Goal: Task Accomplishment & Management: Use online tool/utility

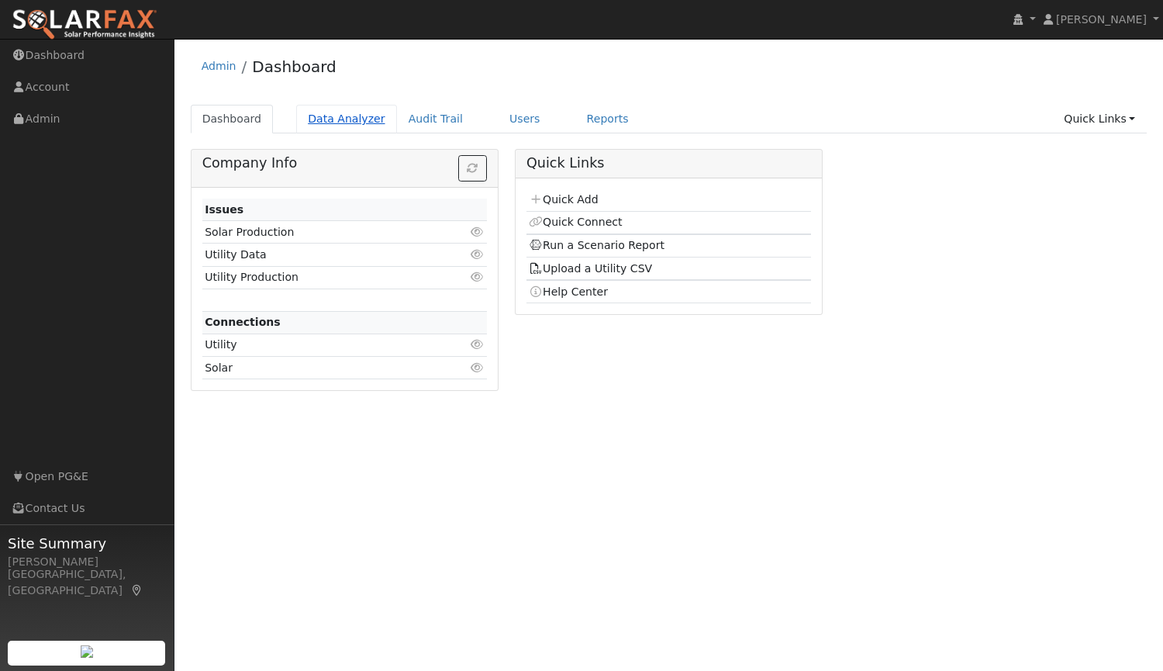
click at [353, 116] on link "Data Analyzer" at bounding box center [346, 119] width 101 height 29
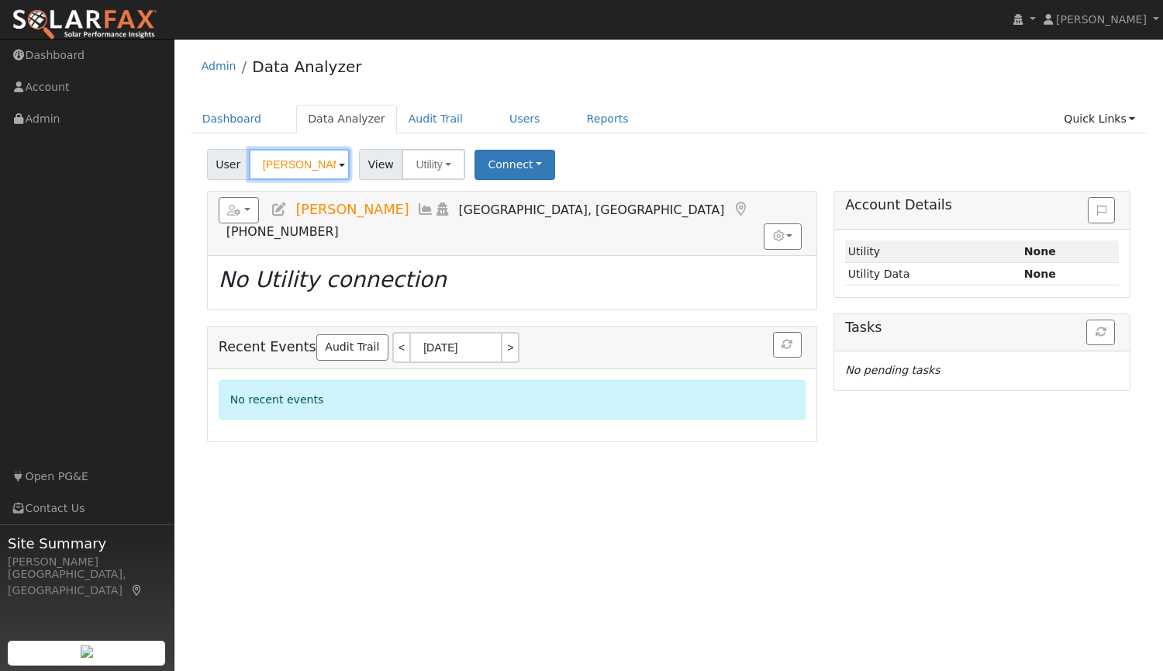
drag, startPoint x: 317, startPoint y: 167, endPoint x: 195, endPoint y: 145, distance: 124.6
click at [195, 145] on div "User Paul Feller Account Default Account Default Account 7605 Wildflower Court,…" at bounding box center [669, 292] width 957 height 299
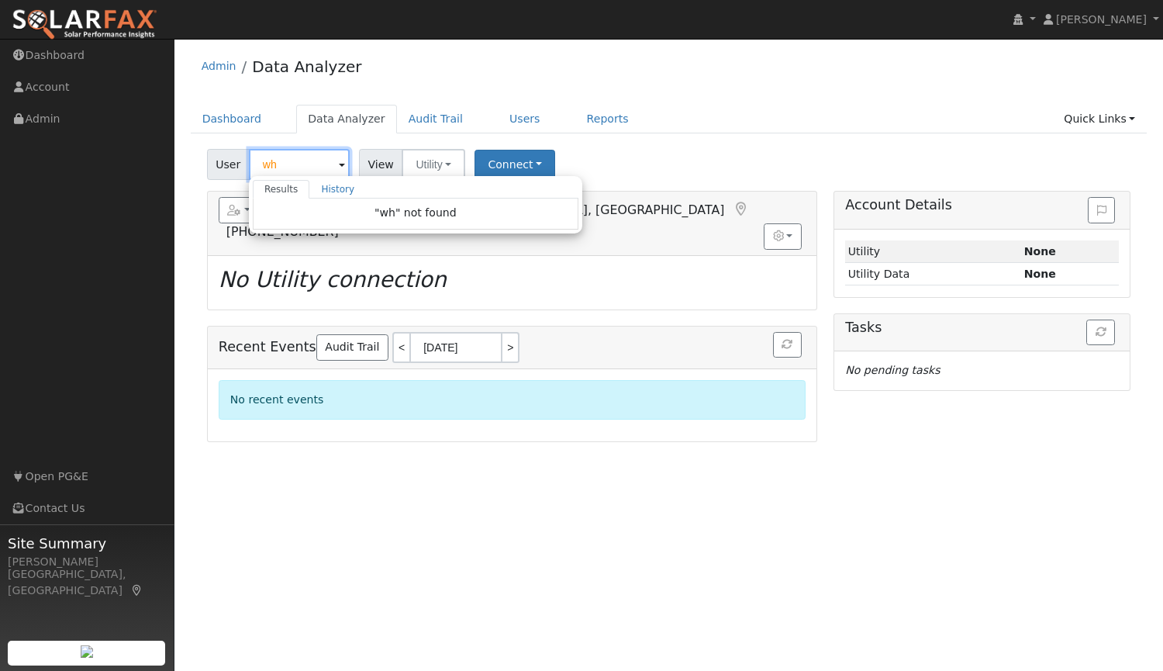
type input "w"
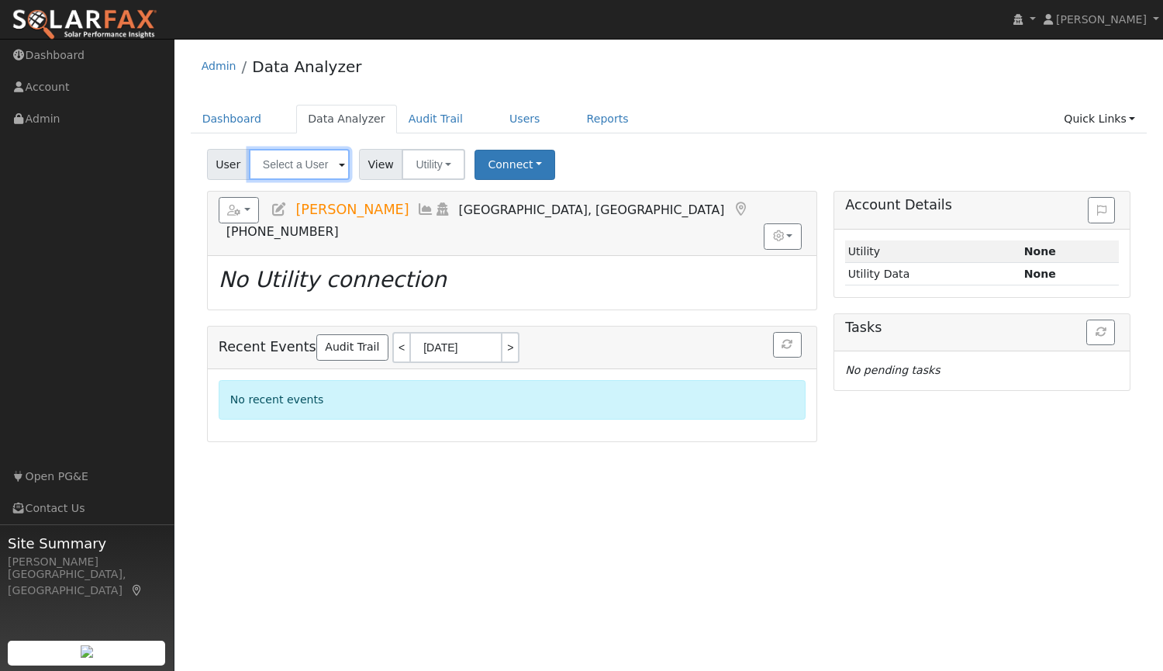
click at [319, 171] on input "text" at bounding box center [299, 164] width 101 height 31
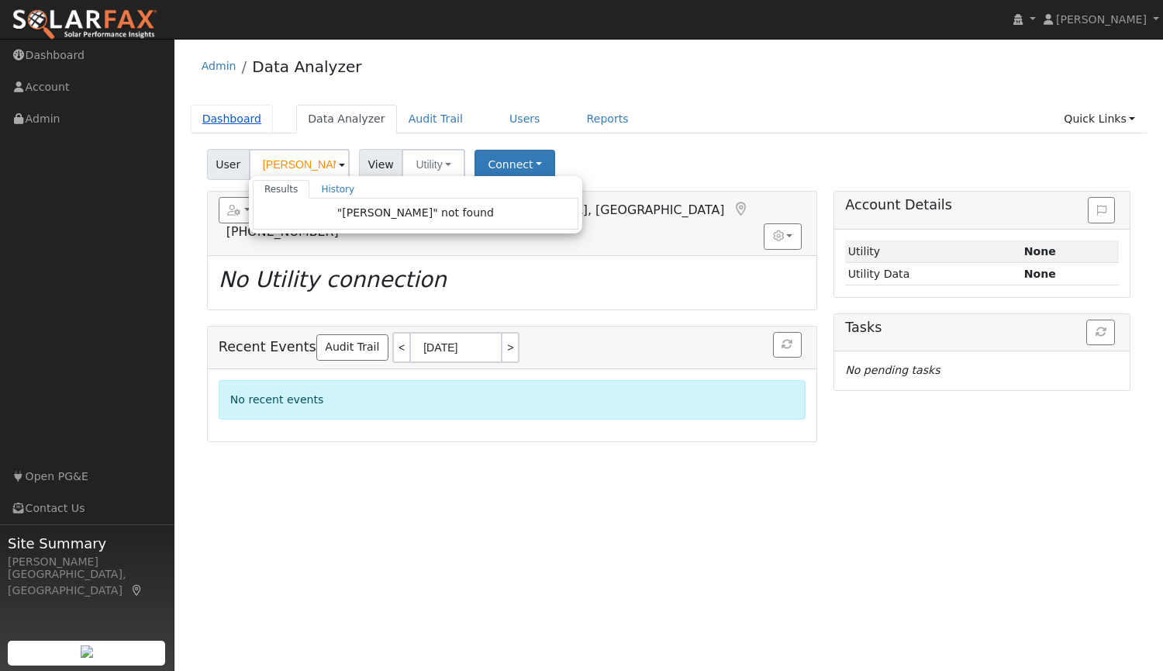
click at [219, 114] on link "Dashboard" at bounding box center [232, 119] width 83 height 29
type input "Paul Feller"
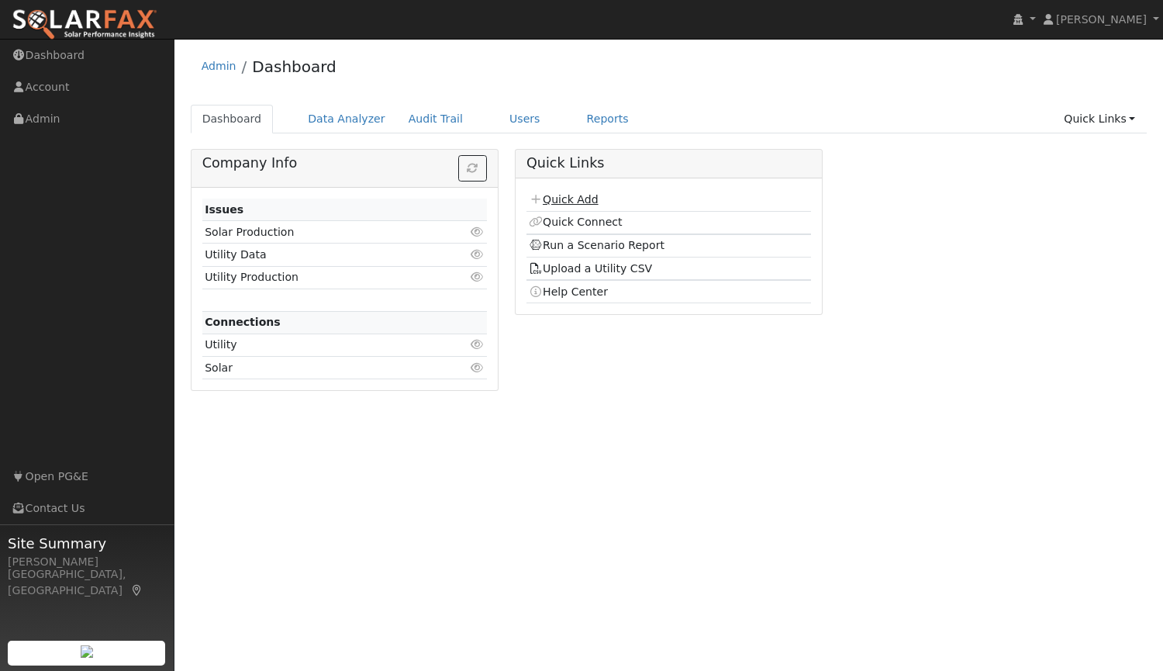
click at [584, 198] on link "Quick Add" at bounding box center [563, 199] width 69 height 12
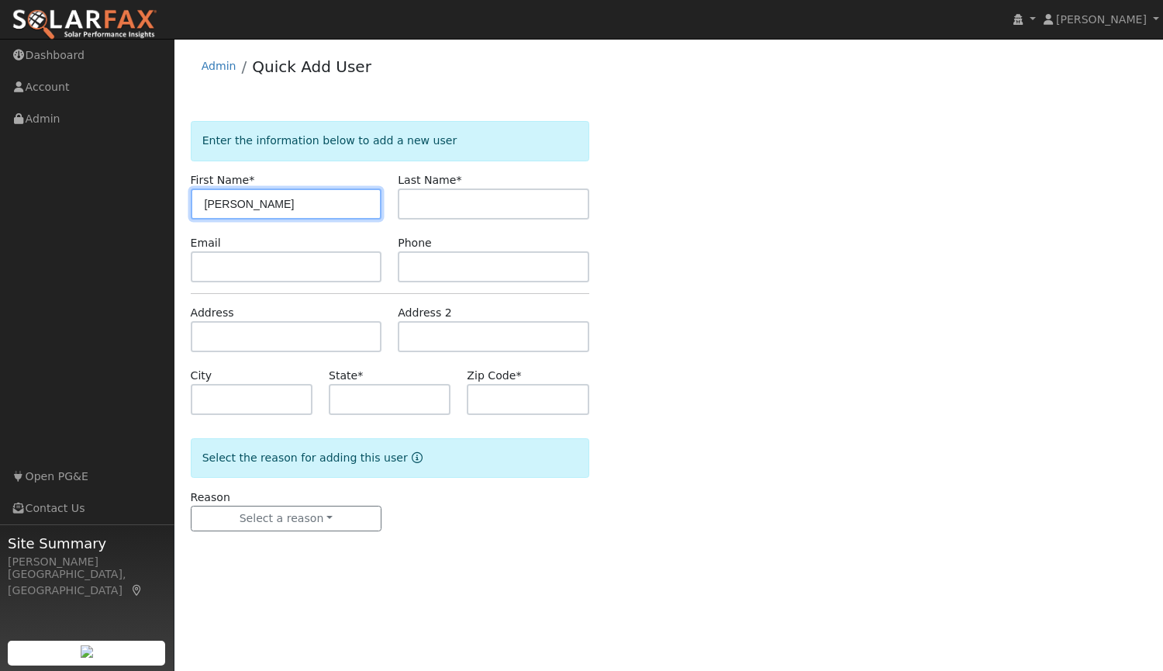
type input "Ryan"
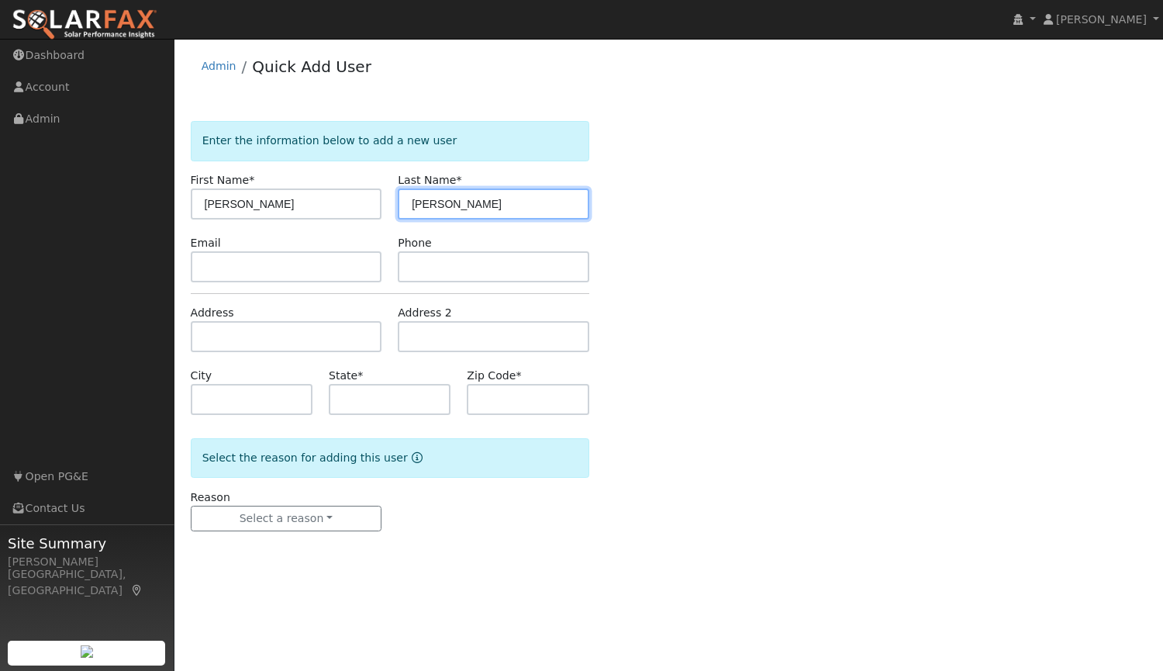
type input "Whyte"
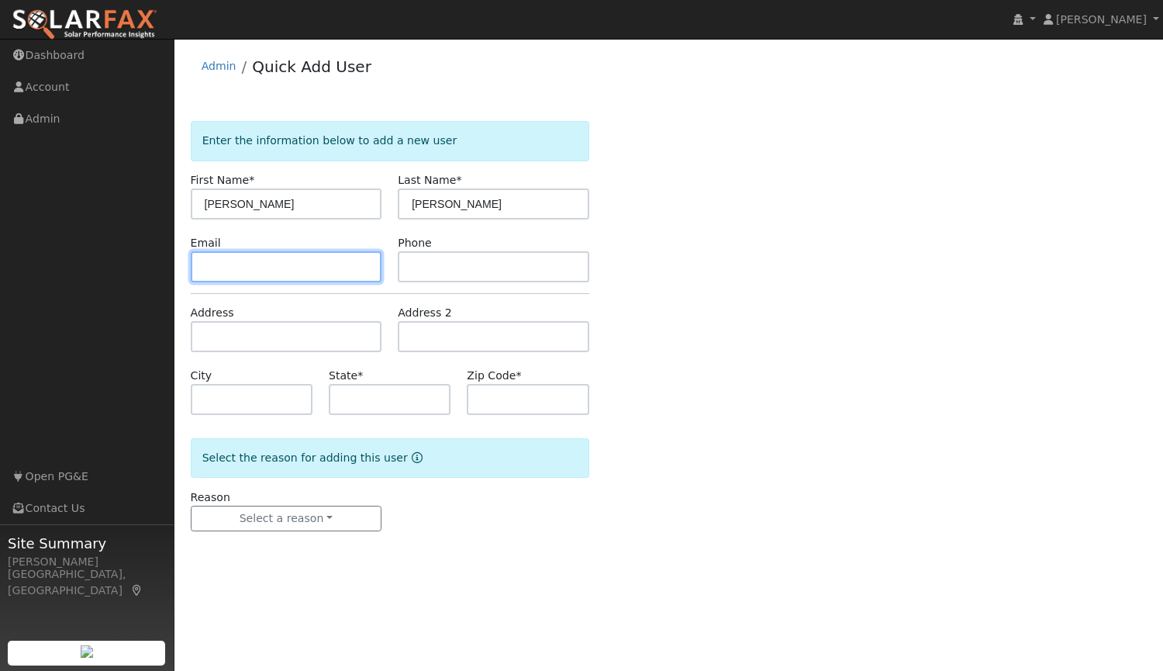
click at [334, 258] on input "text" at bounding box center [287, 266] width 192 height 31
paste input "ryanewhyte@yahoo.com"
type input "ryanewhyte@yahoo.com"
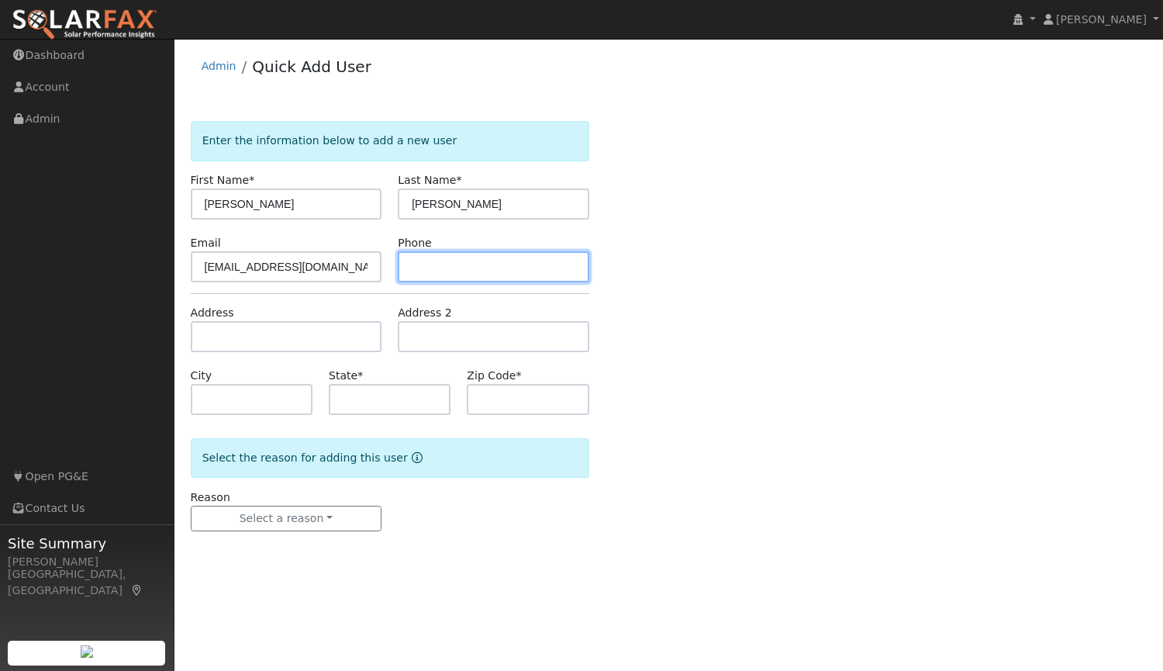
click at [479, 274] on input "text" at bounding box center [494, 266] width 192 height 31
click at [507, 271] on input "text" at bounding box center [494, 266] width 192 height 31
paste input "(415) 963-1857"
type input "(415) 963-1857"
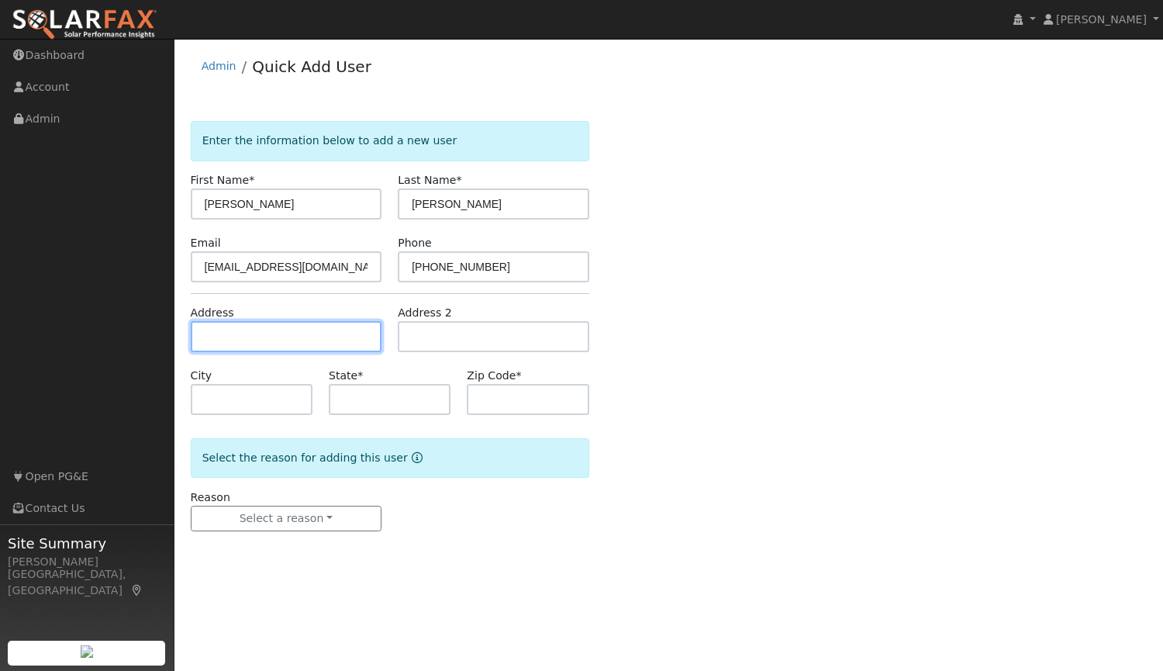
click at [302, 333] on input "text" at bounding box center [287, 336] width 192 height 31
click at [369, 335] on input "text" at bounding box center [287, 336] width 192 height 31
paste input "2008 El Prado St"
type input "2008 El Prado Avenue"
type input "Redwood City"
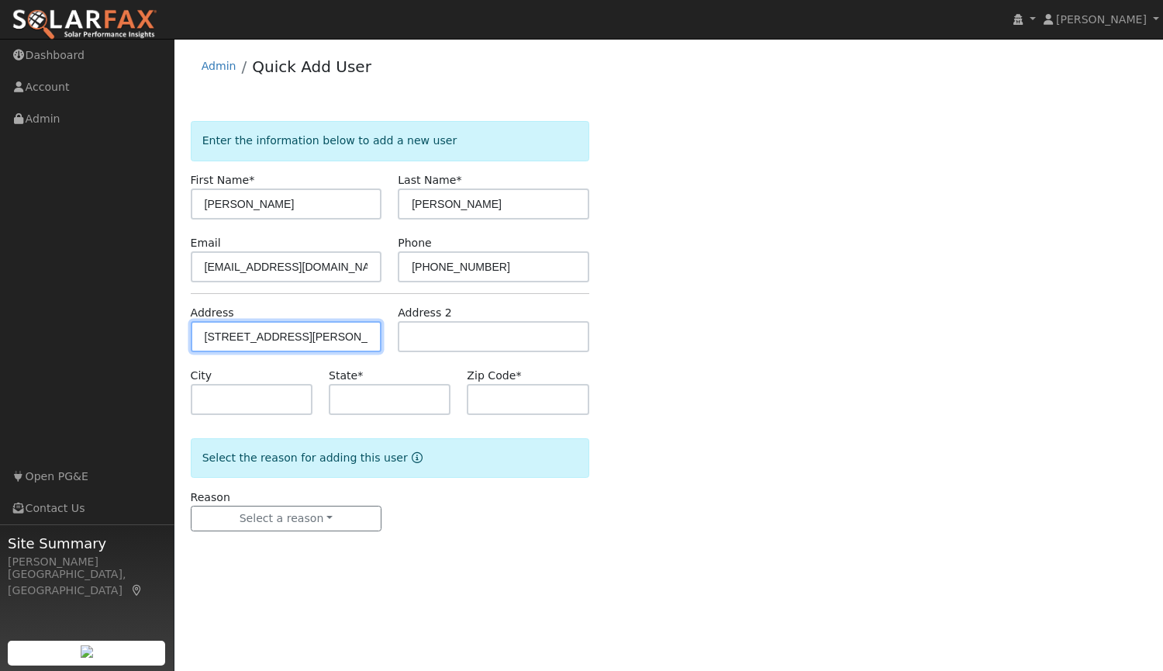
type input "CA"
type input "94061"
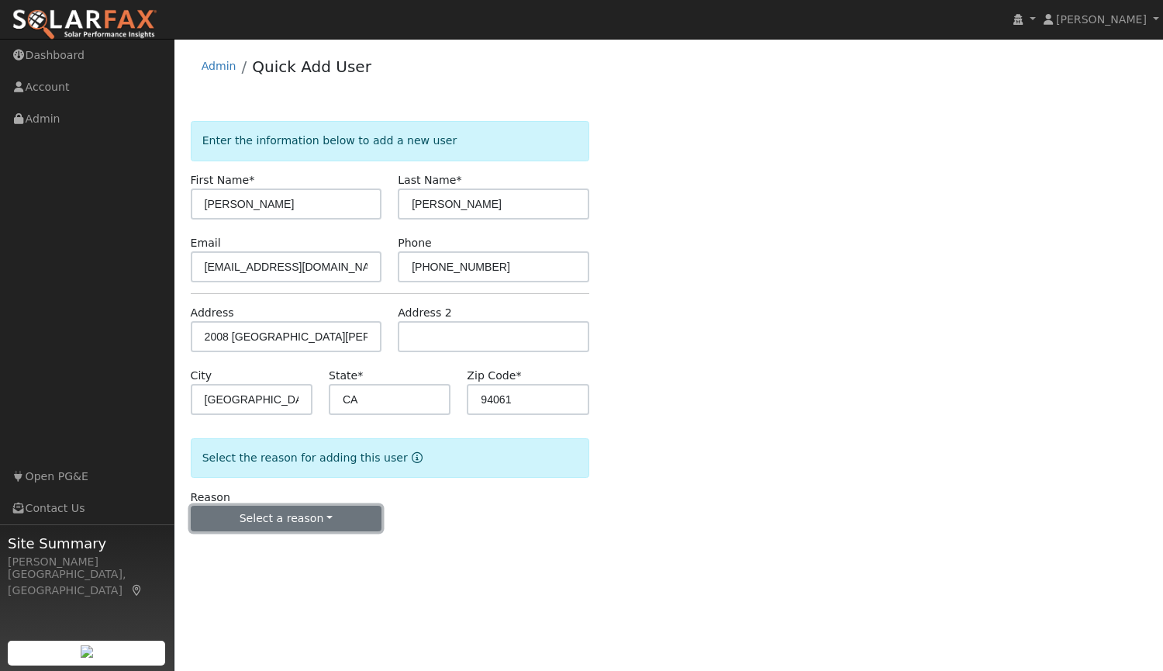
click at [268, 517] on button "Select a reason" at bounding box center [287, 519] width 192 height 26
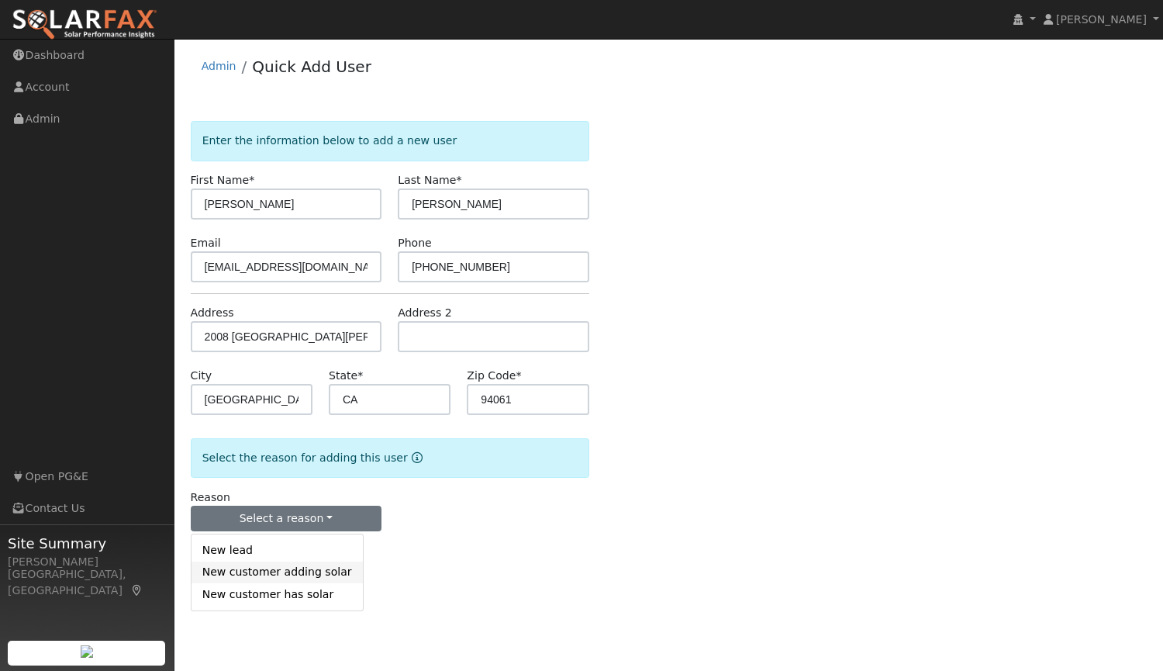
click at [264, 575] on link "New customer adding solar" at bounding box center [277, 572] width 171 height 22
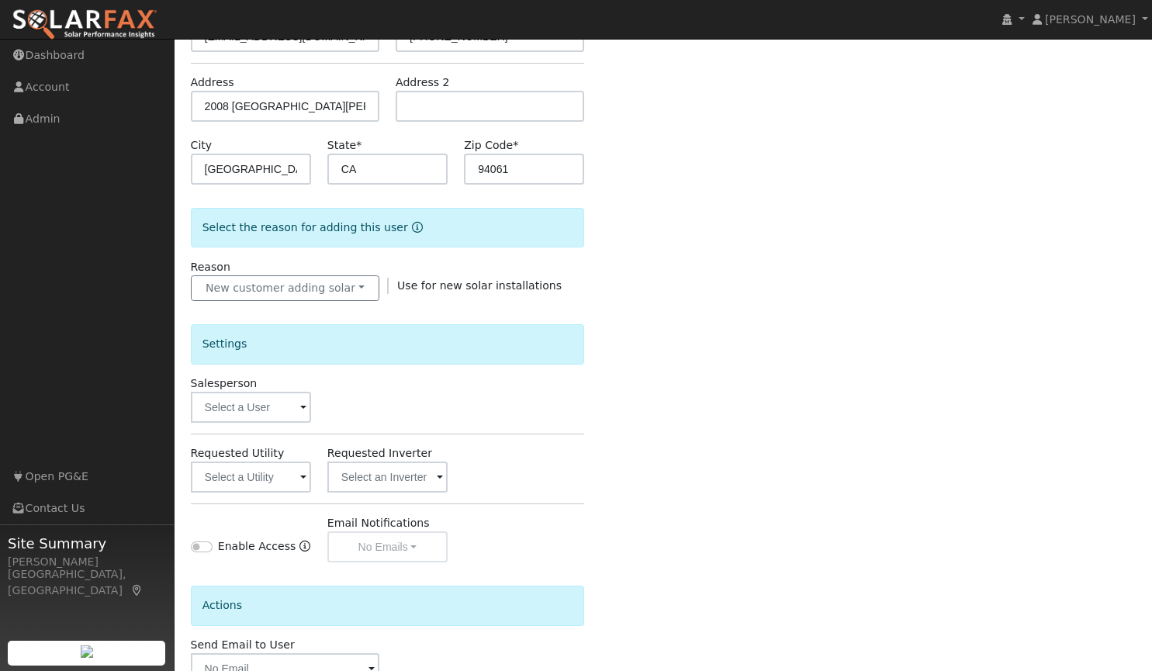
scroll to position [231, 0]
click at [268, 413] on input "text" at bounding box center [251, 406] width 120 height 31
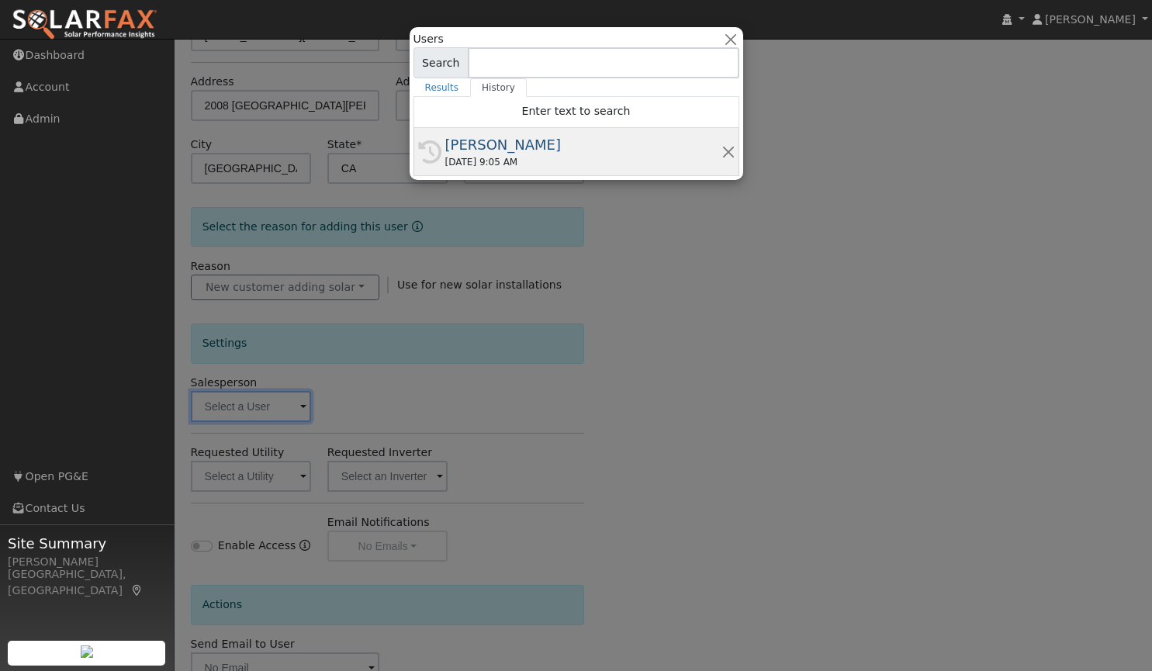
click at [502, 150] on div "[PERSON_NAME]" at bounding box center [583, 144] width 276 height 21
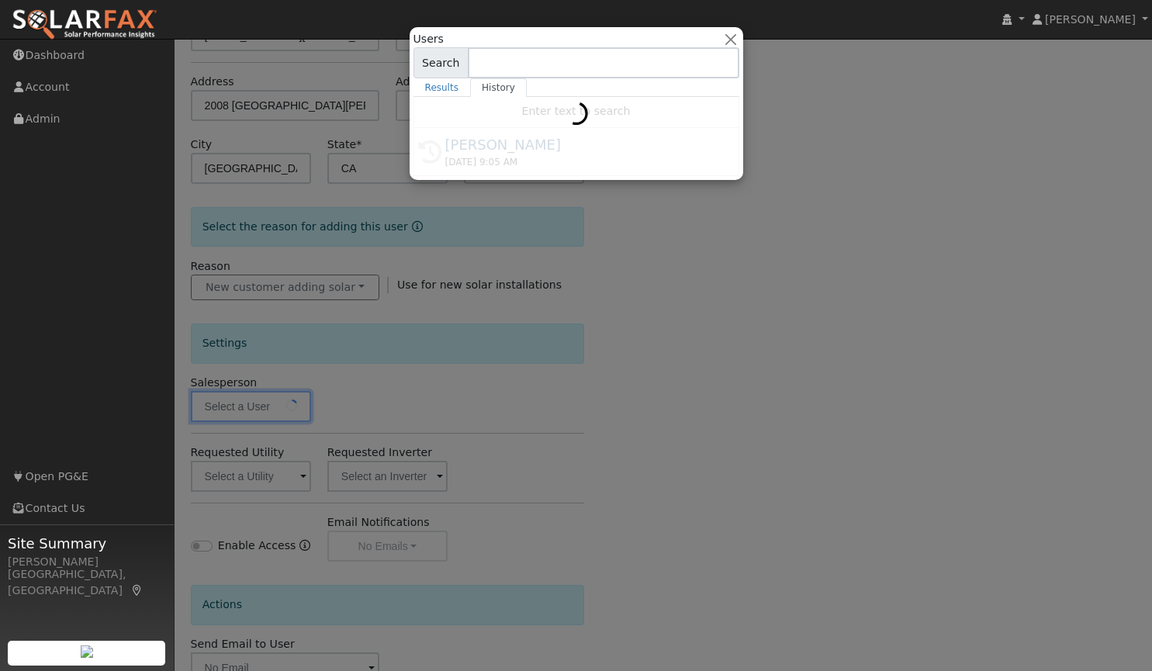
type input "[PERSON_NAME]"
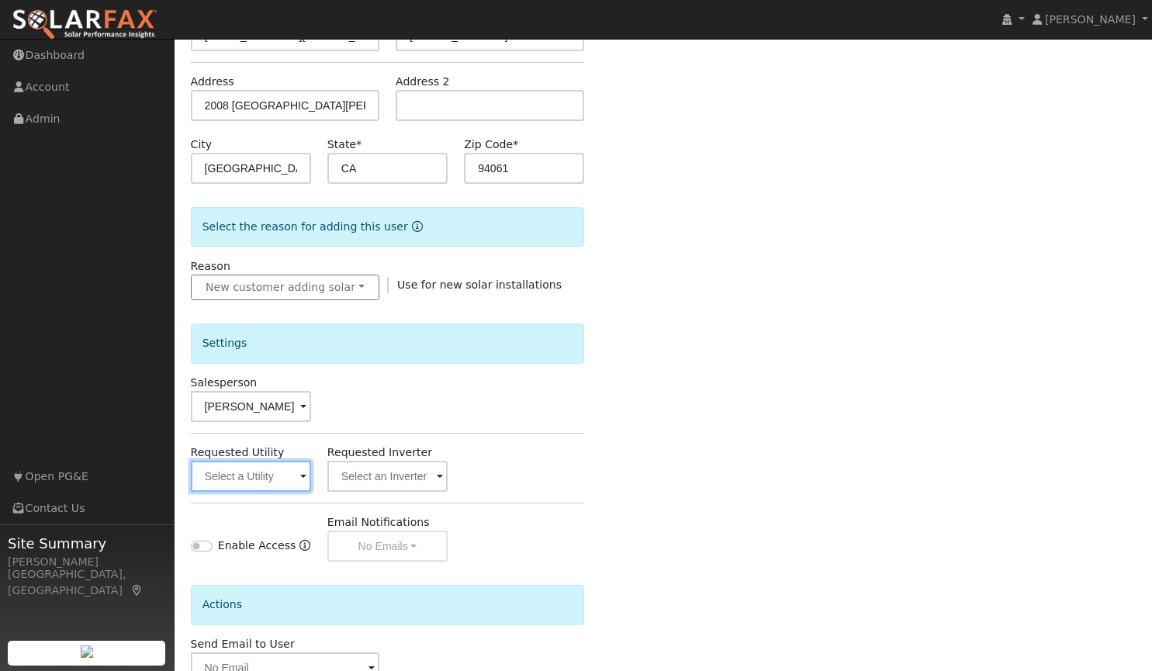
click at [268, 482] on input "text" at bounding box center [251, 476] width 120 height 31
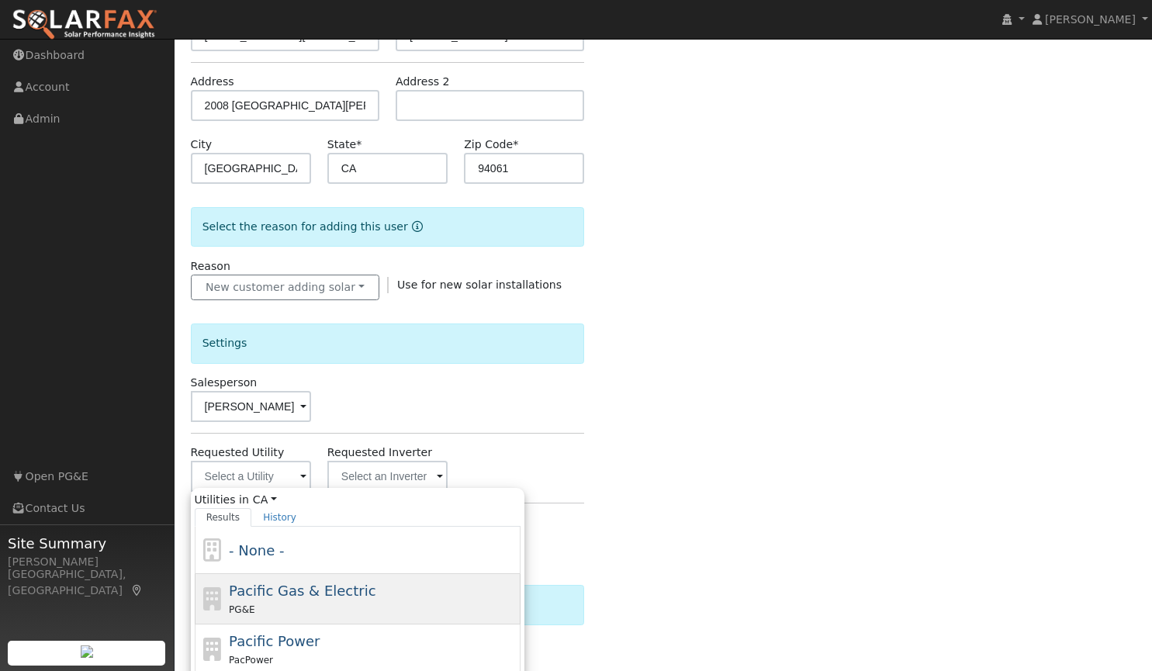
click at [250, 594] on span "Pacific Gas & Electric" at bounding box center [302, 590] width 147 height 16
type input "Pacific Gas & Electric"
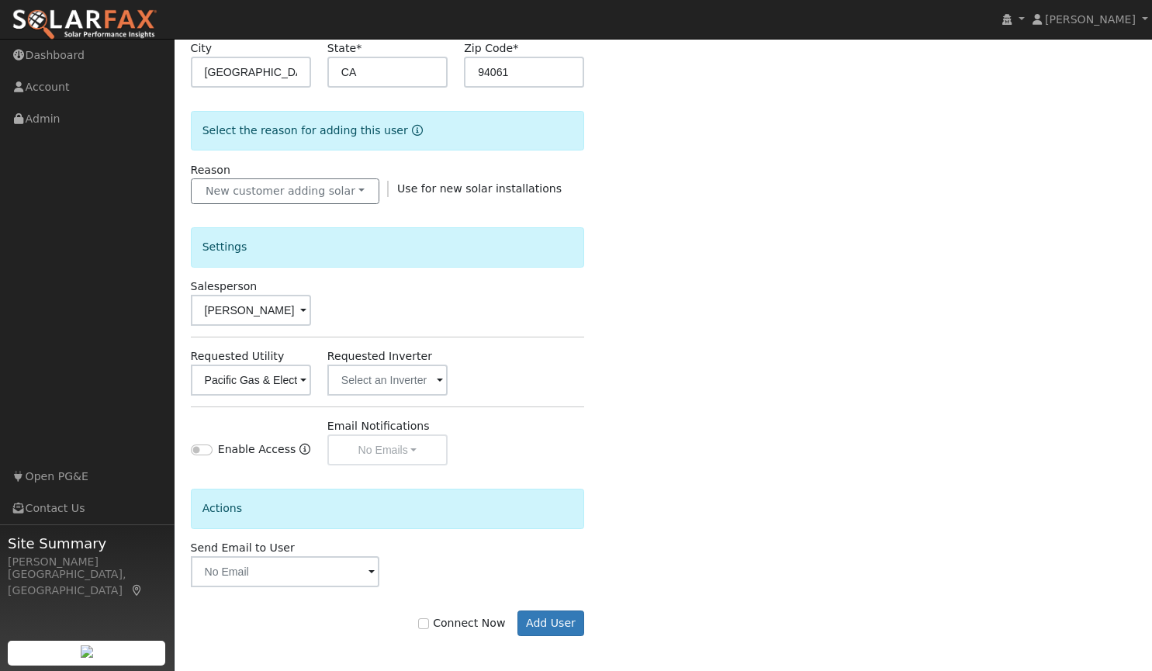
scroll to position [331, 0]
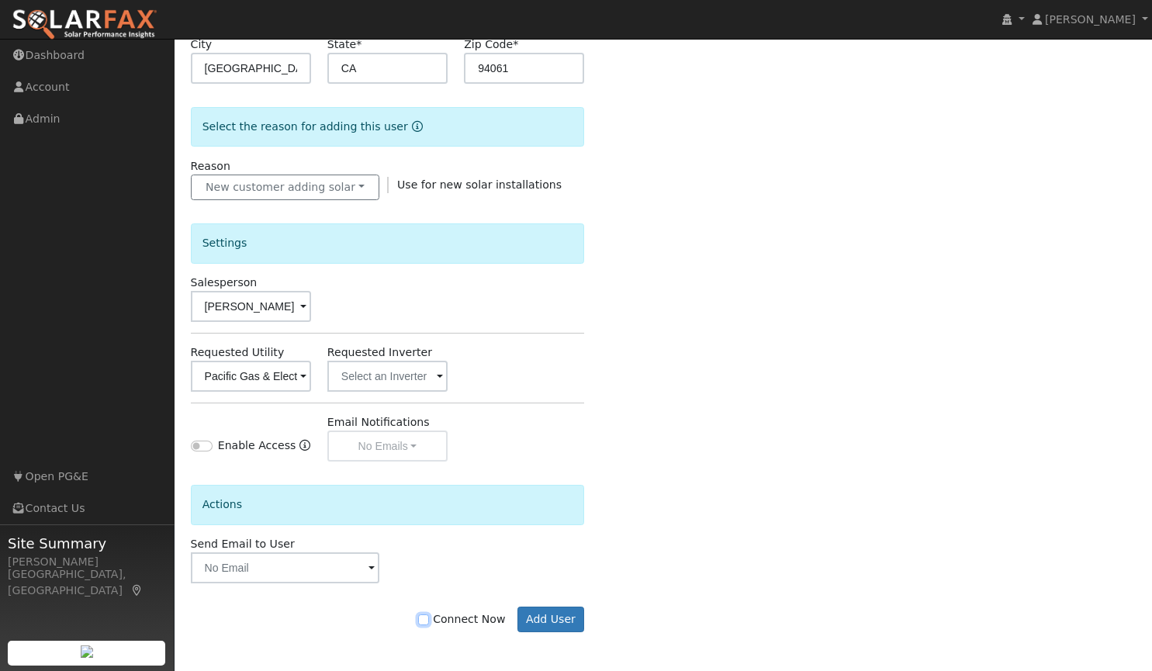
click at [429, 616] on input "Connect Now" at bounding box center [423, 619] width 11 height 11
checkbox input "true"
click at [552, 616] on button "Add User" at bounding box center [550, 619] width 67 height 26
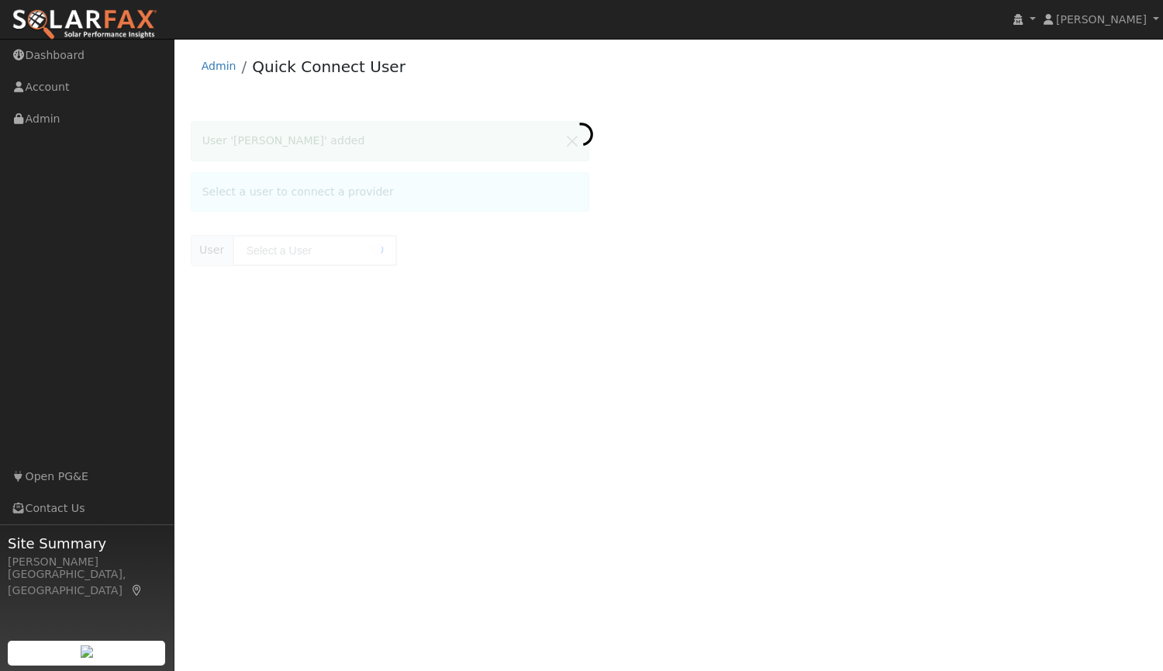
type input "[PERSON_NAME]"
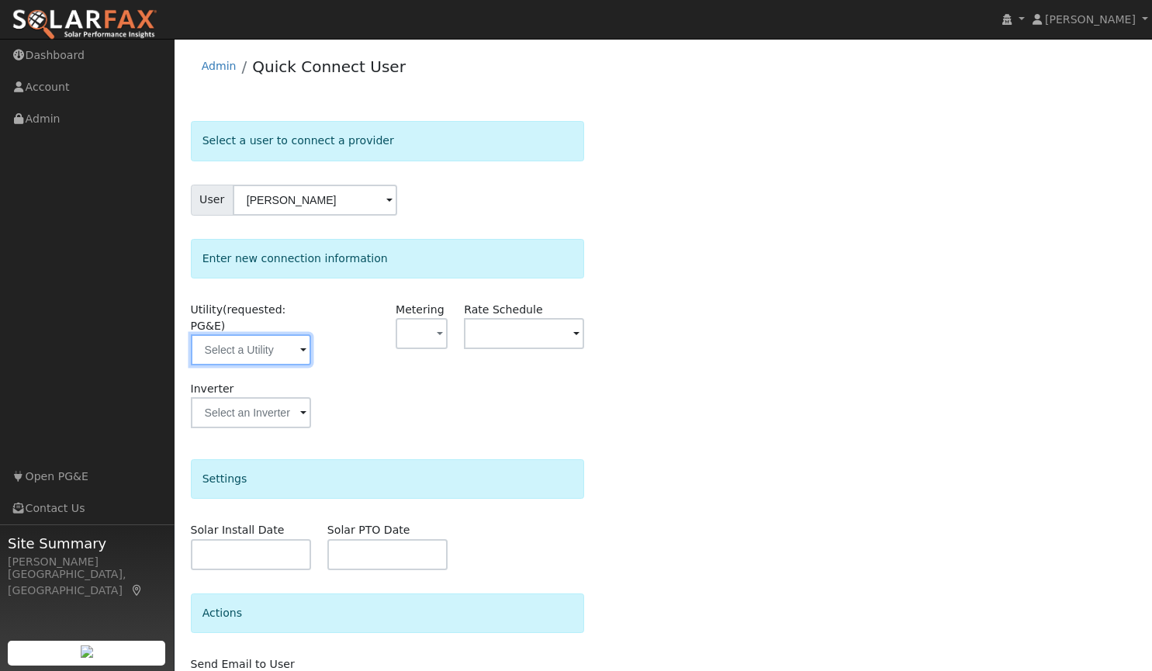
click at [260, 339] on input "text" at bounding box center [251, 349] width 120 height 31
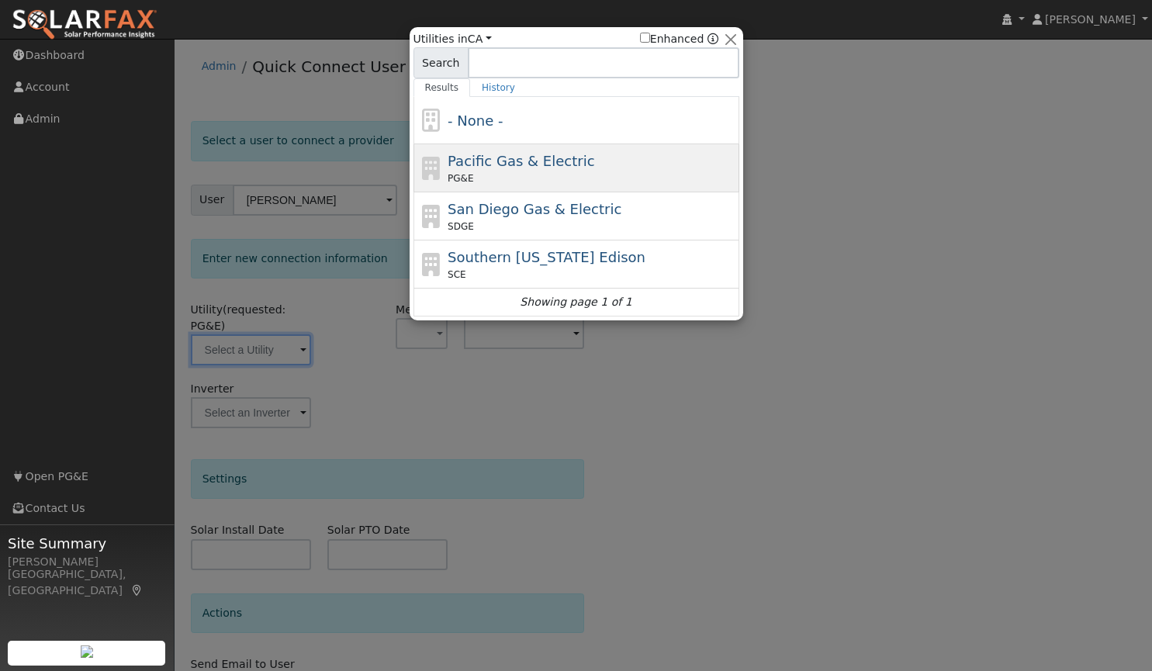
click at [496, 172] on div "PG&E" at bounding box center [591, 178] width 288 height 14
type input "PG&E"
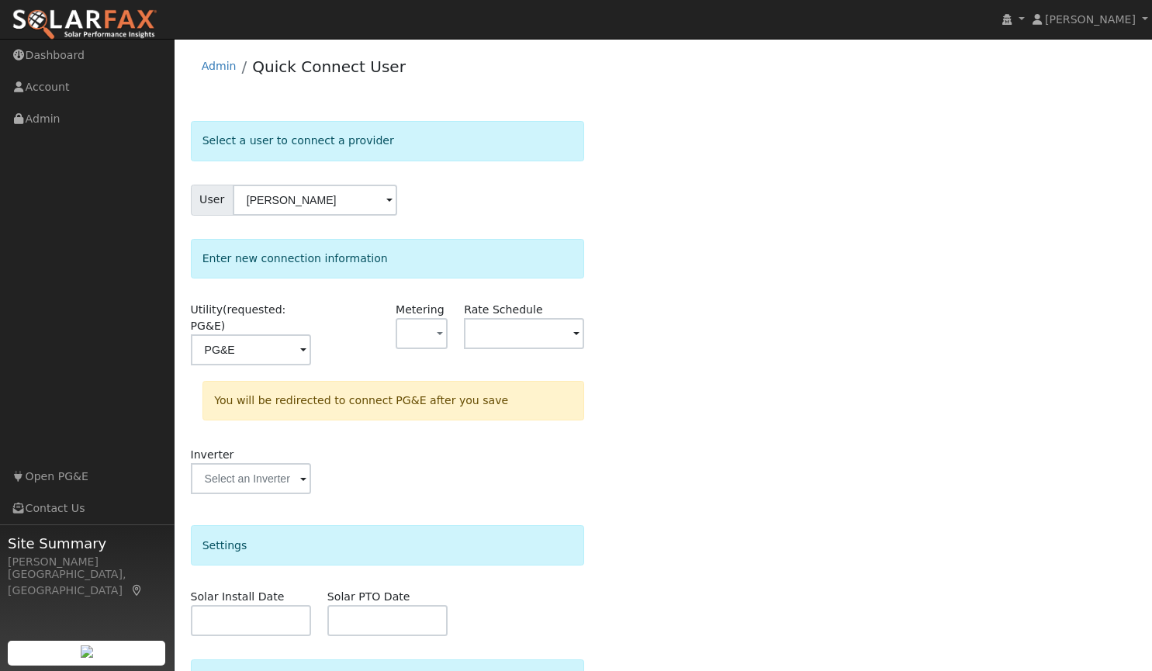
scroll to position [147, 0]
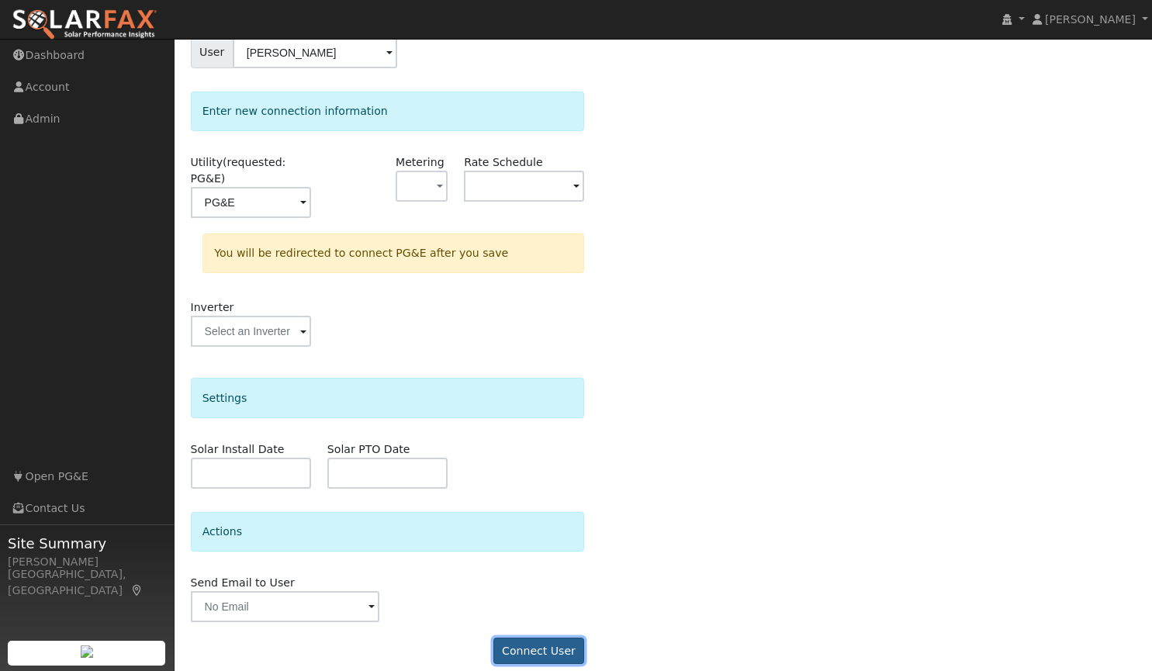
click at [540, 637] on button "Connect User" at bounding box center [539, 650] width 92 height 26
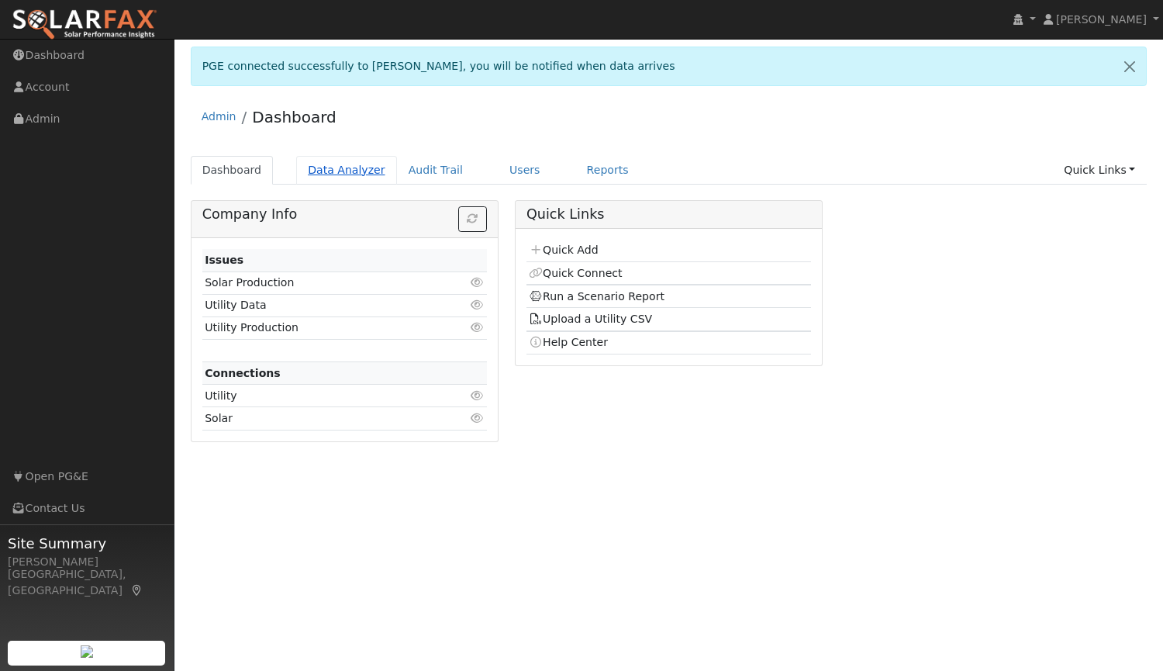
click at [326, 174] on link "Data Analyzer" at bounding box center [346, 170] width 101 height 29
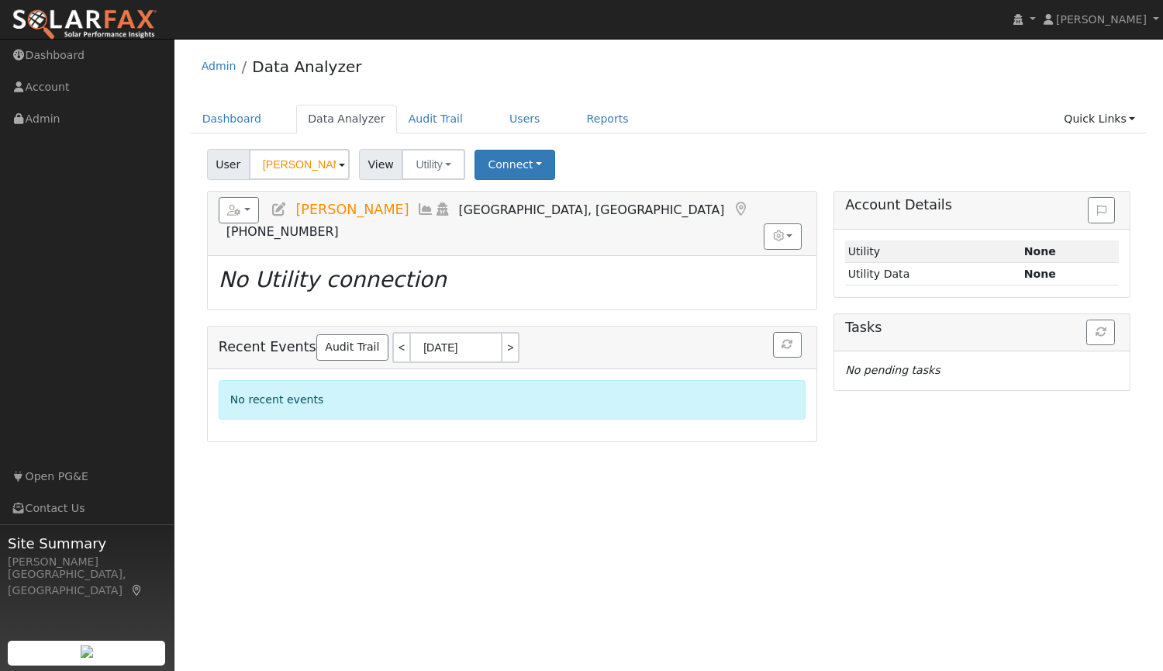
drag, startPoint x: 315, startPoint y: 171, endPoint x: 178, endPoint y: 182, distance: 136.9
click at [178, 182] on div "User Profile First name Last name Email Email Notifications No Emails No Emails…" at bounding box center [668, 355] width 989 height 632
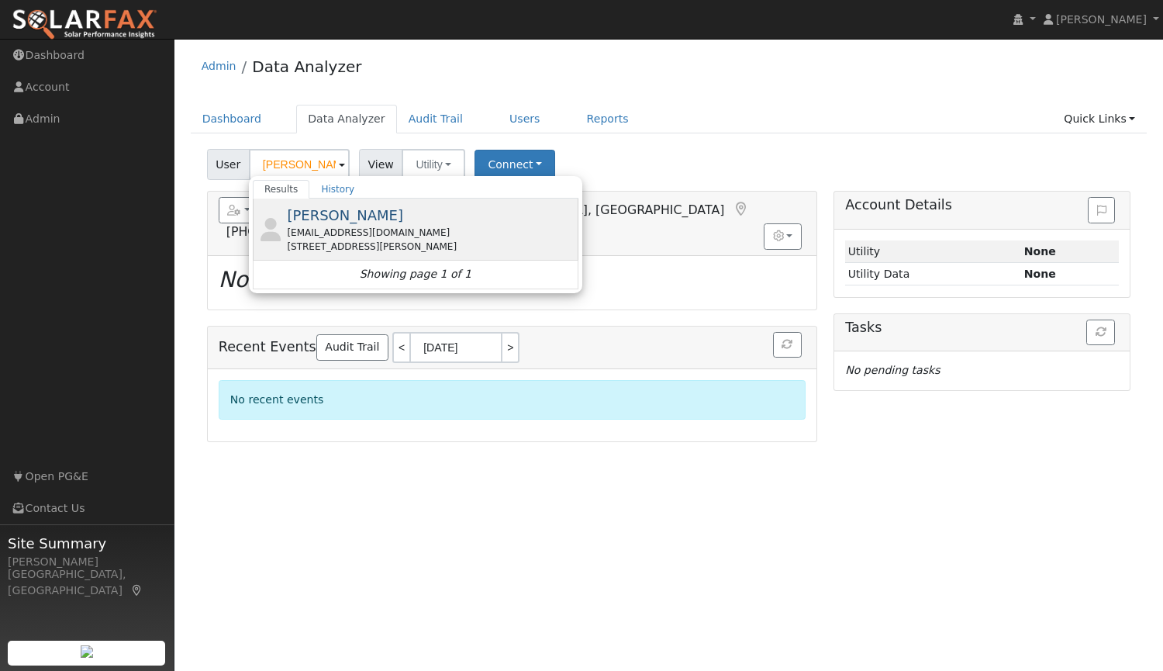
click at [305, 230] on div "[EMAIL_ADDRESS][DOMAIN_NAME]" at bounding box center [431, 233] width 288 height 14
type input "[PERSON_NAME]"
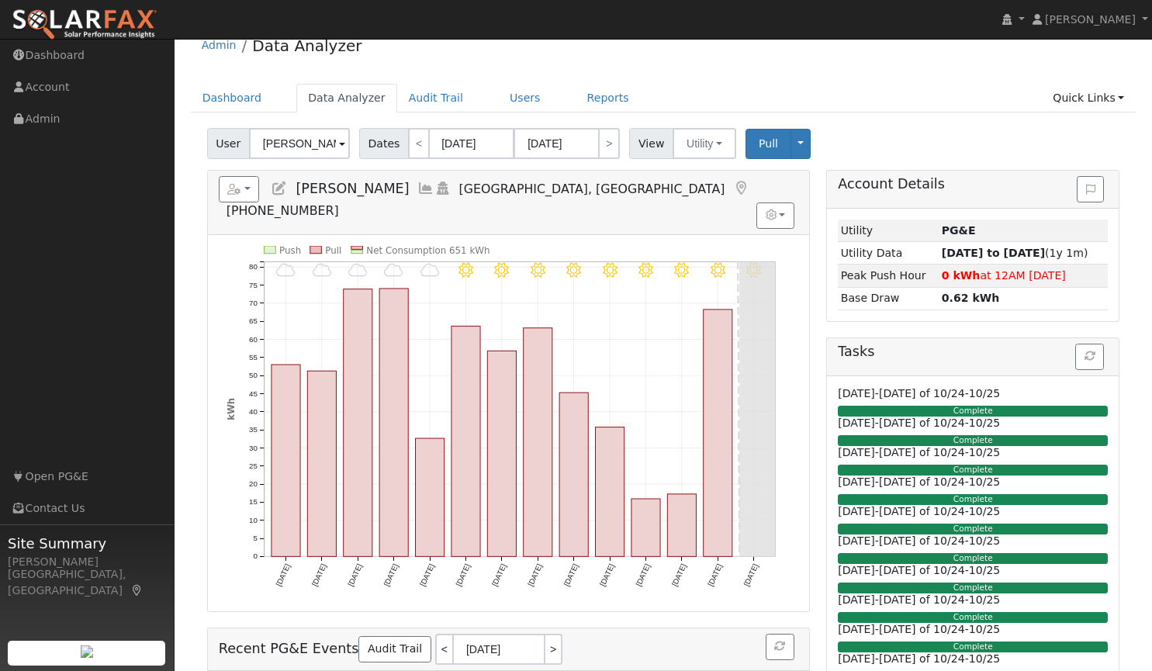
scroll to position [19, 0]
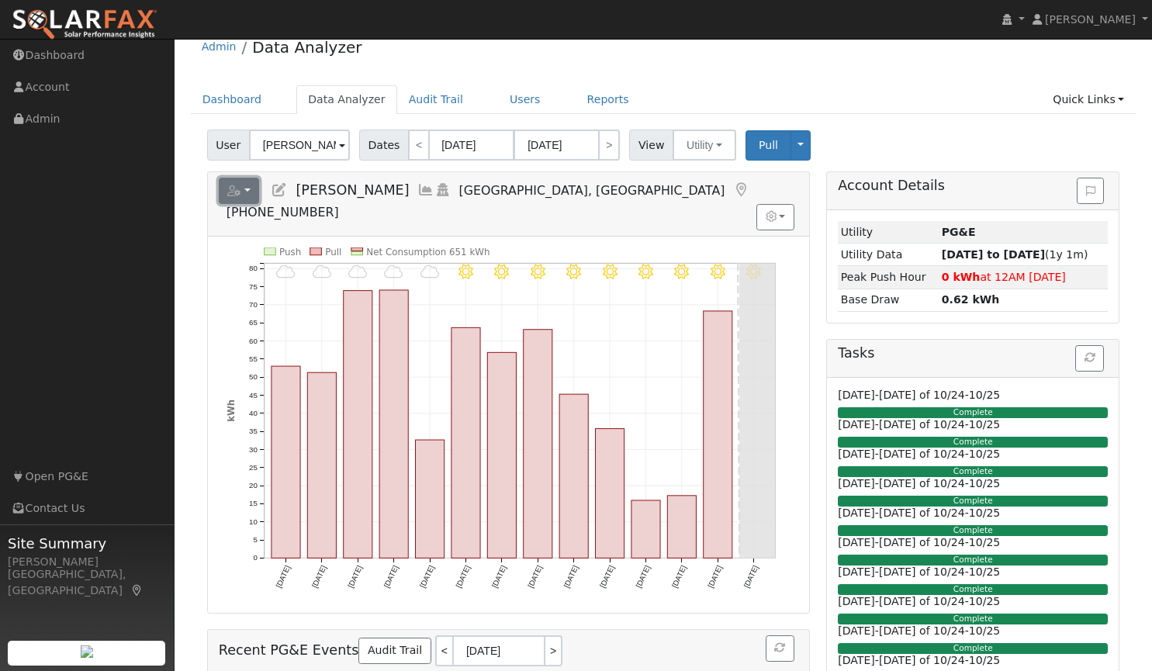
click at [247, 189] on button "button" at bounding box center [239, 191] width 41 height 26
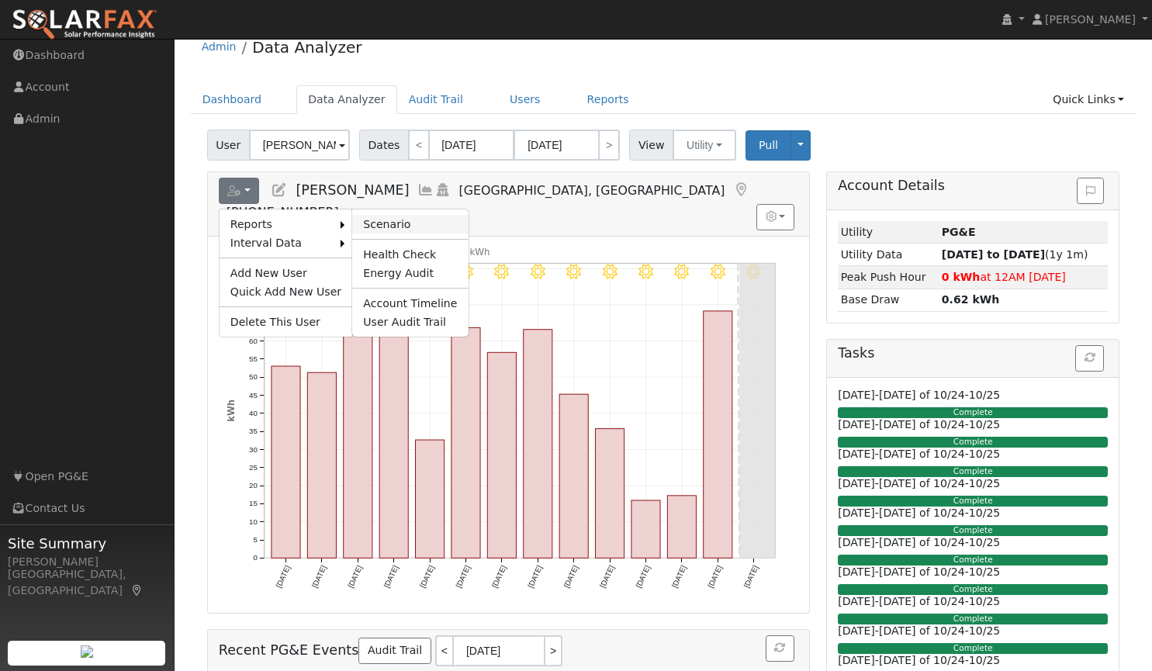
click at [388, 222] on link "Scenario" at bounding box center [410, 224] width 116 height 19
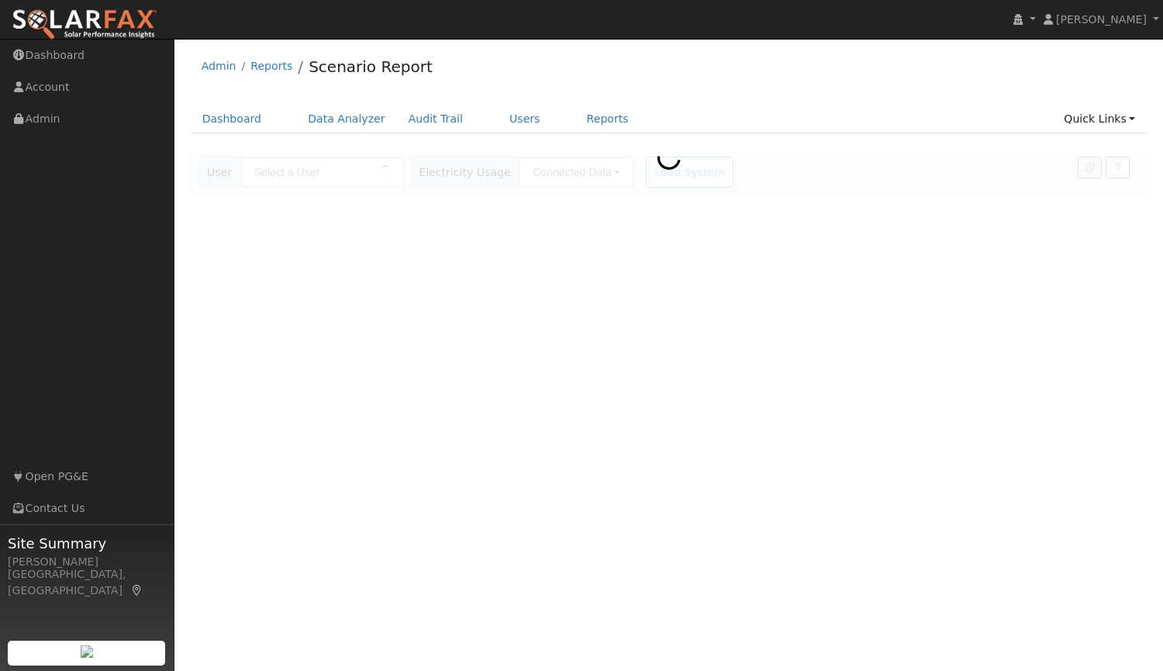
type input "[PERSON_NAME]"
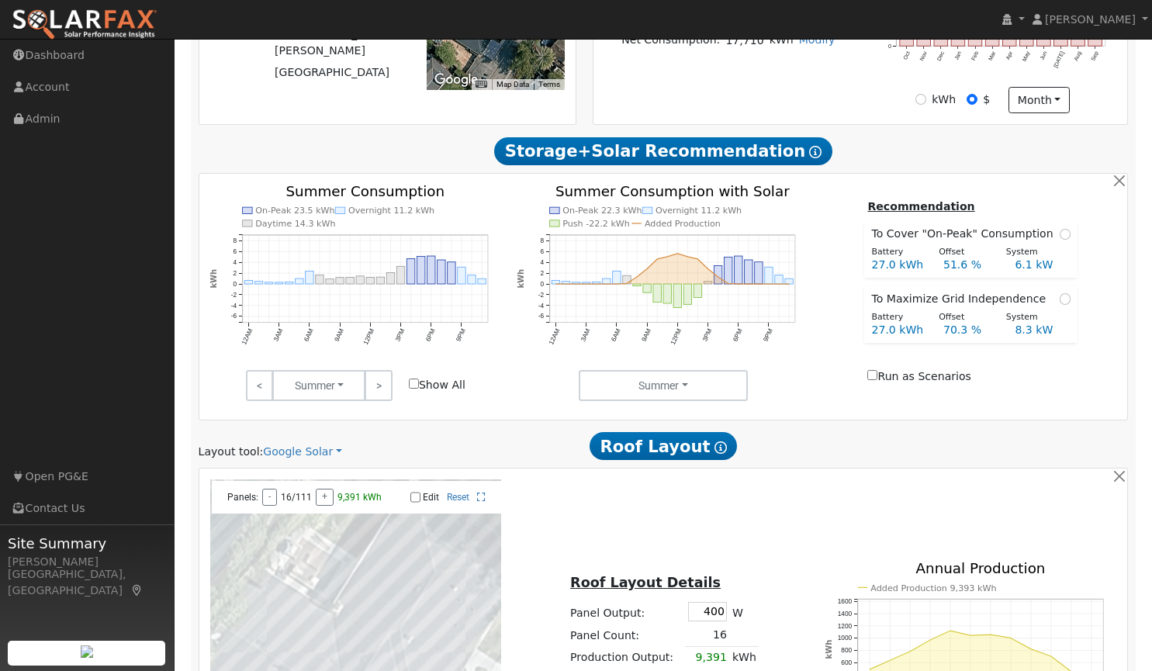
scroll to position [438, 0]
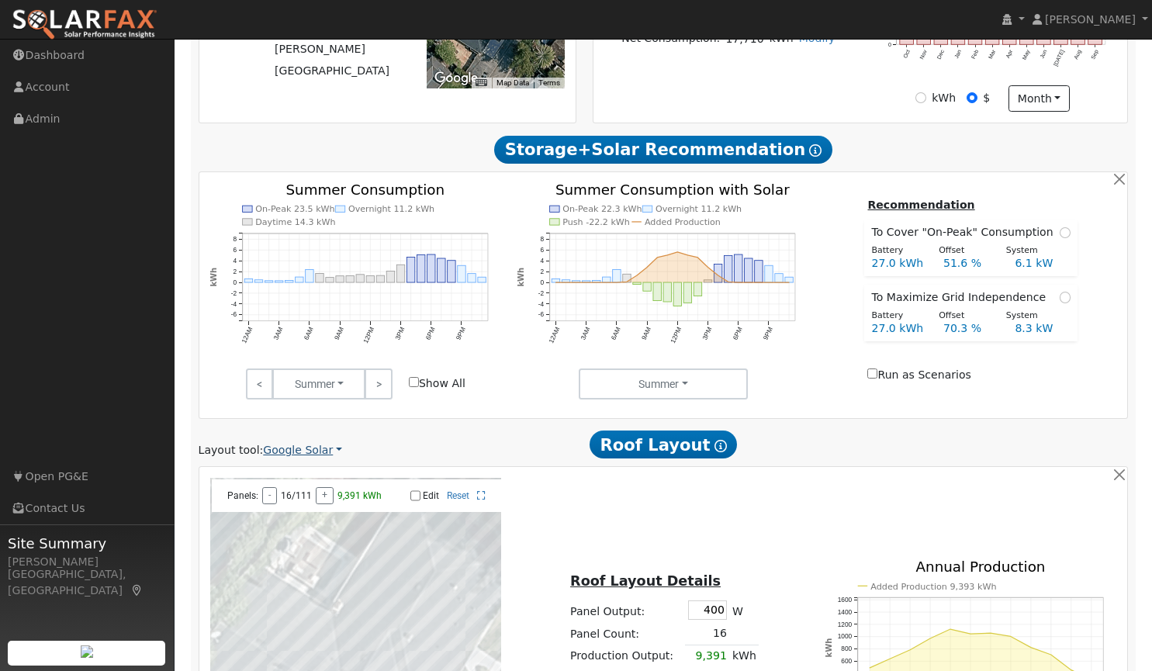
click at [296, 448] on link "Google Solar" at bounding box center [302, 450] width 79 height 16
click at [288, 520] on link "Aurora" at bounding box center [313, 523] width 108 height 22
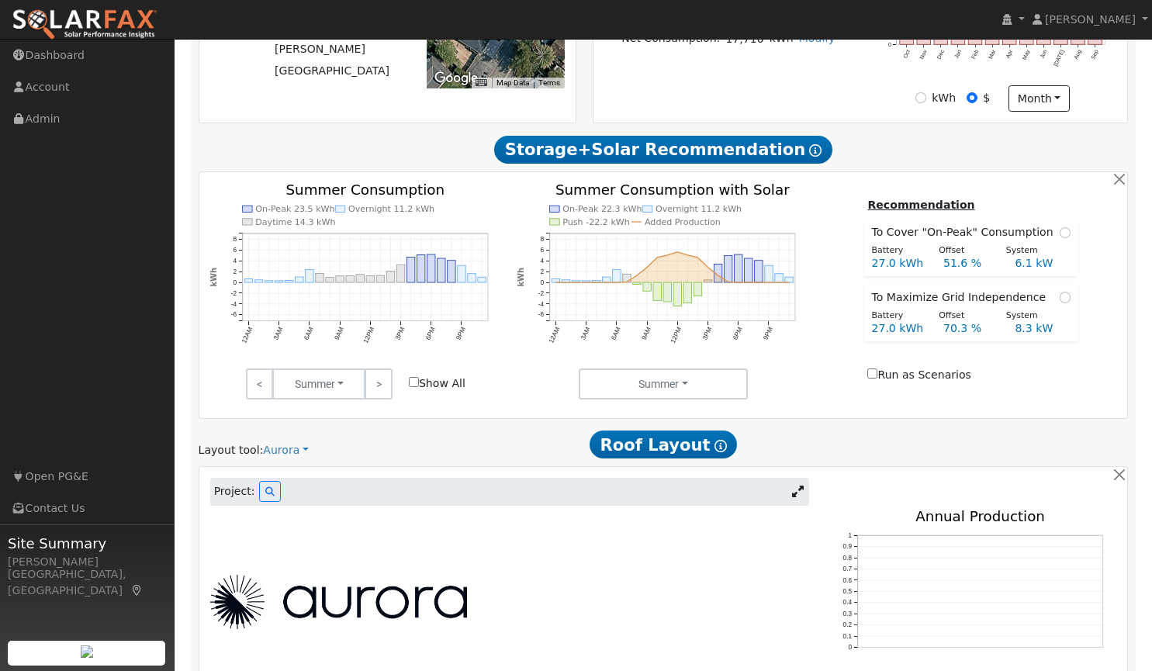
click at [798, 490] on icon at bounding box center [798, 491] width 12 height 12
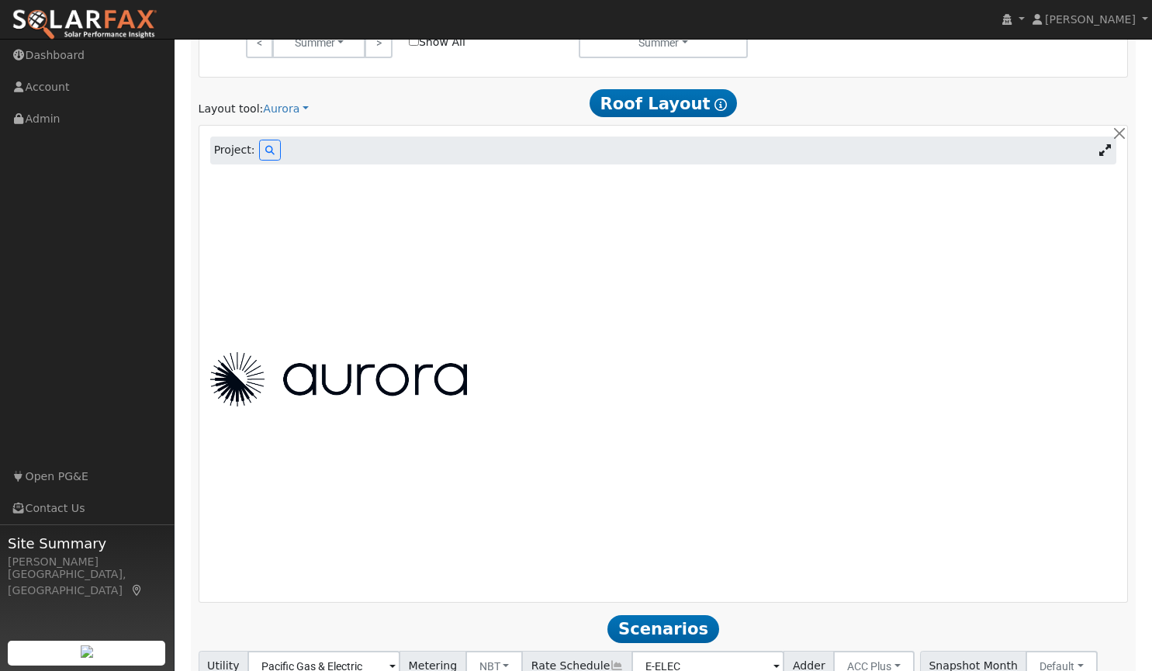
scroll to position [781, 0]
click at [261, 157] on button at bounding box center [270, 148] width 22 height 21
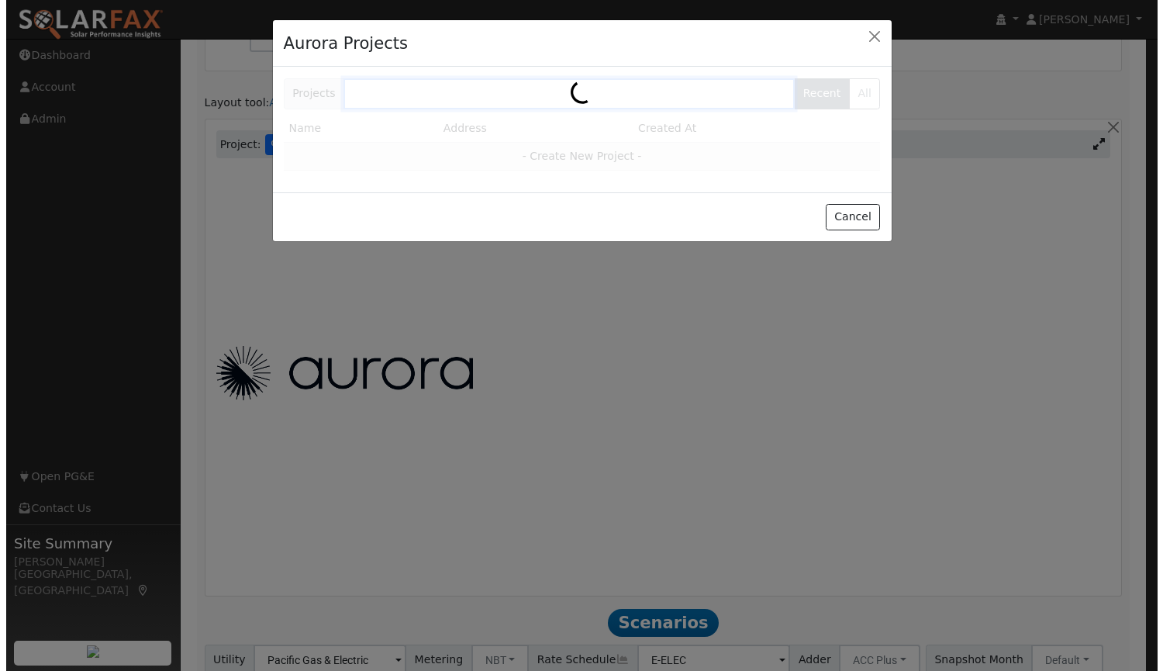
scroll to position [783, 0]
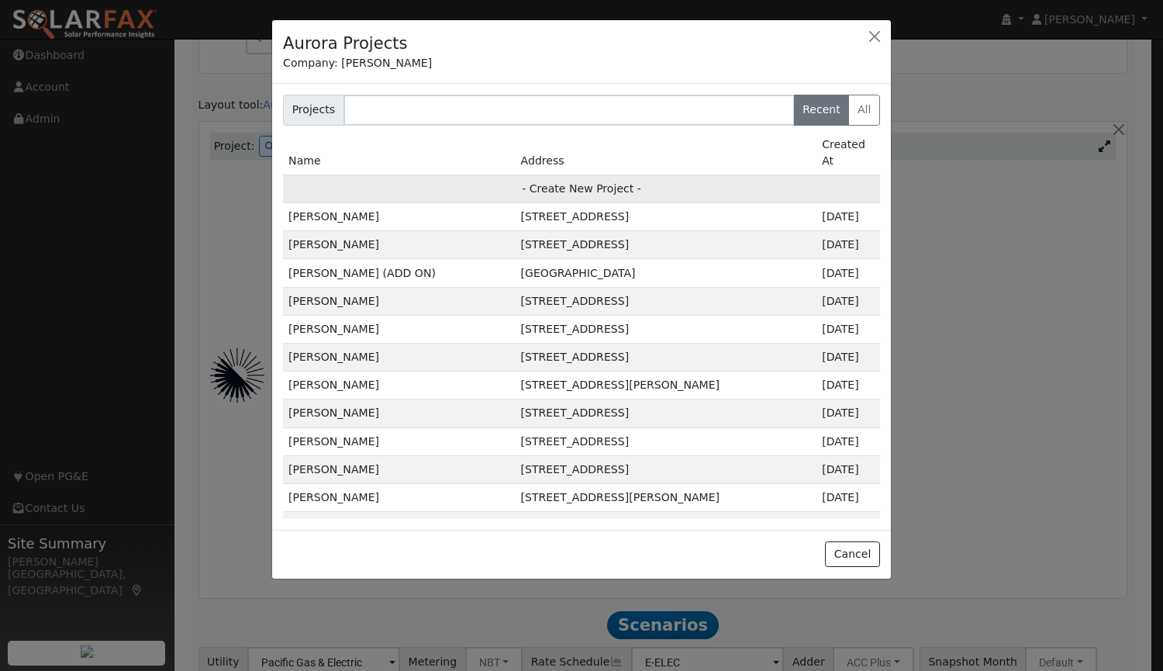
click at [572, 174] on td "- Create New Project -" at bounding box center [581, 188] width 597 height 28
type input "[PERSON_NAME]"
type input "2008 [GEOGRAPHIC_DATA][PERSON_NAME]"
type input "Redwood City"
type input "CA"
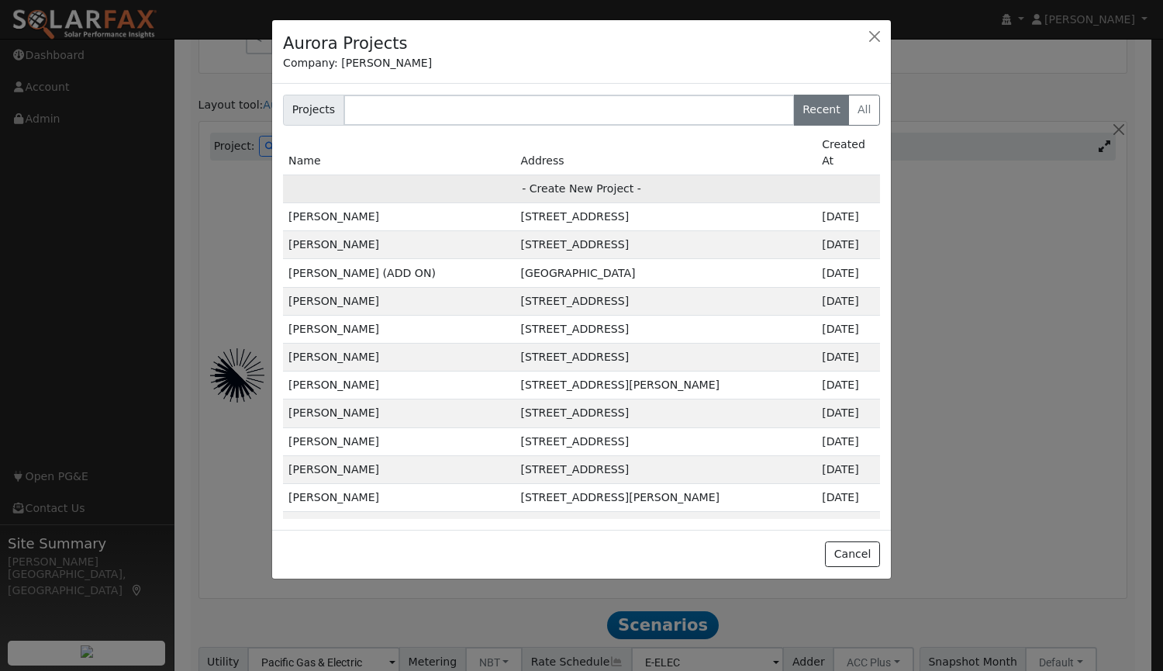
type input "94061"
type input "Design"
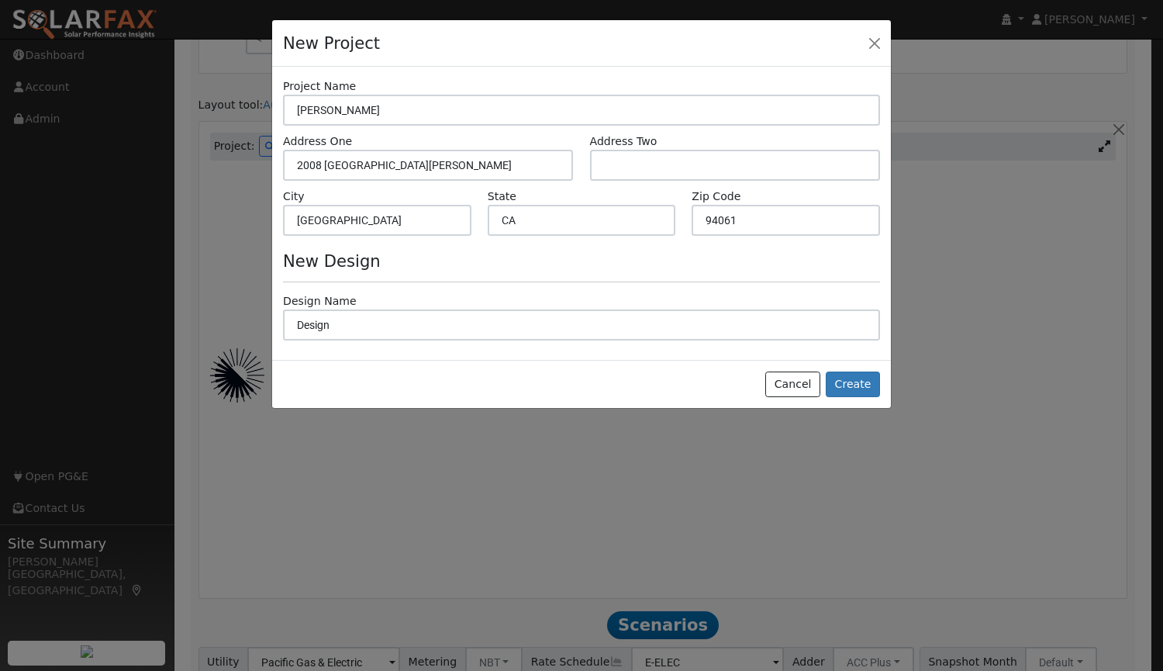
scroll to position [786, 0]
click at [859, 388] on button "Create" at bounding box center [853, 384] width 54 height 26
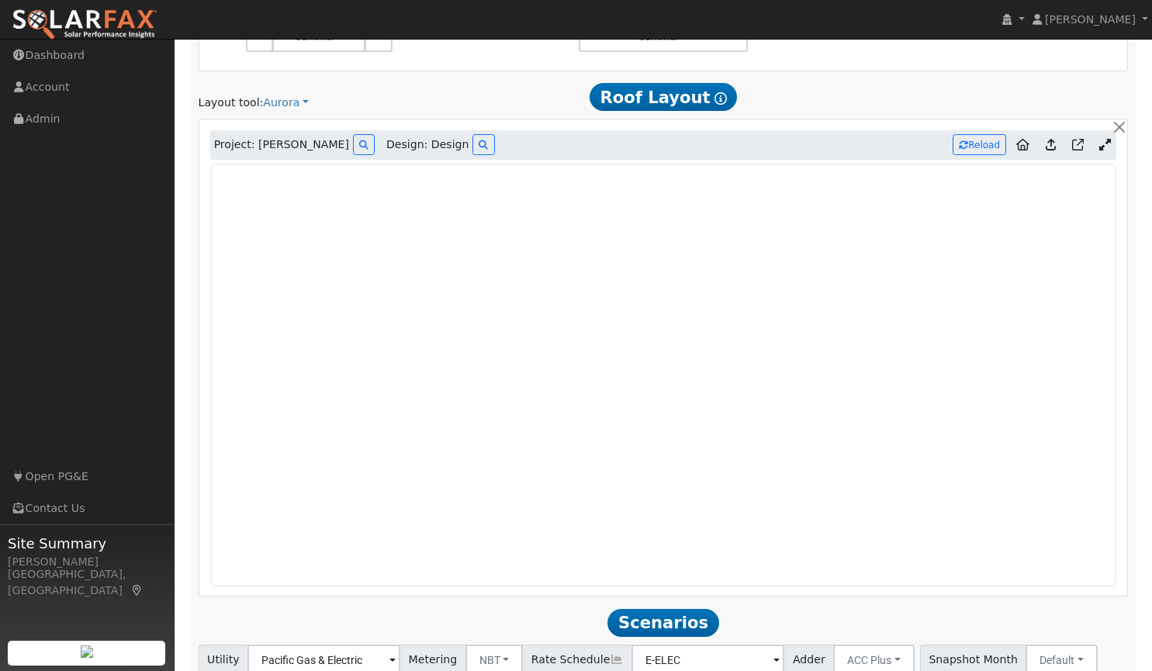
click at [1100, 142] on icon at bounding box center [1105, 145] width 12 height 12
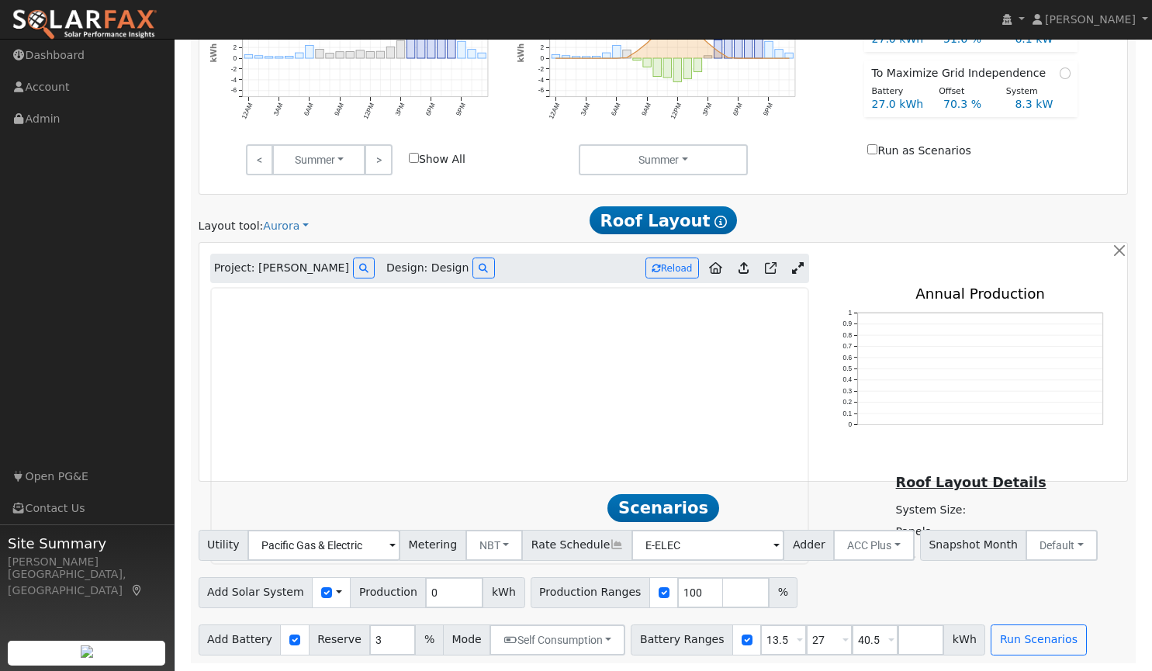
scroll to position [665, 0]
click at [796, 260] on link at bounding box center [797, 268] width 22 height 23
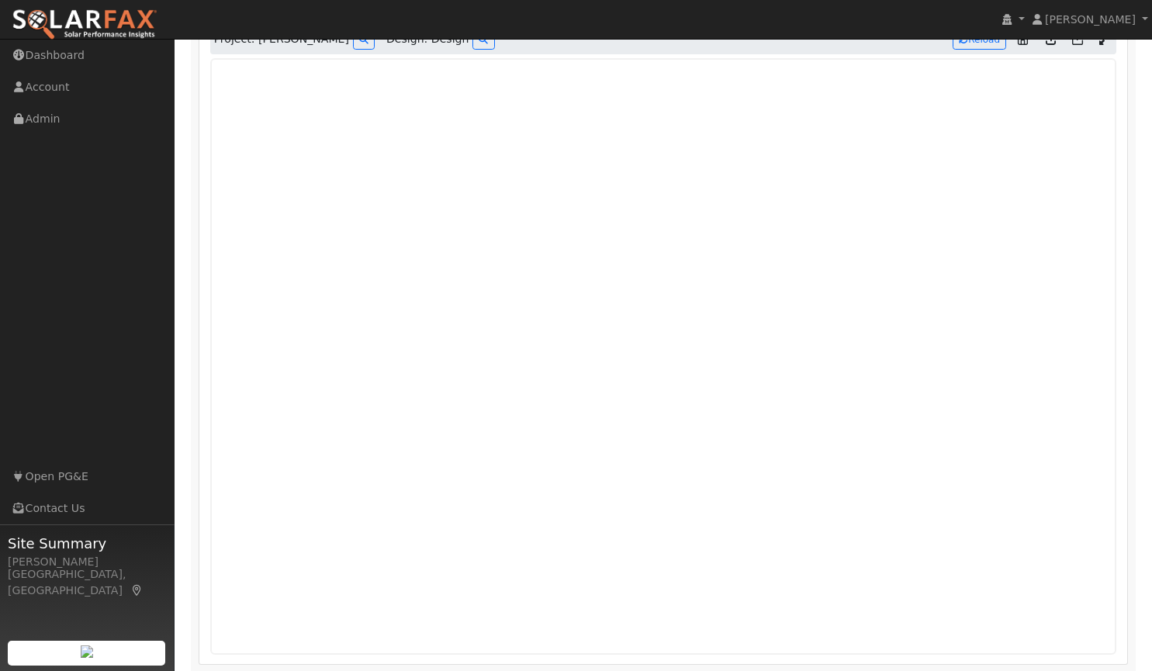
scroll to position [892, 0]
click at [1048, 41] on icon at bounding box center [1050, 39] width 10 height 12
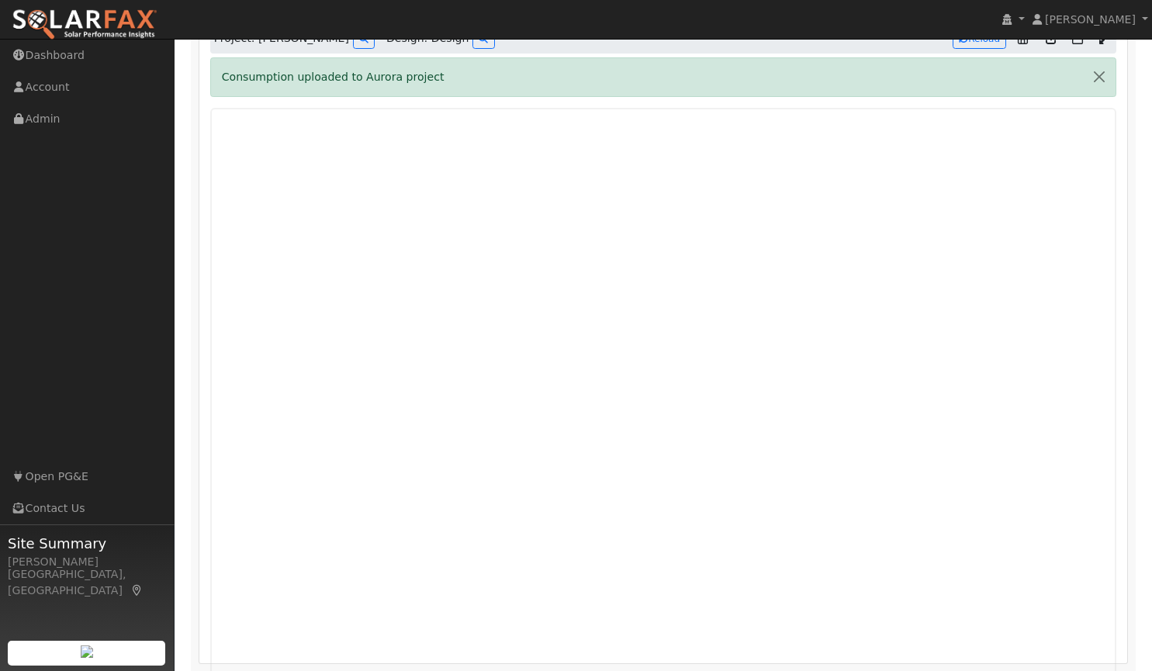
scroll to position [890, 0]
click at [1090, 78] on button "button" at bounding box center [1099, 79] width 33 height 38
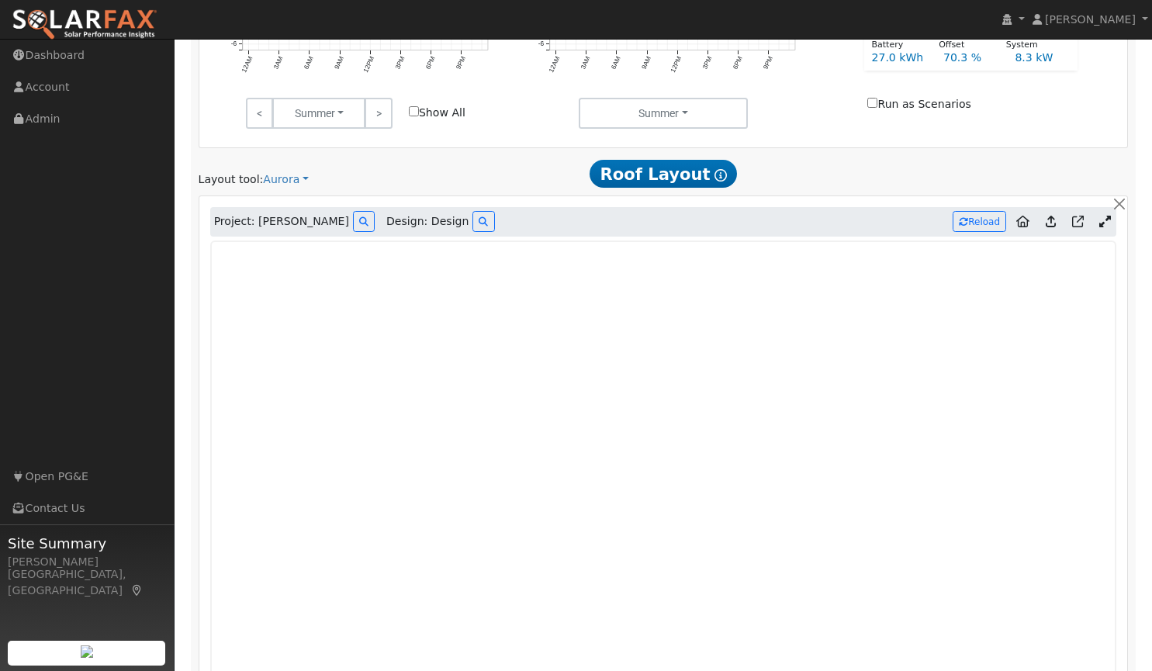
scroll to position [711, 0]
click at [1050, 220] on icon at bounding box center [1050, 219] width 10 height 12
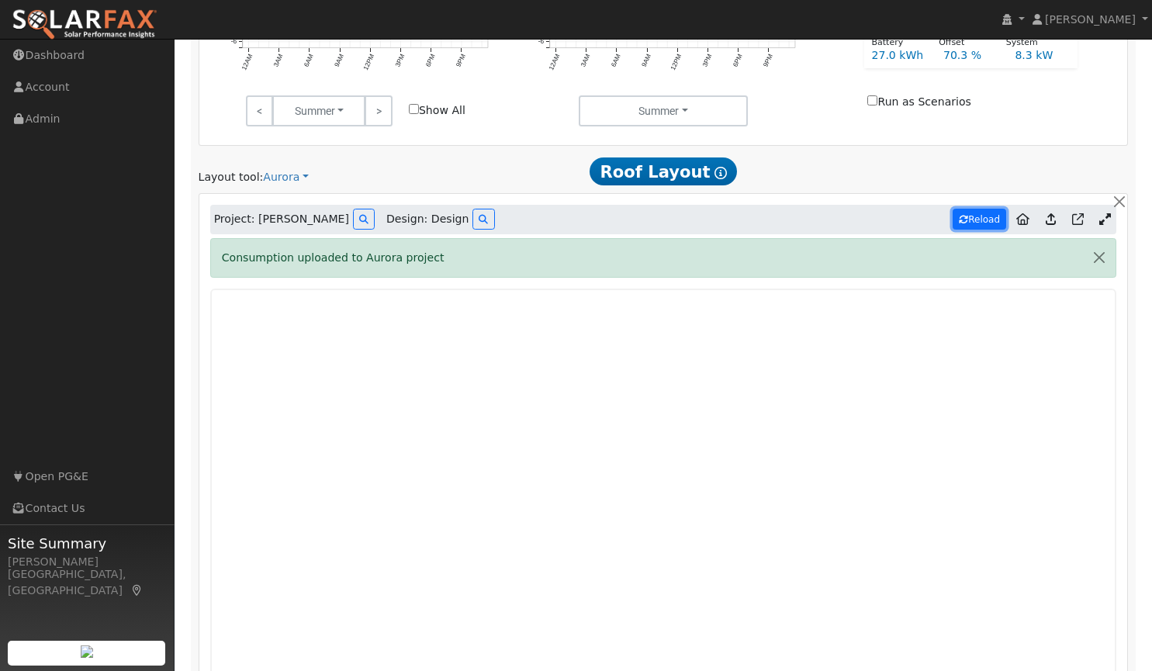
click at [984, 222] on button "Reload" at bounding box center [979, 219] width 54 height 21
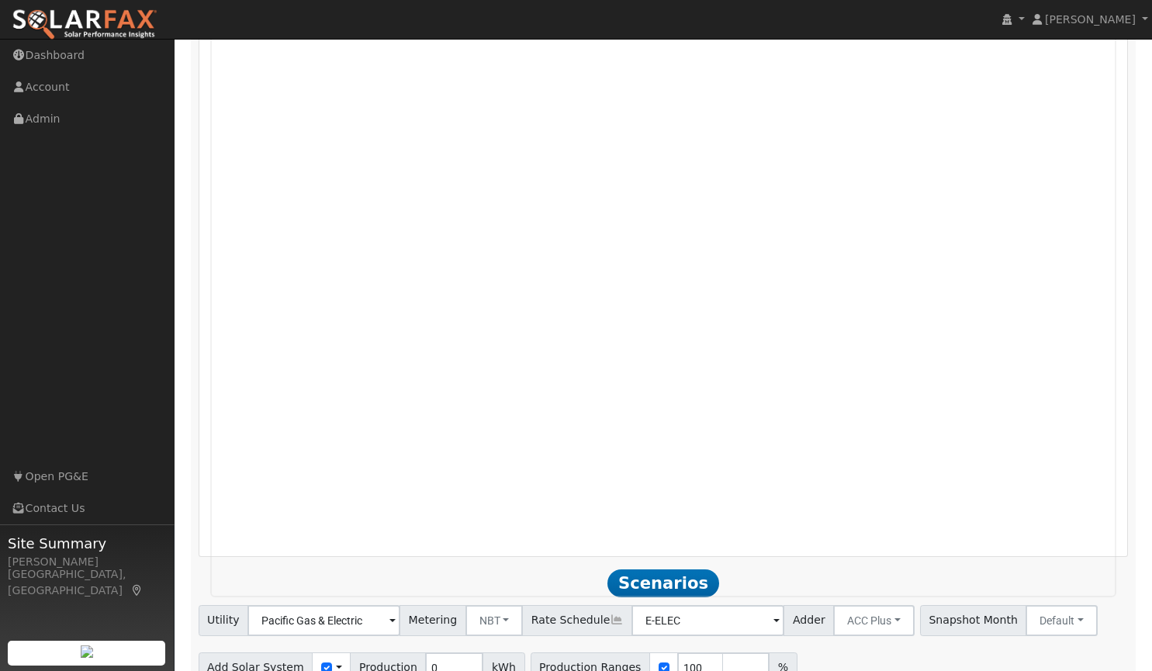
scroll to position [1000, 0]
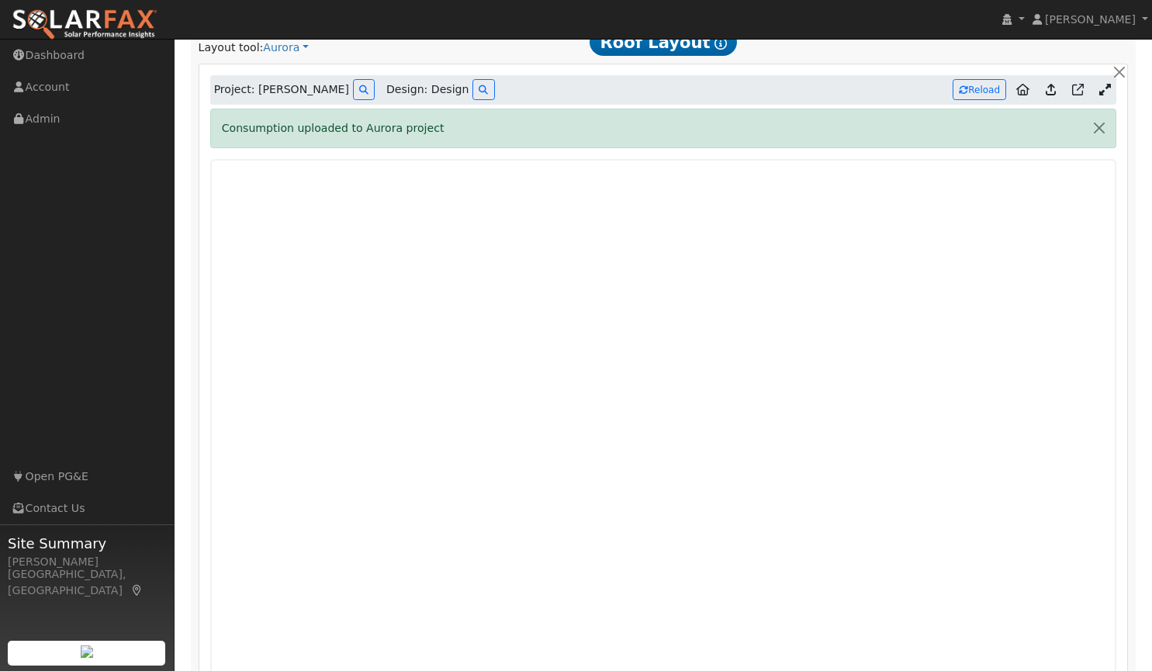
scroll to position [840, 0]
click at [1097, 130] on button "button" at bounding box center [1099, 129] width 33 height 38
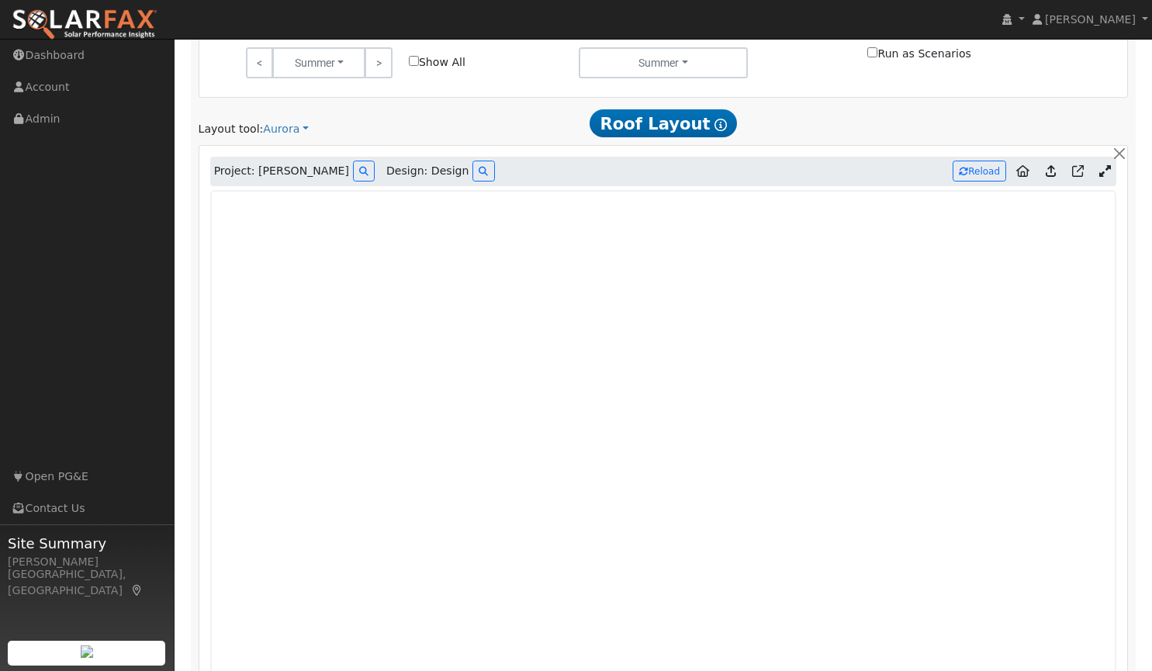
scroll to position [758, 0]
click at [988, 170] on button "Reload" at bounding box center [979, 171] width 54 height 21
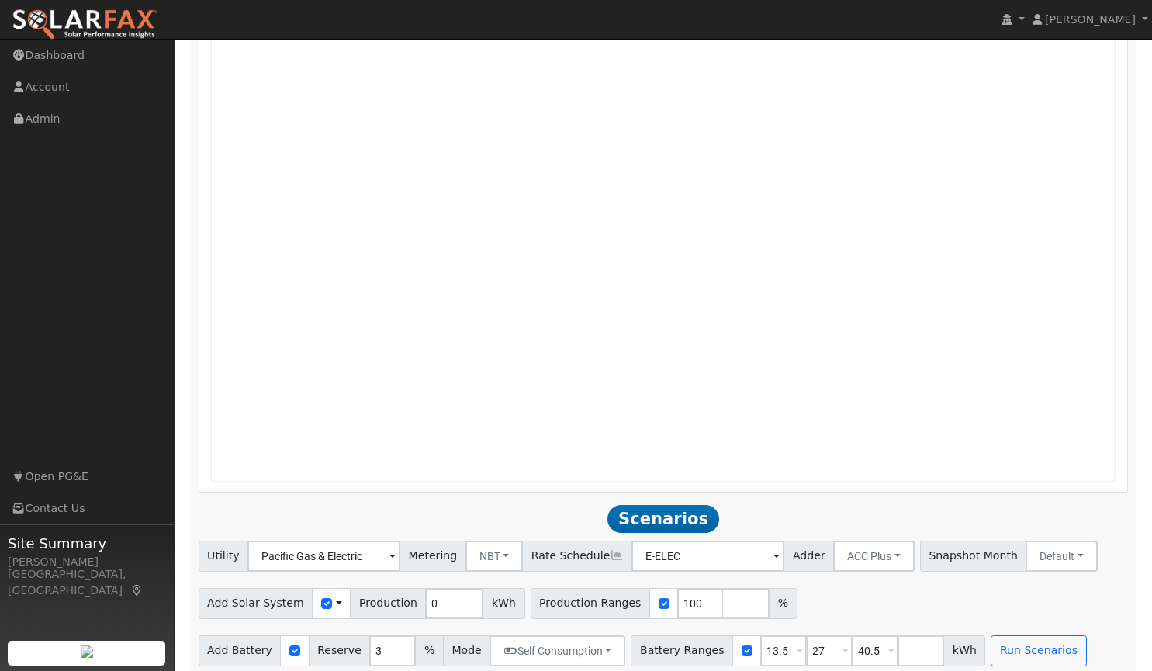
scroll to position [1077, 0]
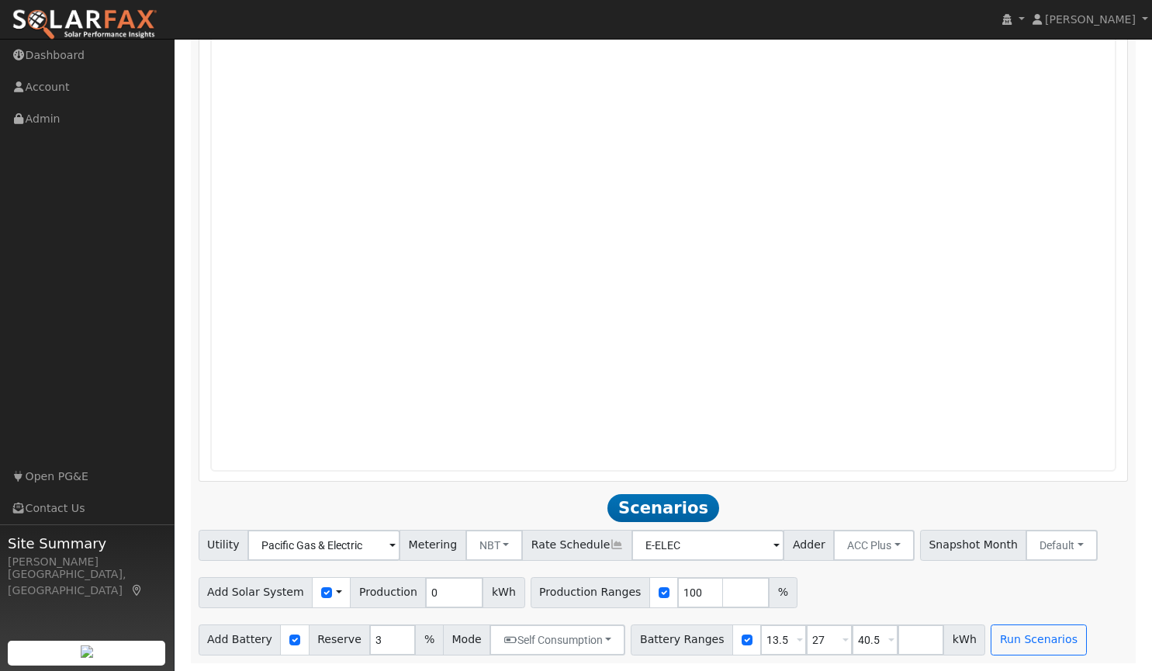
type input "22550"
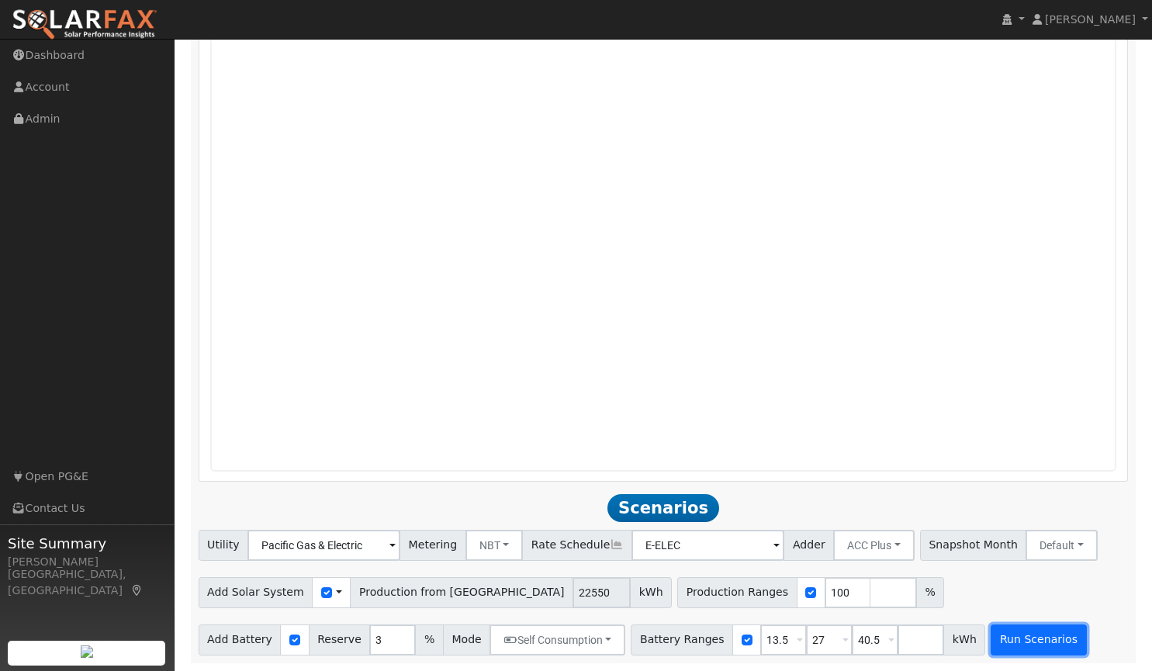
click at [999, 641] on button "Run Scenarios" at bounding box center [1037, 639] width 95 height 31
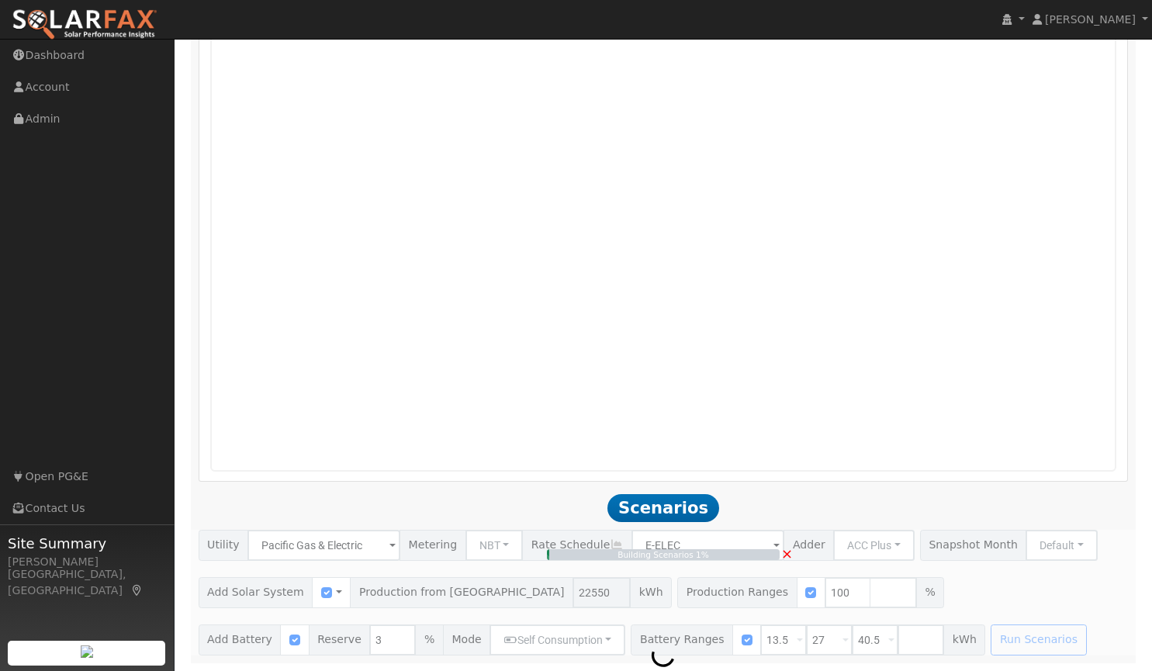
type input "15.0"
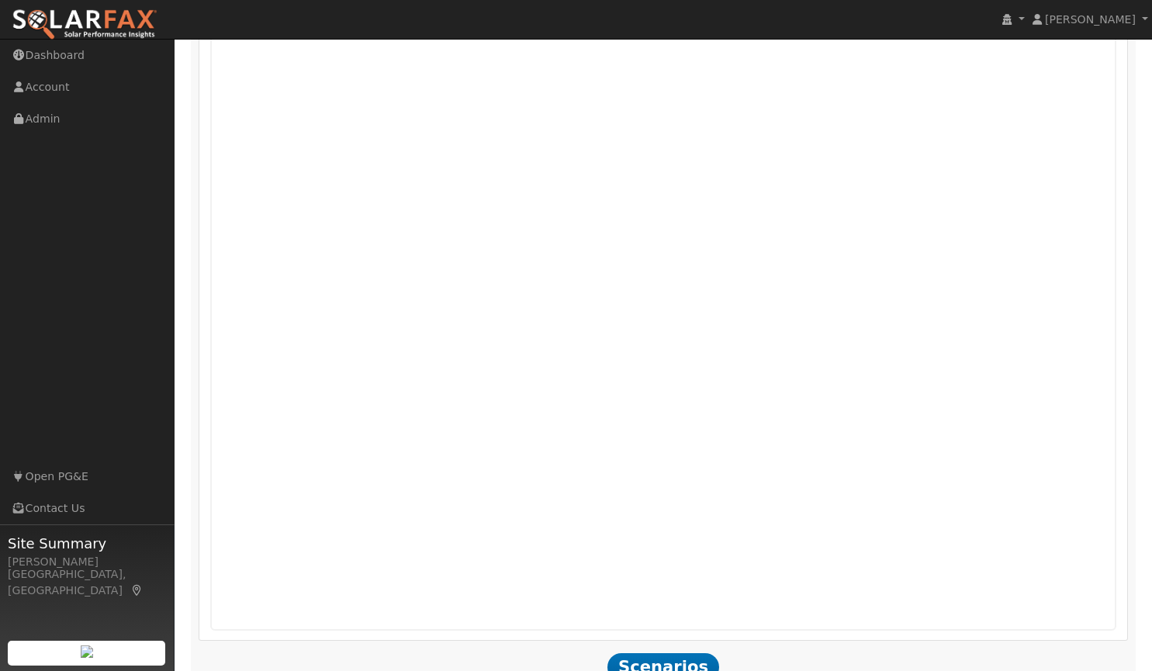
scroll to position [914, 0]
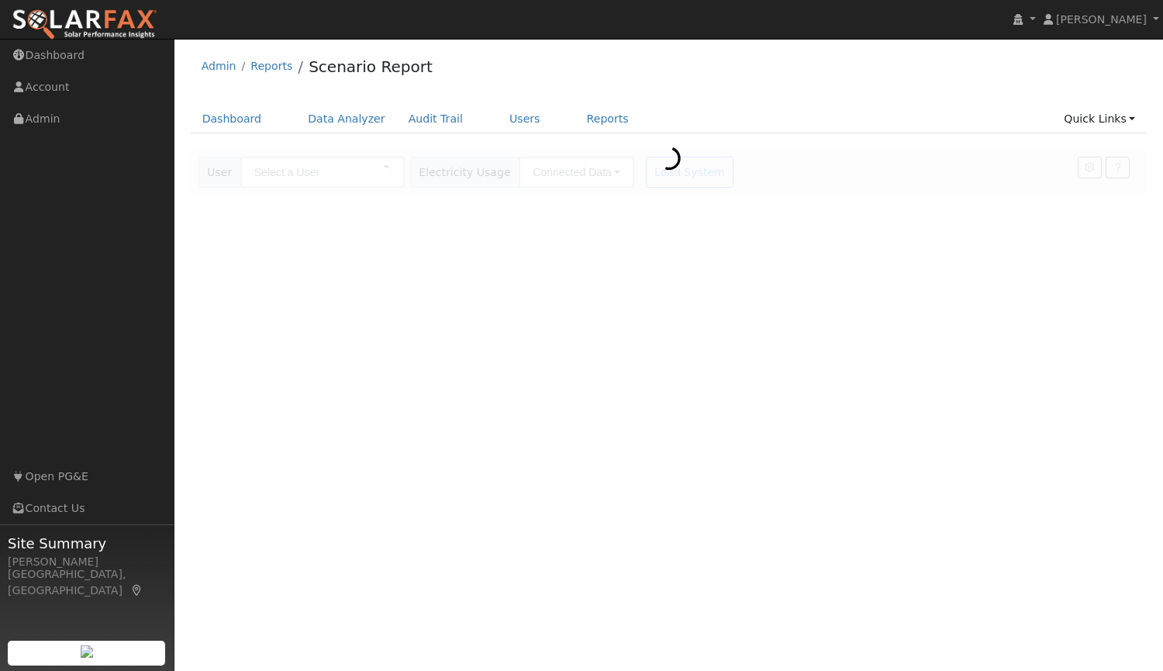
type input "[PERSON_NAME]"
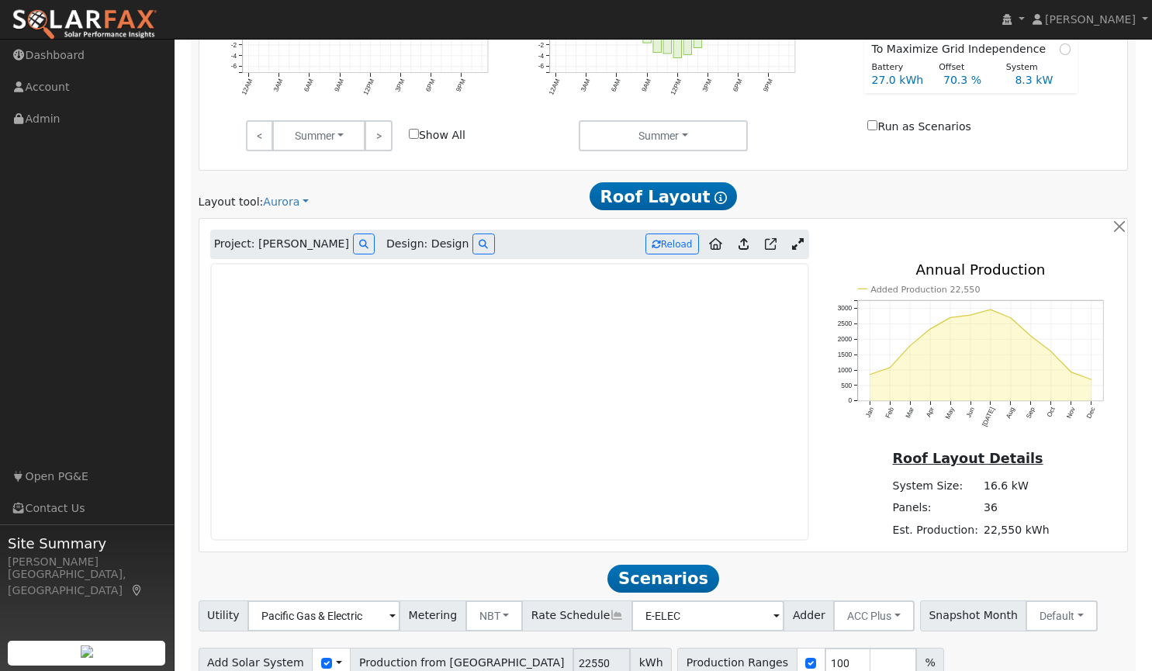
scroll to position [687, 0]
click at [793, 246] on icon at bounding box center [798, 243] width 12 height 12
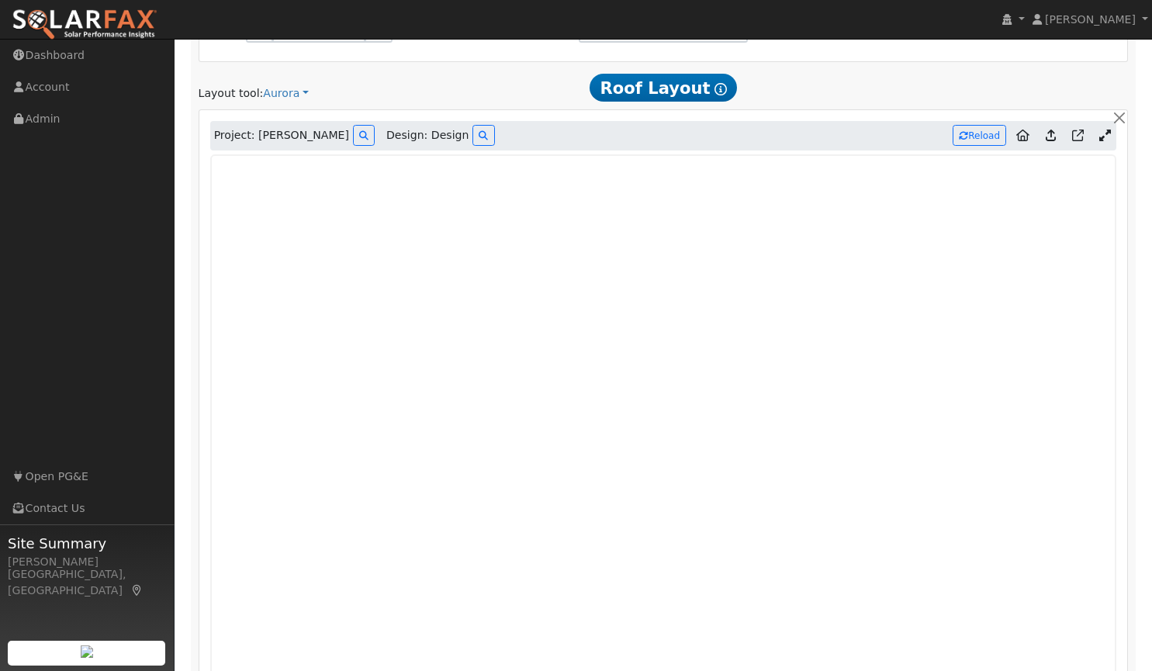
scroll to position [794, 0]
click at [978, 143] on button "Reload" at bounding box center [979, 136] width 54 height 21
type input "24383"
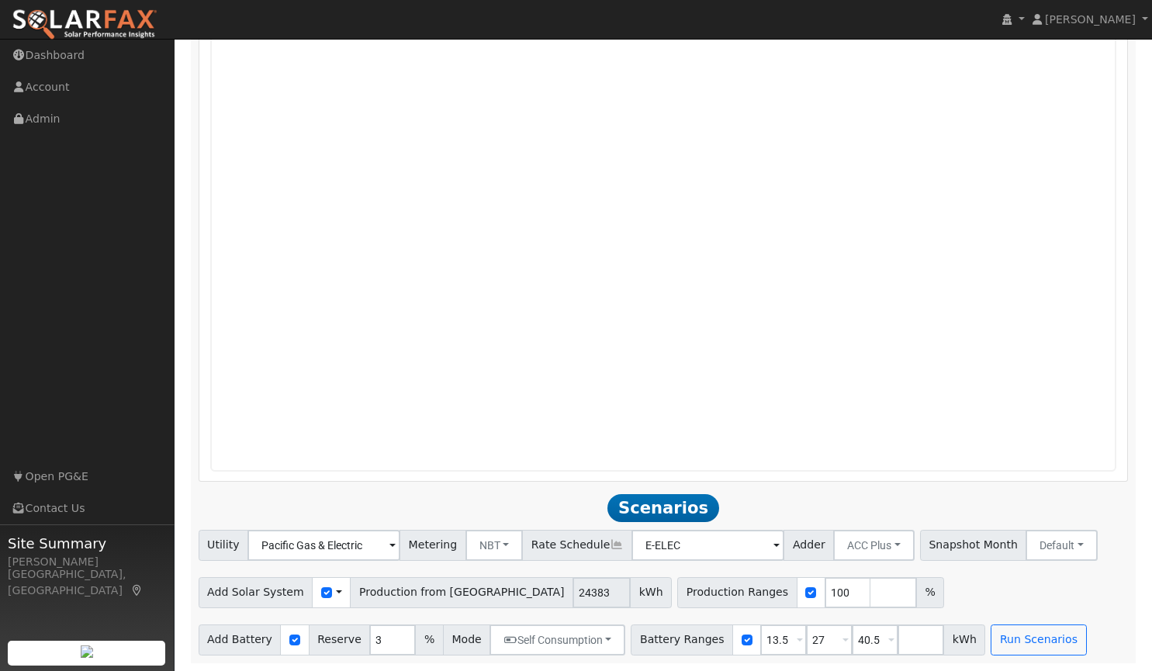
scroll to position [1084, 0]
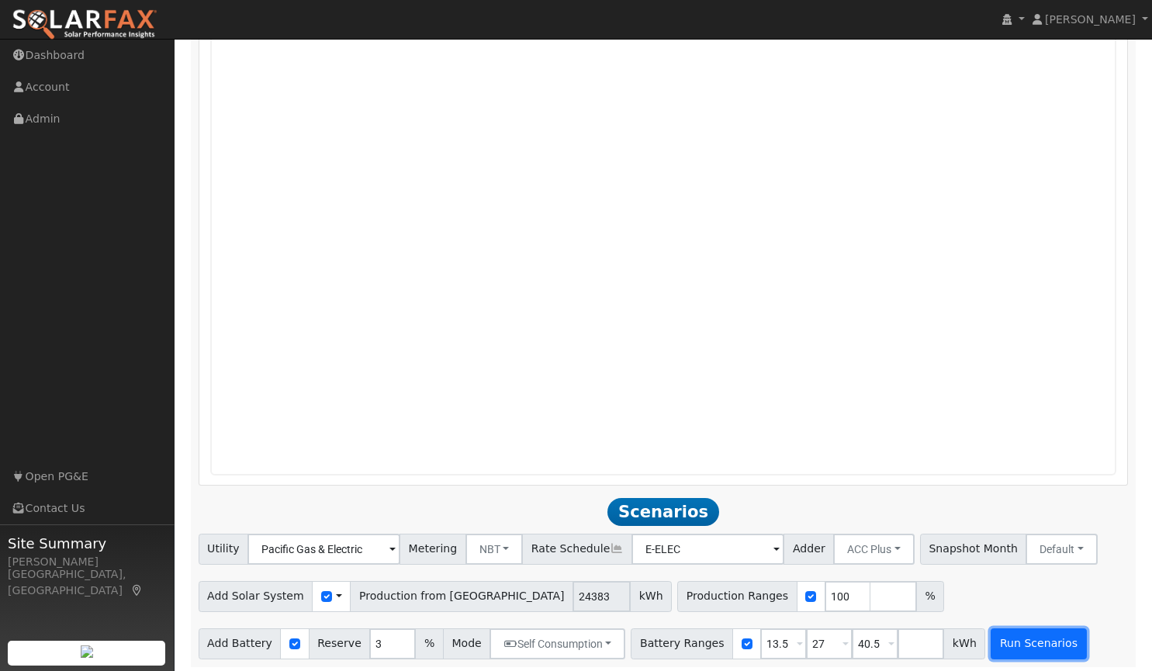
click at [998, 650] on button "Run Scenarios" at bounding box center [1037, 643] width 95 height 31
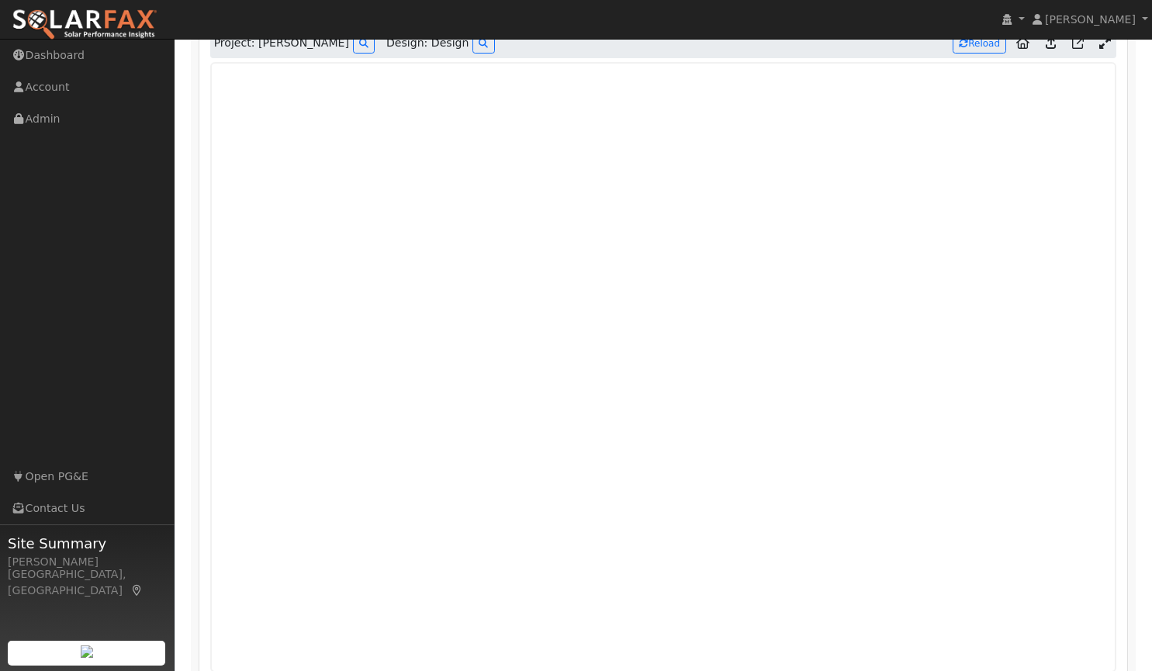
scroll to position [886, 0]
type input "16.3"
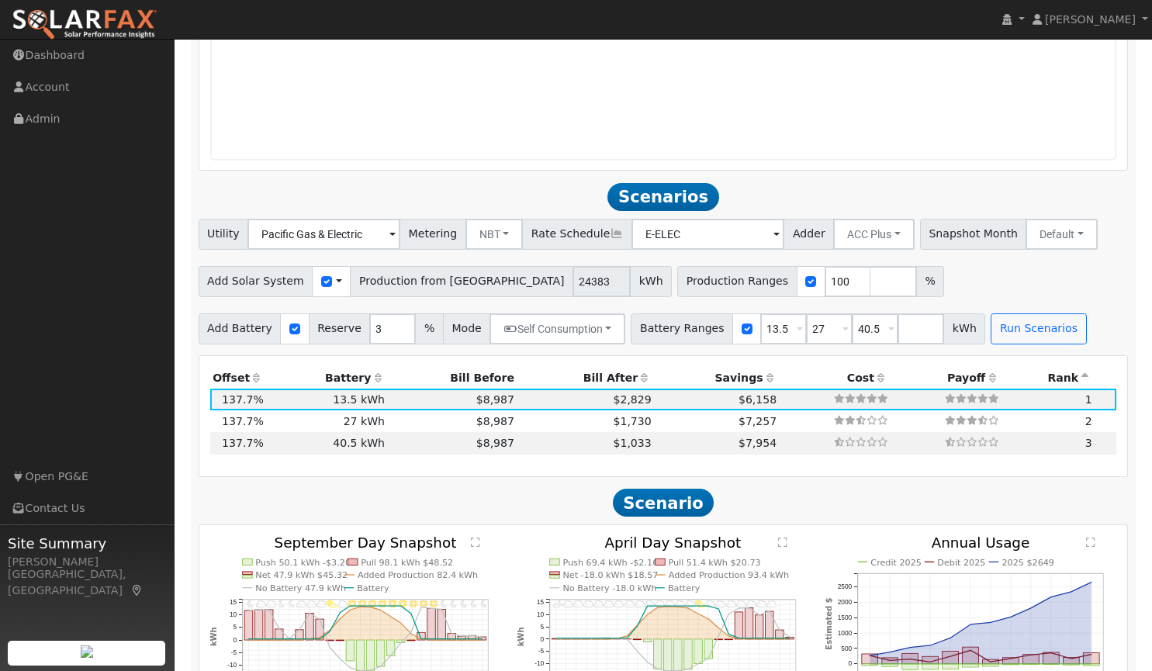
scroll to position [1402, 0]
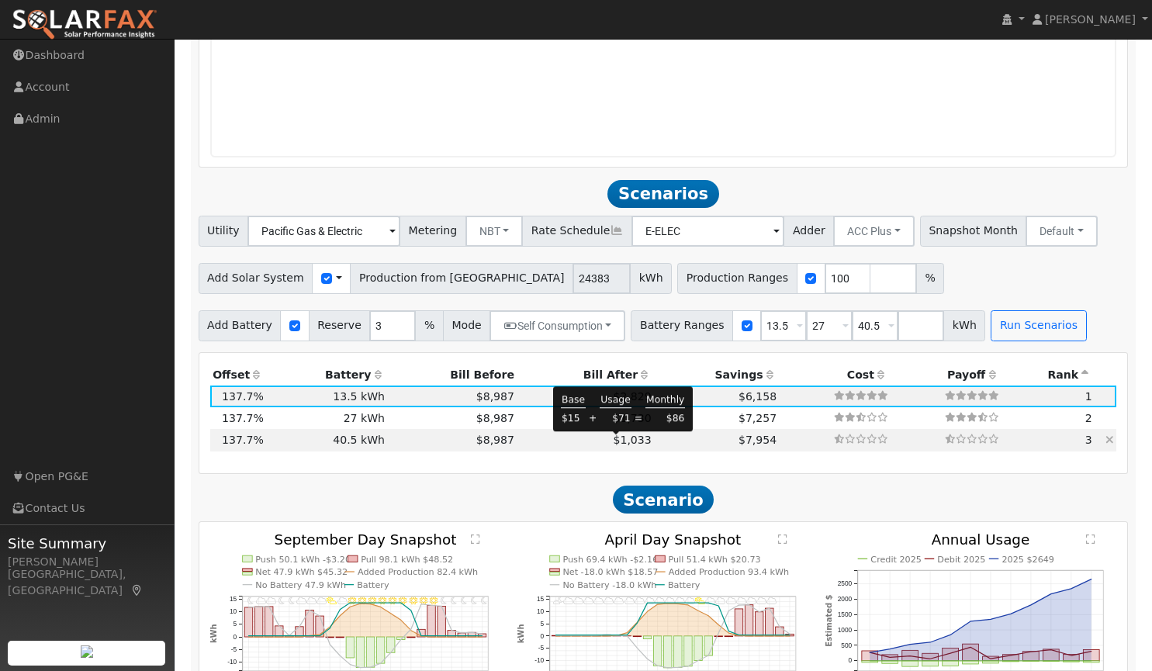
click at [613, 442] on span "$1,033" at bounding box center [632, 439] width 38 height 12
type input "$48,600"
type input "$31,648"
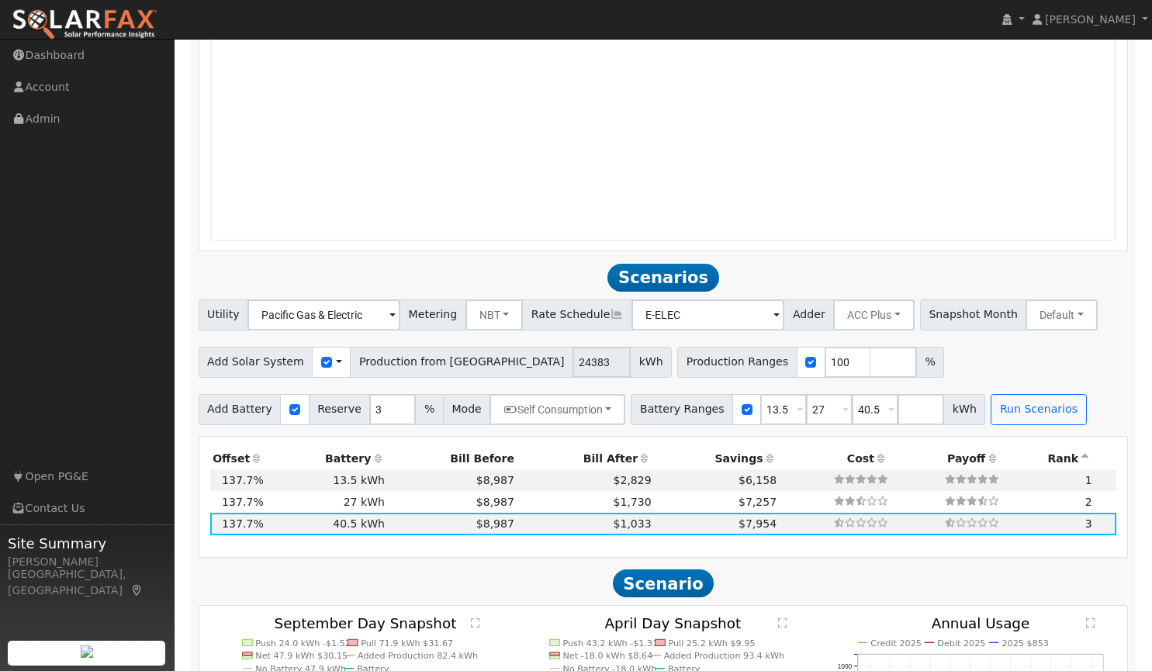
scroll to position [1319, 0]
click at [1031, 313] on button "Default" at bounding box center [1061, 314] width 72 height 31
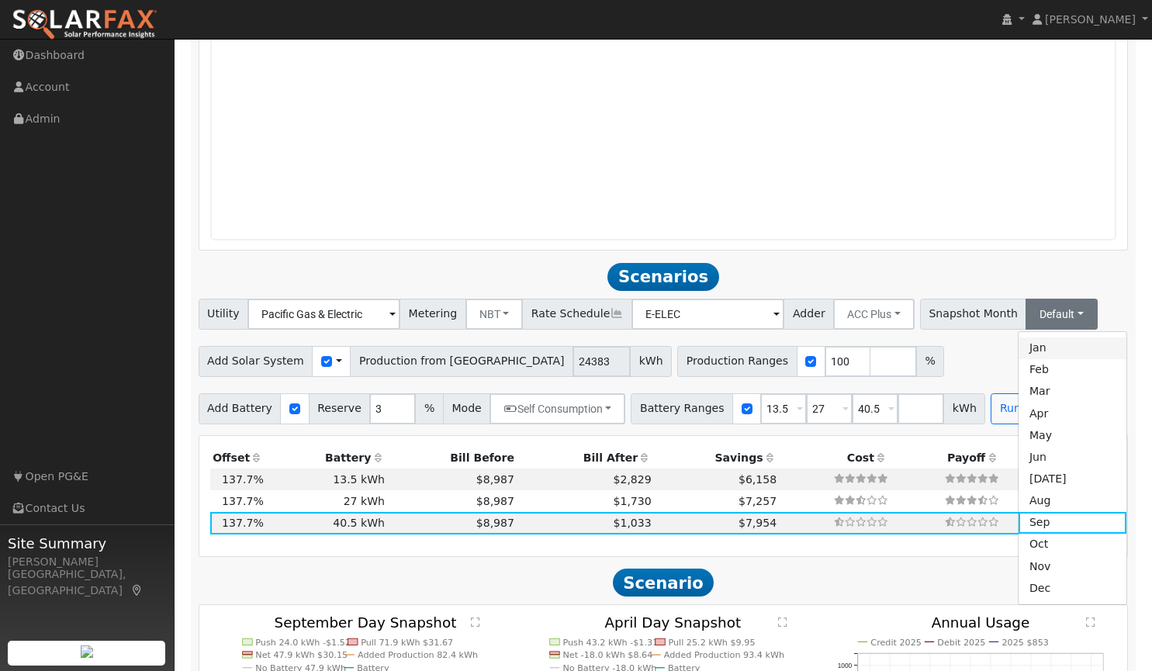
click at [1026, 357] on link "Jan" at bounding box center [1072, 348] width 108 height 22
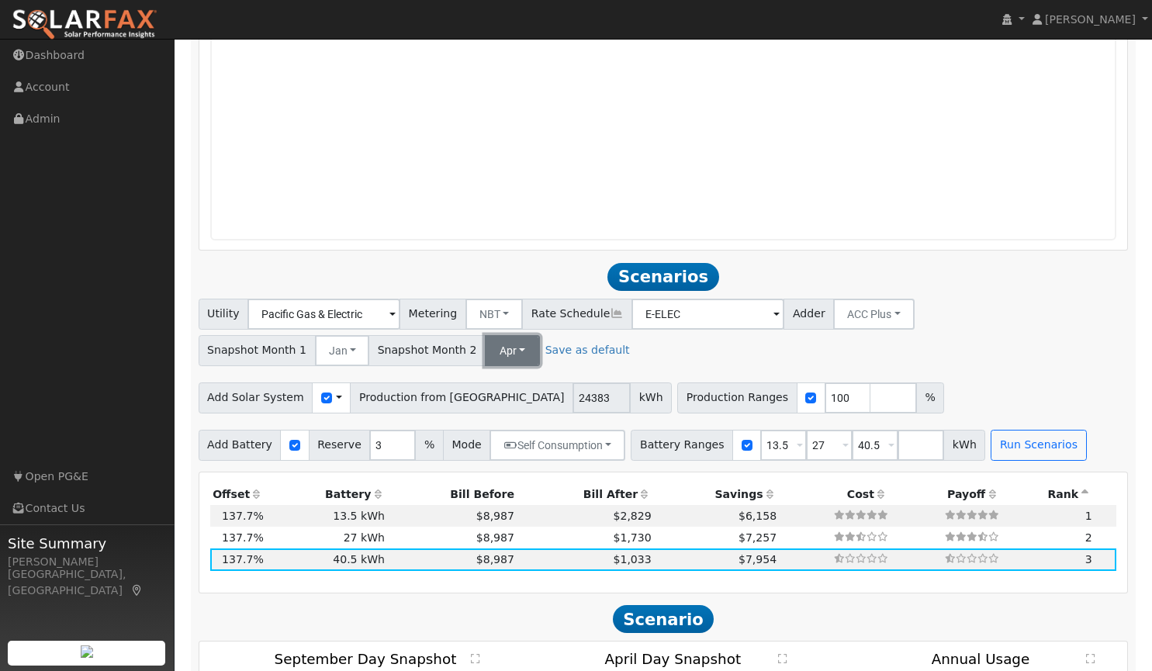
click at [507, 351] on button "Apr" at bounding box center [512, 350] width 55 height 31
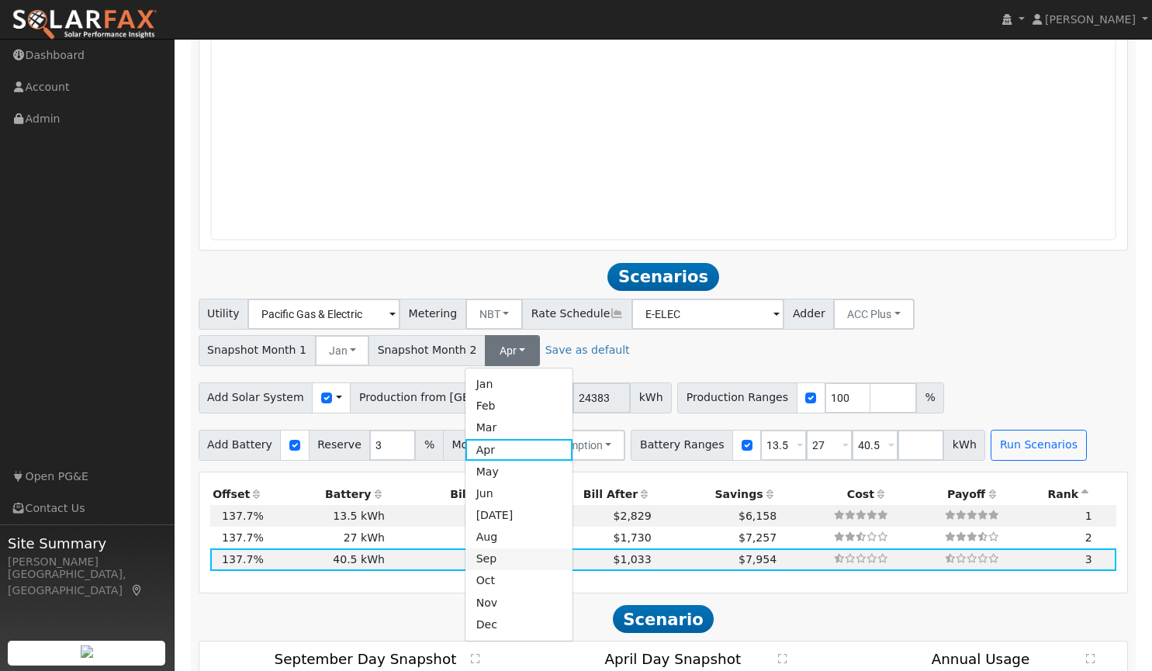
click at [494, 560] on link "Sep" at bounding box center [519, 559] width 108 height 22
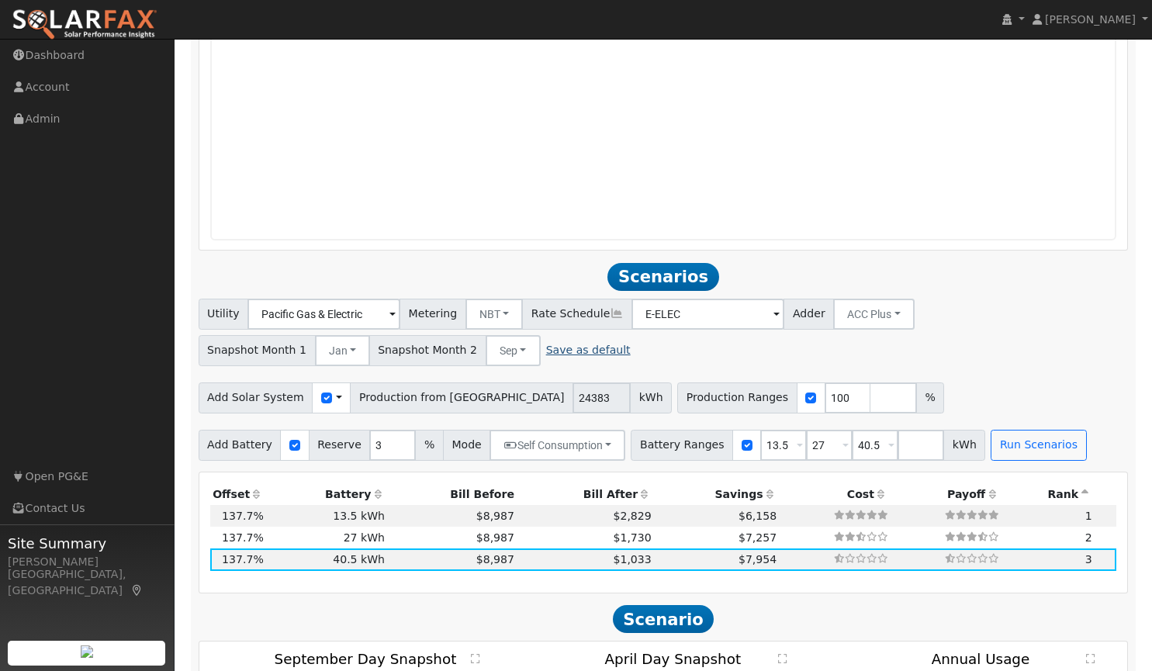
click at [572, 349] on link "Save as default" at bounding box center [588, 350] width 85 height 16
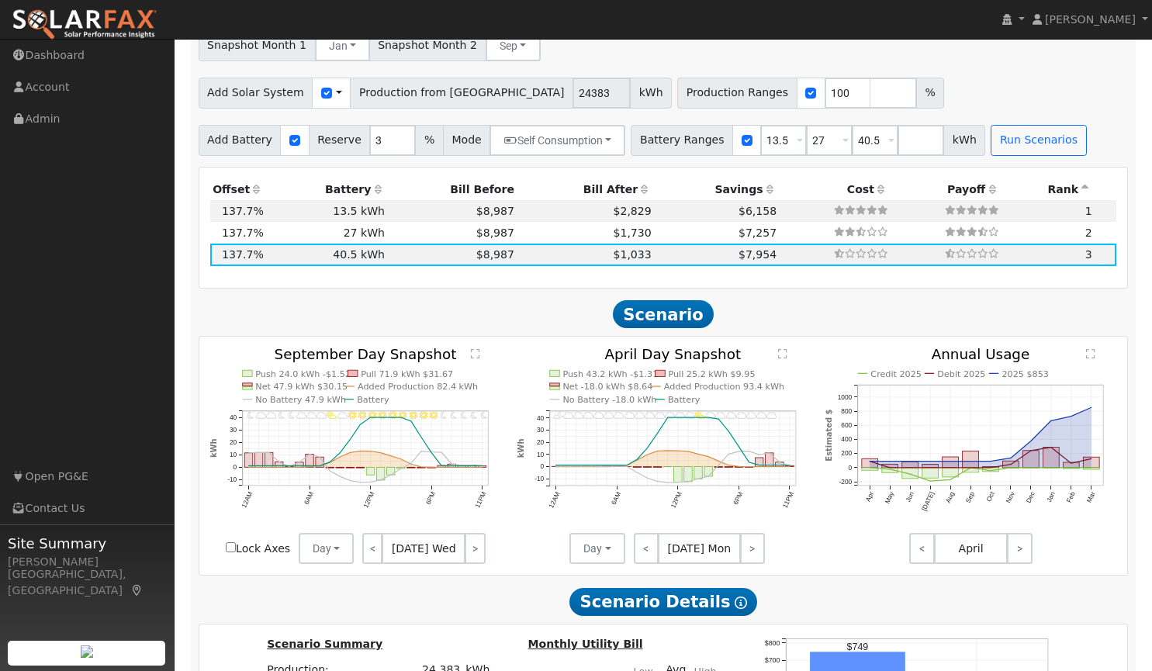
scroll to position [1604, 0]
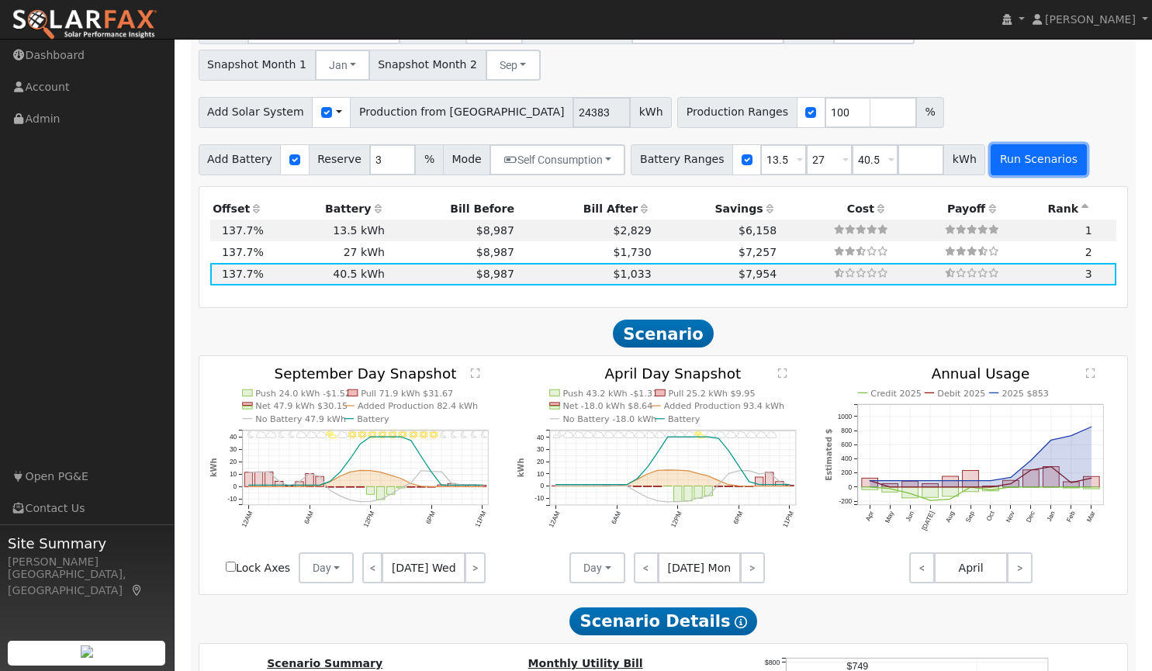
click at [1009, 158] on button "Run Scenarios" at bounding box center [1037, 159] width 95 height 31
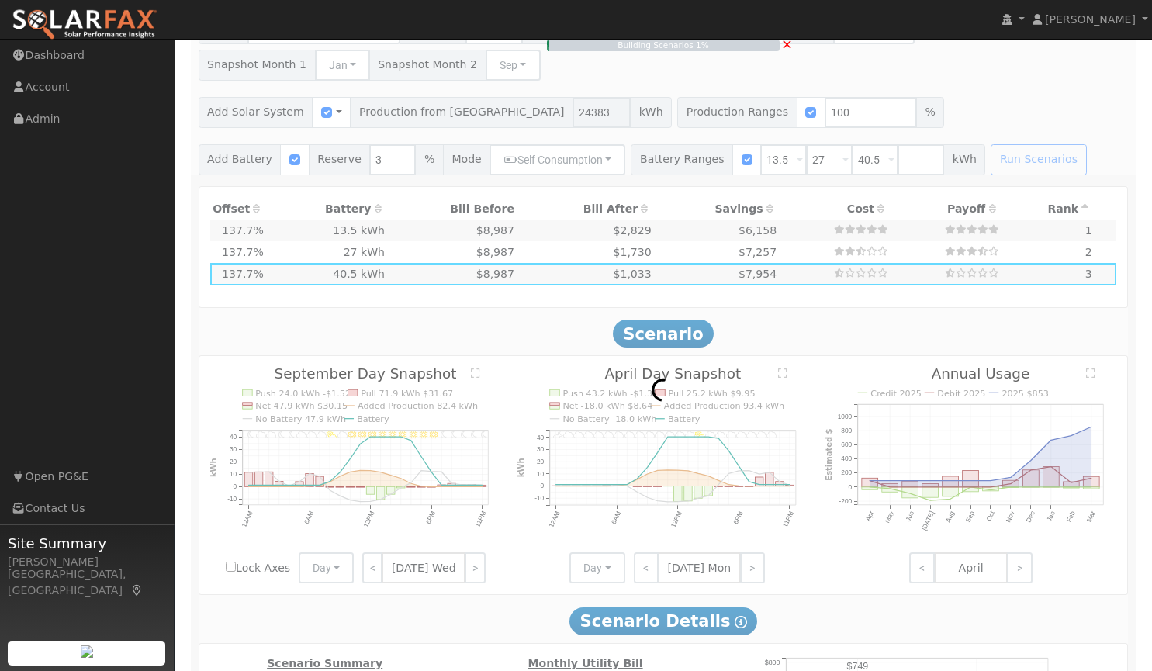
type input "$16,200"
type input "$21,928"
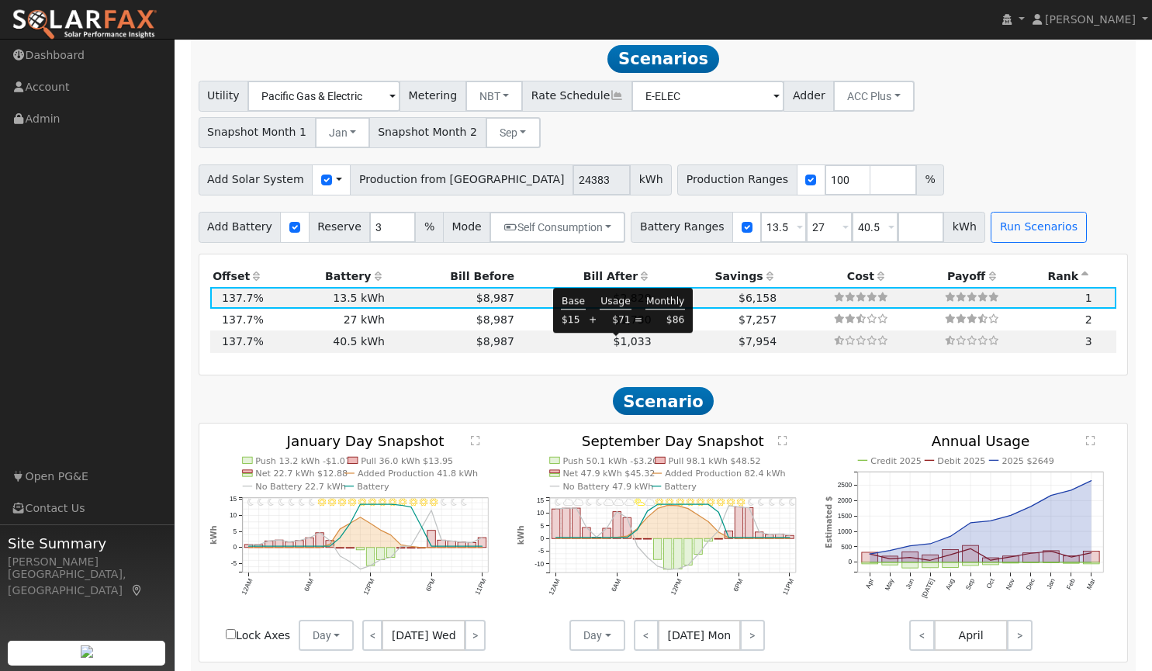
scroll to position [1536, 0]
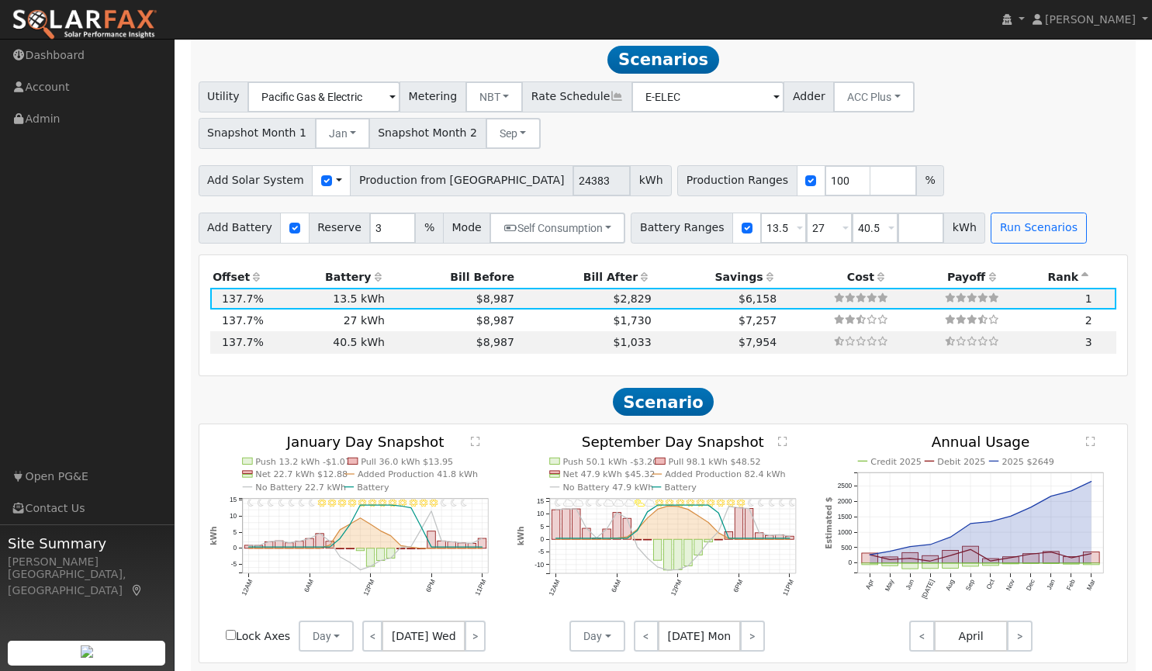
click at [474, 447] on text "" at bounding box center [475, 441] width 9 height 11
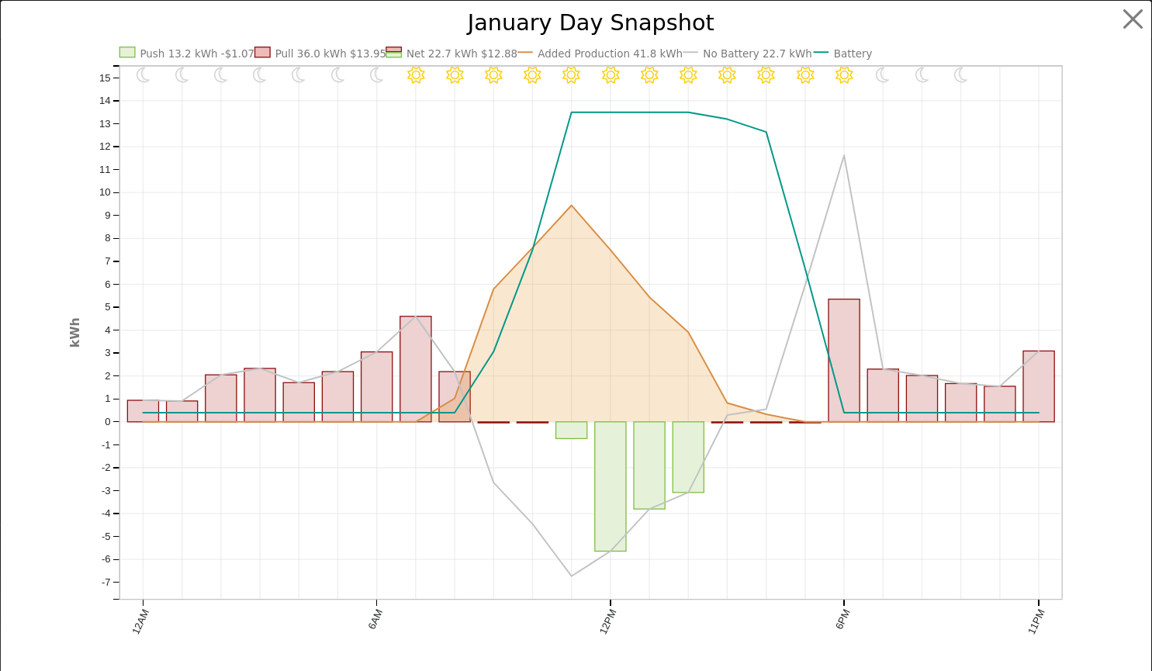
scroll to position [1541, 0]
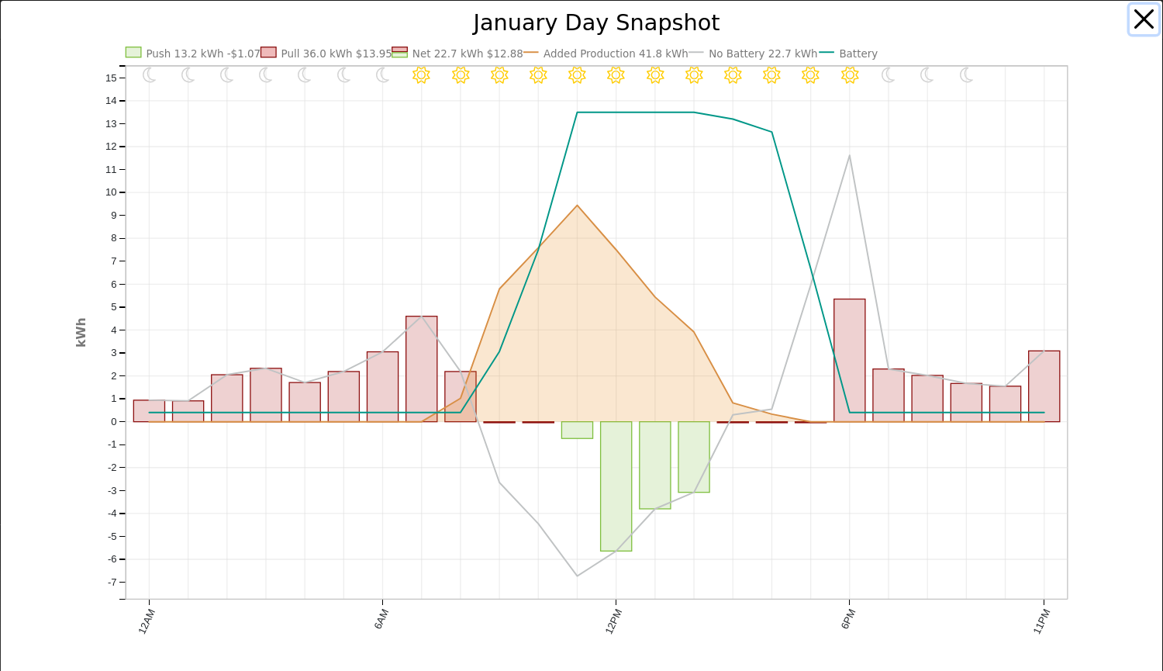
click at [1130, 21] on button "button" at bounding box center [1144, 19] width 29 height 29
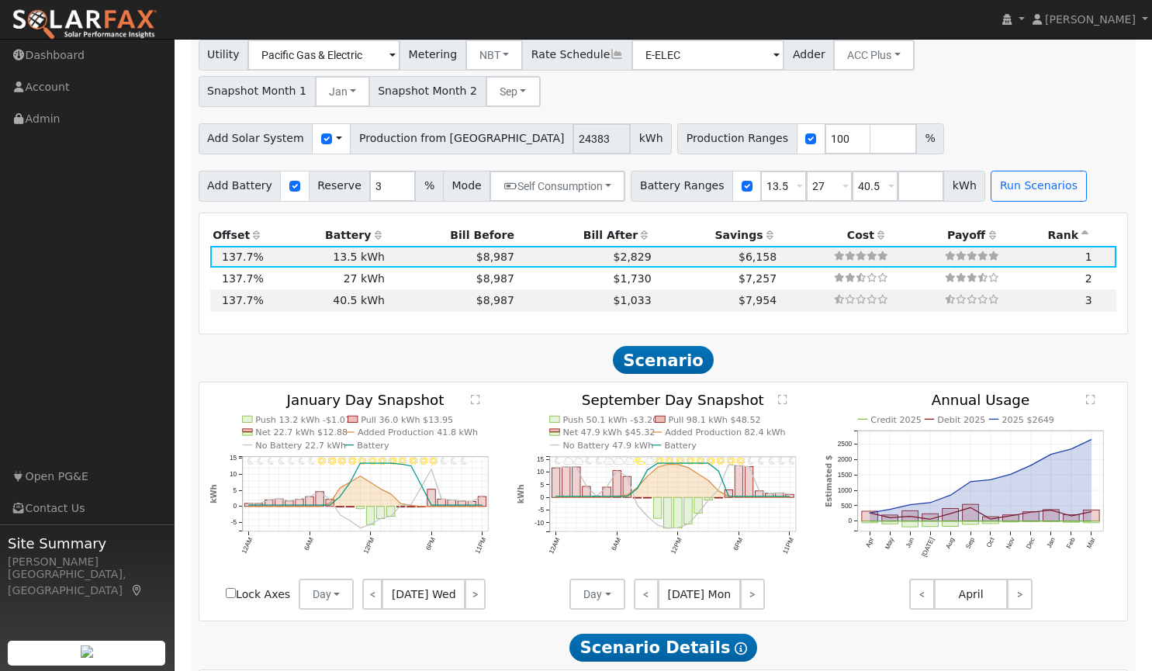
scroll to position [1577, 0]
click at [416, 297] on td "$8,987" at bounding box center [453, 302] width 130 height 22
type input "$48,600"
type input "$31,648"
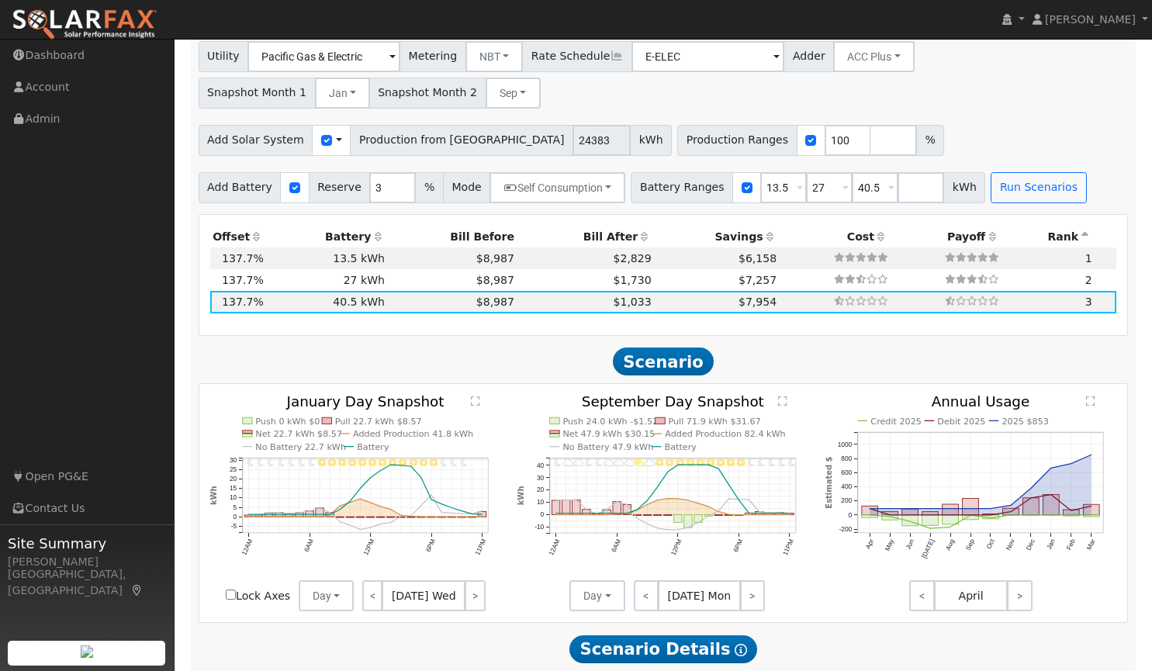
click at [478, 399] on text "" at bounding box center [475, 400] width 9 height 11
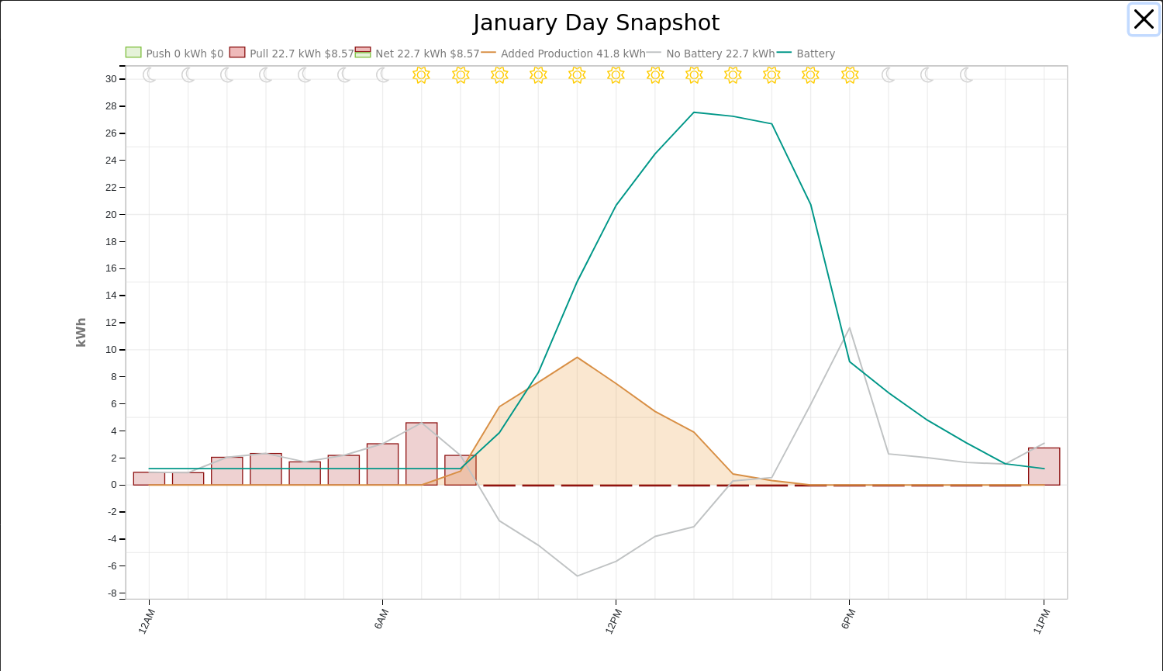
click at [1132, 23] on button "button" at bounding box center [1144, 19] width 29 height 29
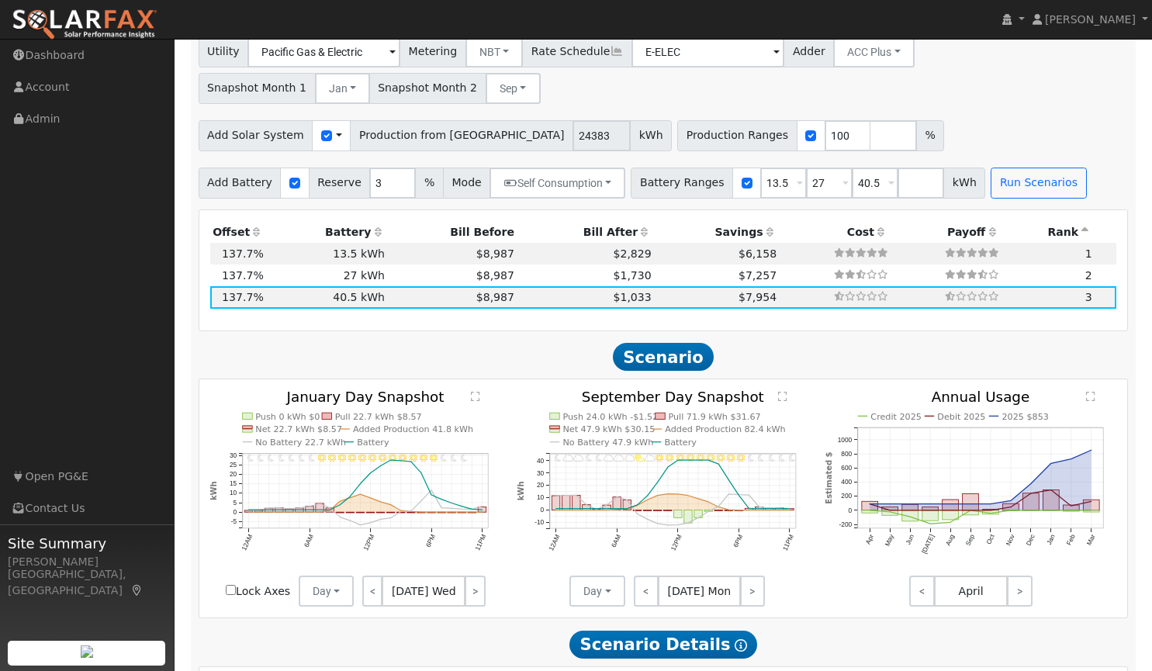
click at [691, 488] on icon "11PM - Clear 10PM - Clear 9PM - Clear 8PM - Clear 7PM - Clear 6PM - Clear 5PM -…" at bounding box center [663, 494] width 292 height 209
click at [778, 402] on text "" at bounding box center [782, 396] width 9 height 11
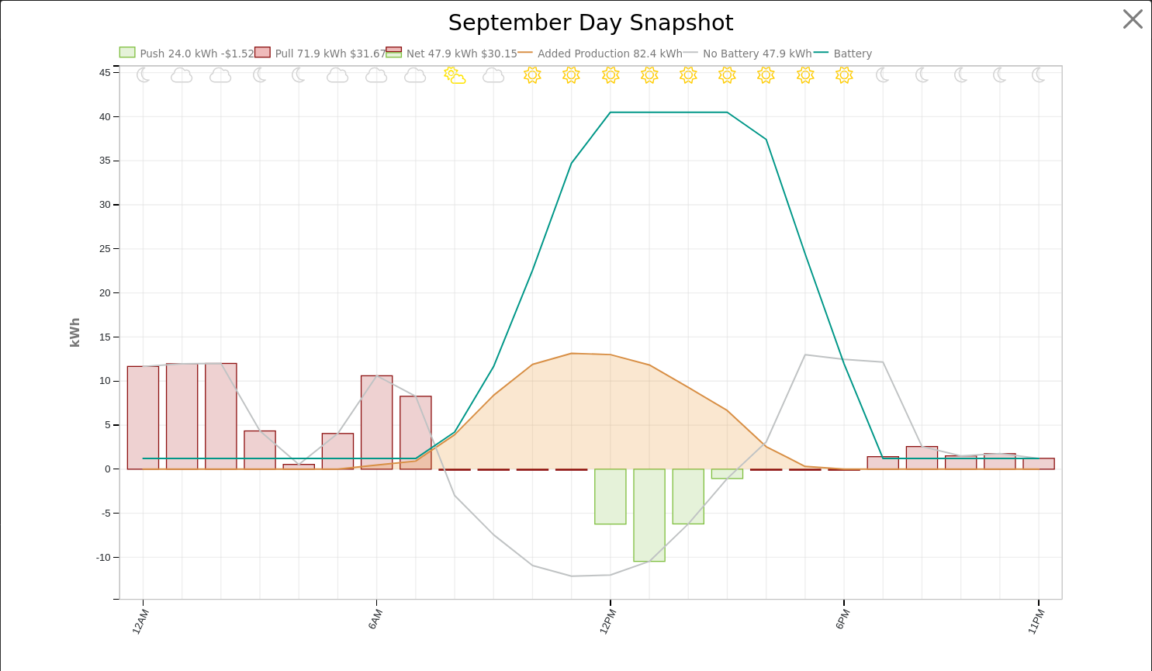
scroll to position [1586, 0]
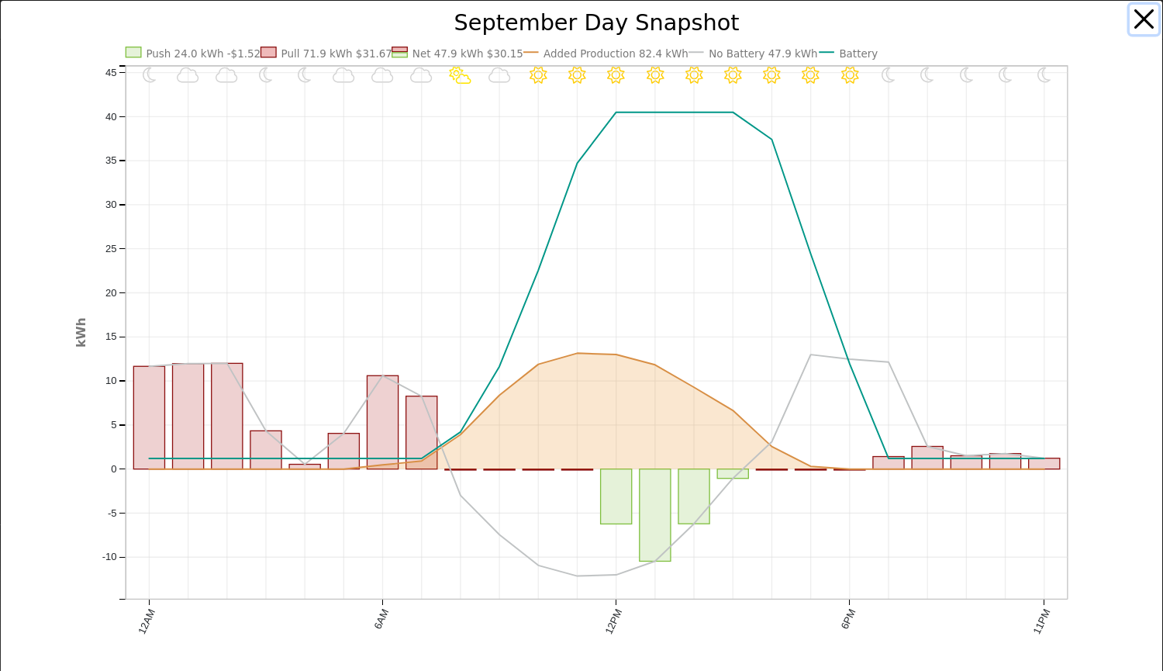
click at [1131, 11] on button "button" at bounding box center [1144, 19] width 29 height 29
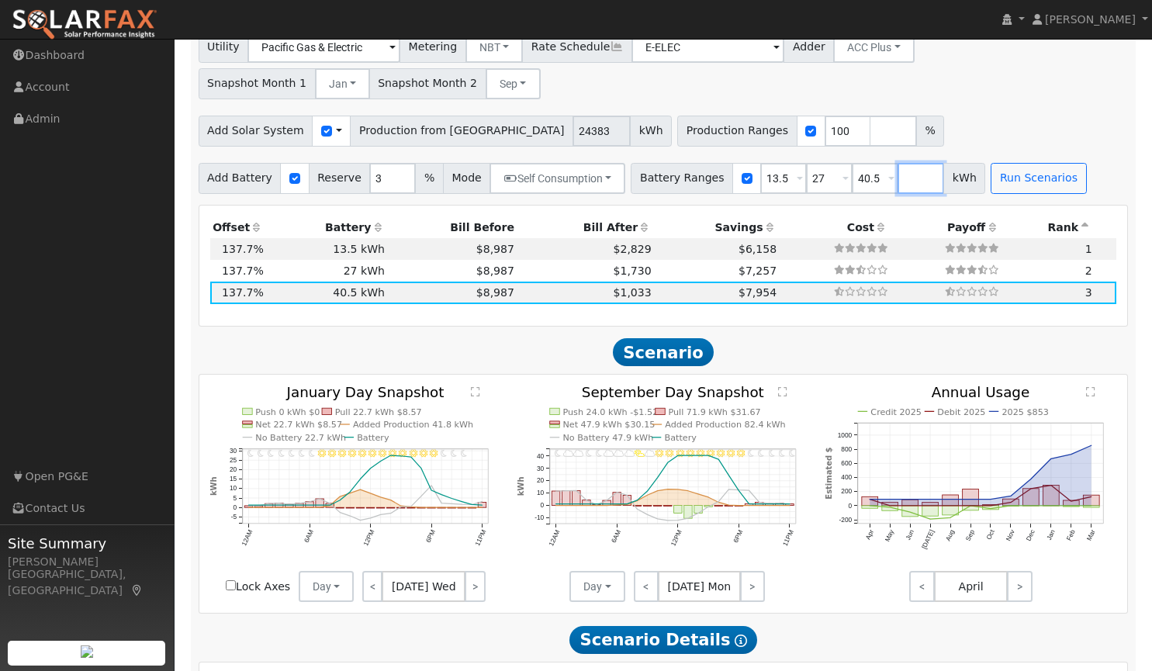
click at [897, 186] on input "number" at bounding box center [920, 178] width 47 height 31
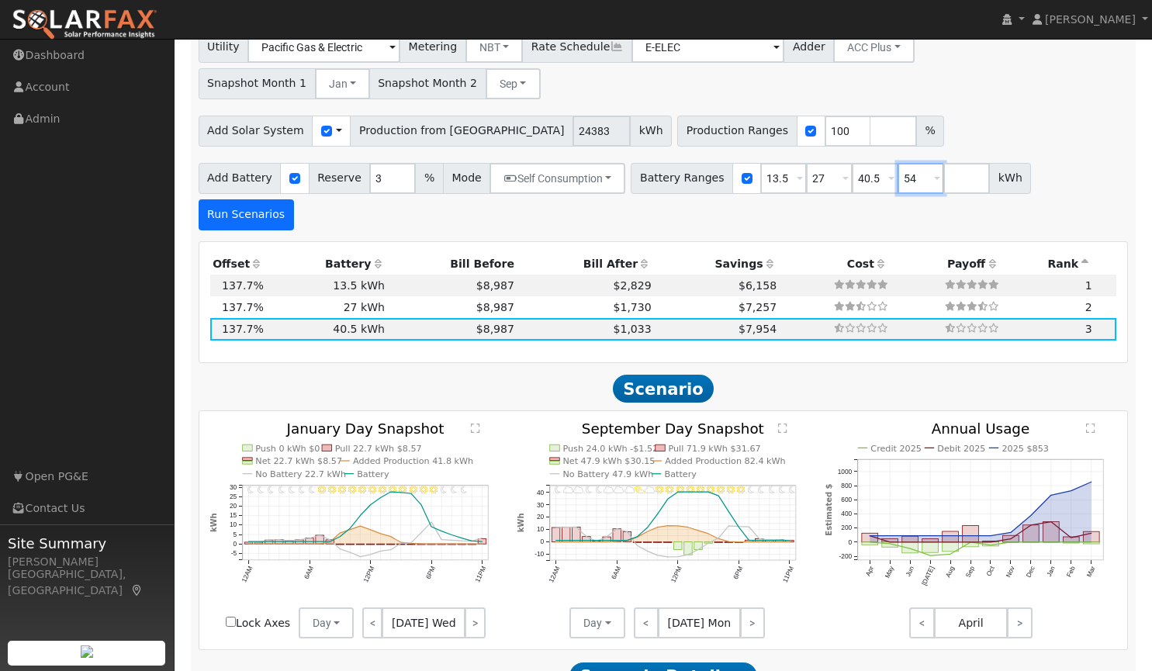
type input "54"
click at [294, 199] on button "Run Scenarios" at bounding box center [246, 214] width 95 height 31
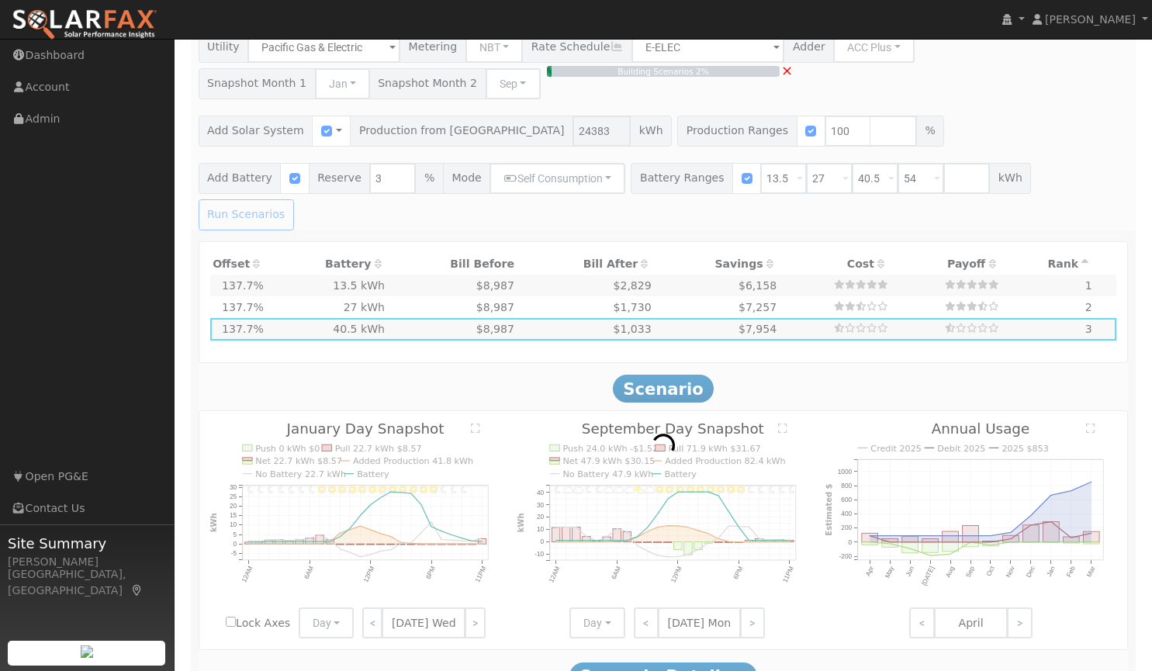
type input "$16,200"
type input "$21,928"
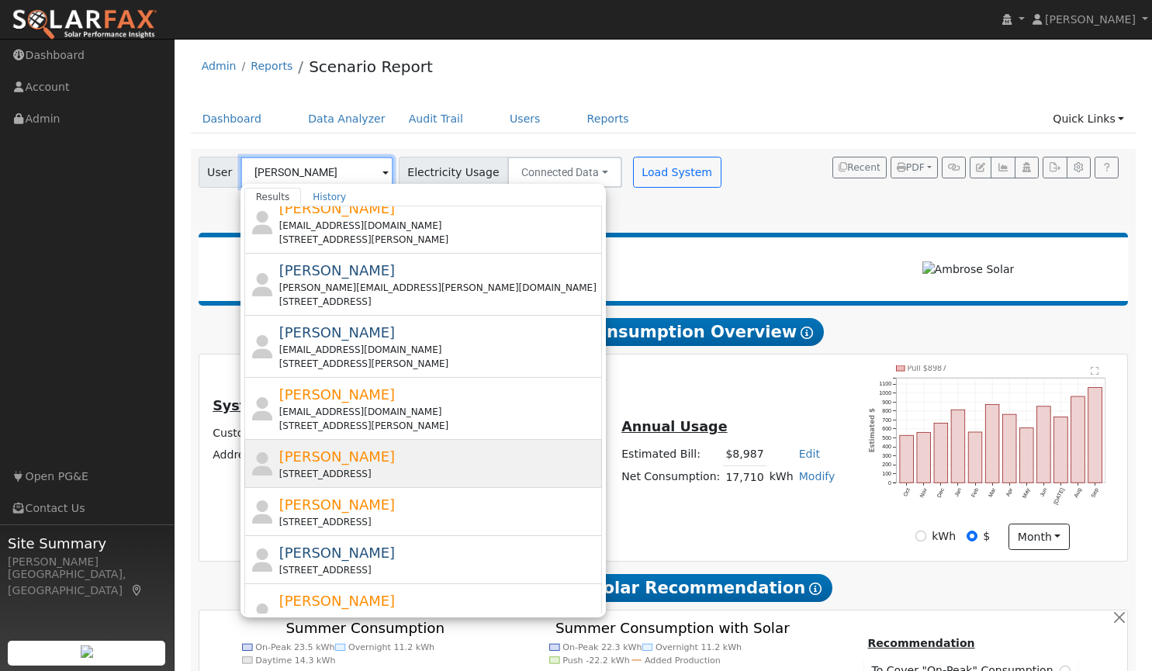
scroll to position [0, 0]
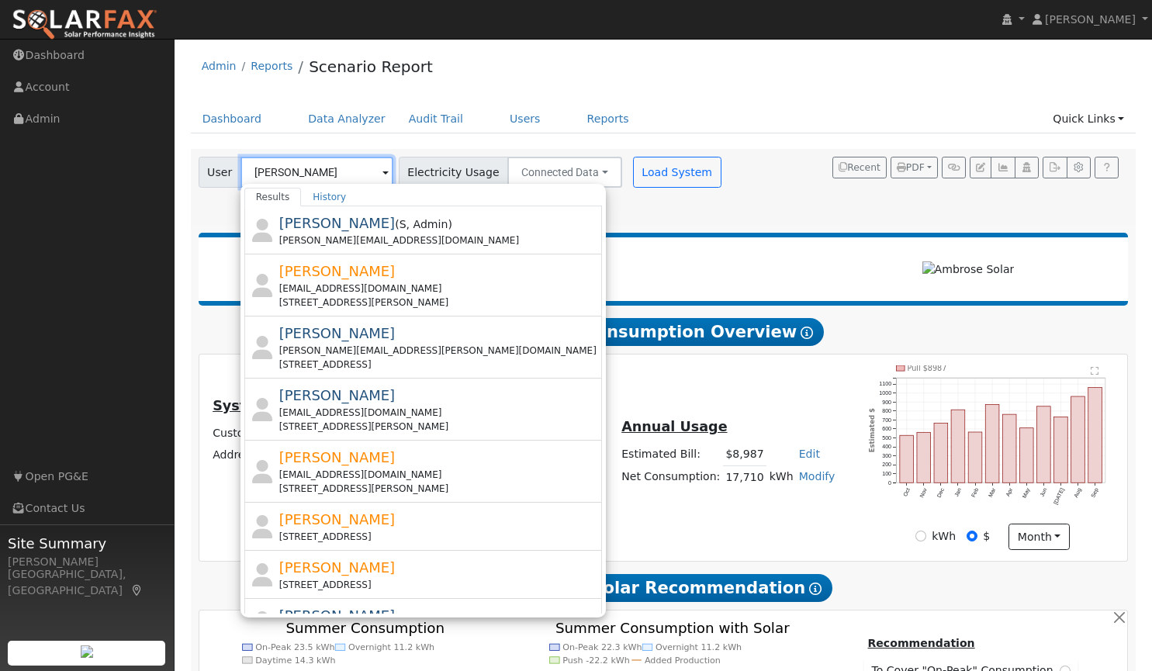
click at [299, 171] on input "[PERSON_NAME]" at bounding box center [316, 172] width 153 height 31
type input "p"
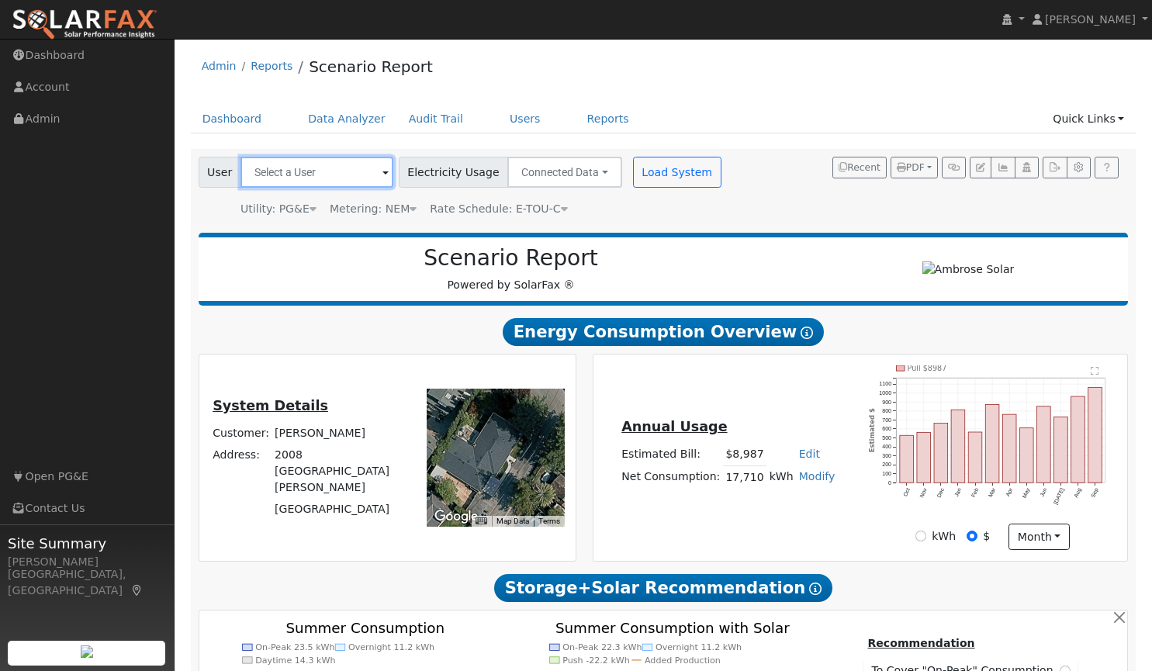
type input ","
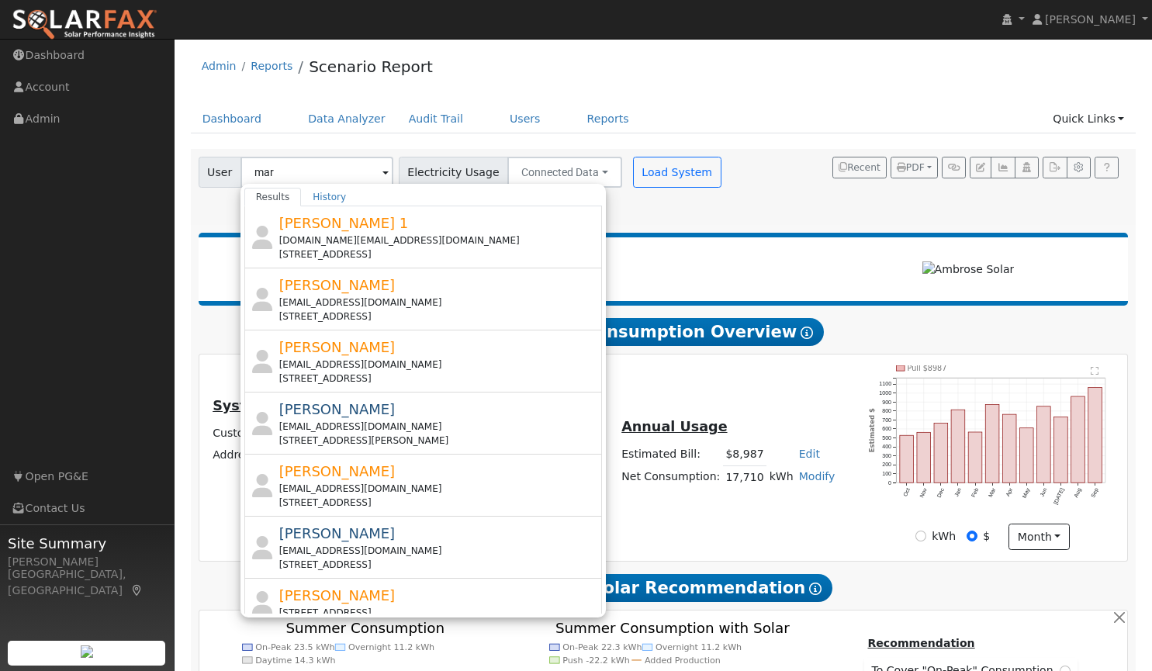
click at [734, 67] on div "Admin Reports Scenario Report" at bounding box center [663, 70] width 945 height 47
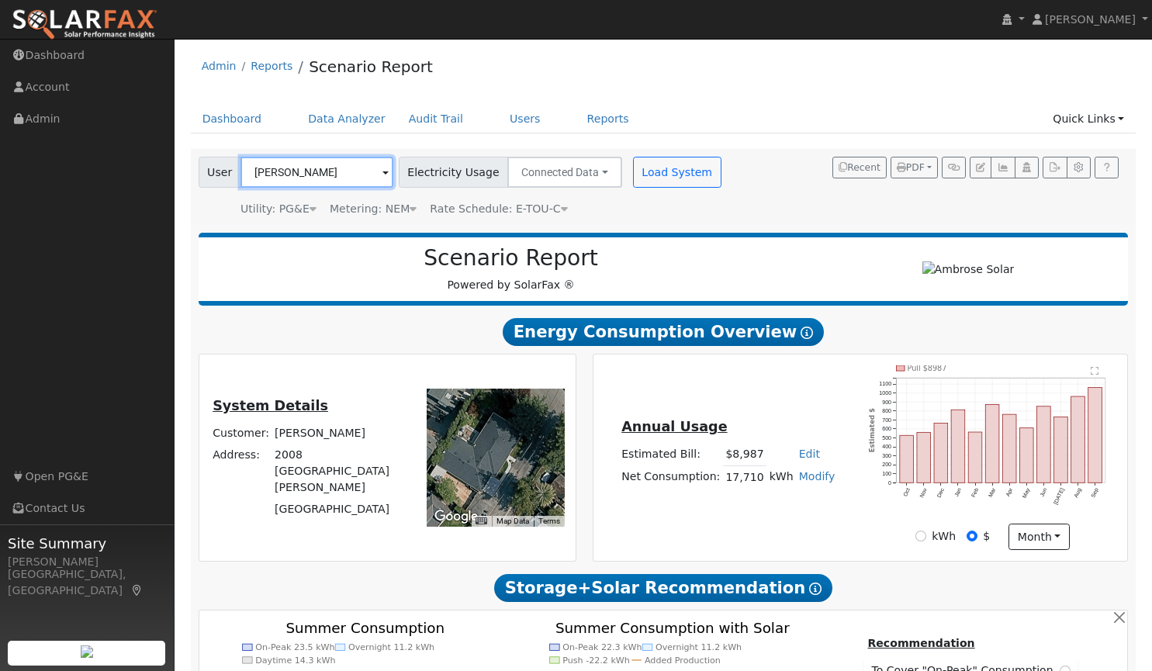
click at [335, 167] on input "[PERSON_NAME]" at bounding box center [316, 172] width 153 height 31
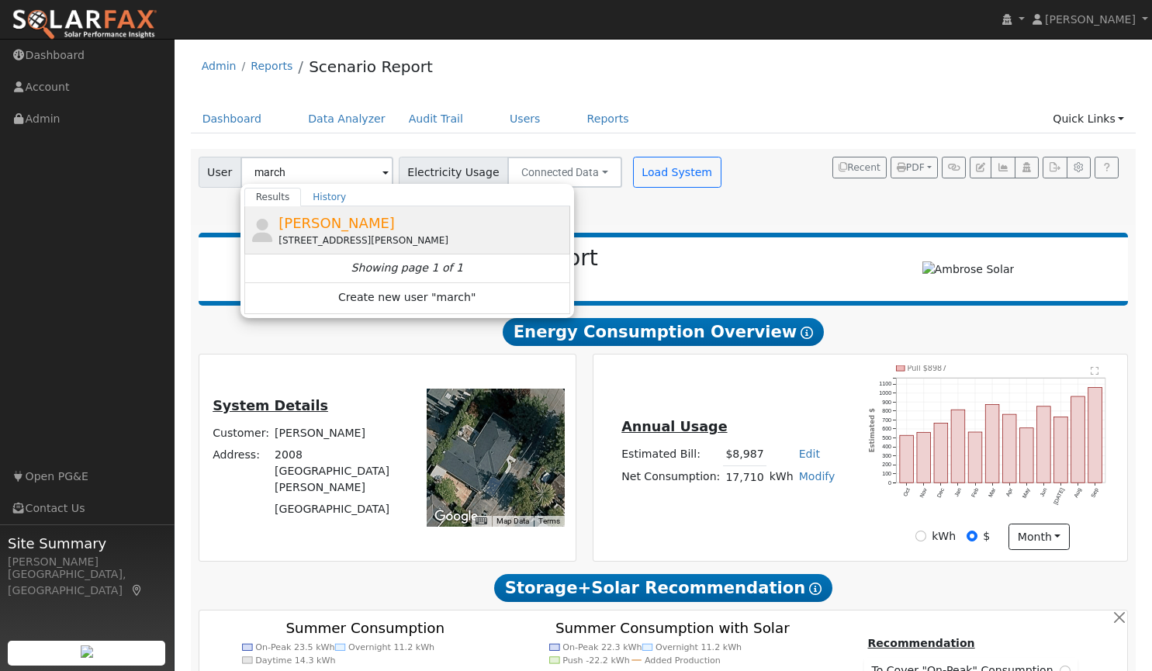
click at [304, 233] on div "[PERSON_NAME] [STREET_ADDRESS][PERSON_NAME]" at bounding box center [422, 229] width 288 height 35
type input "[PERSON_NAME]"
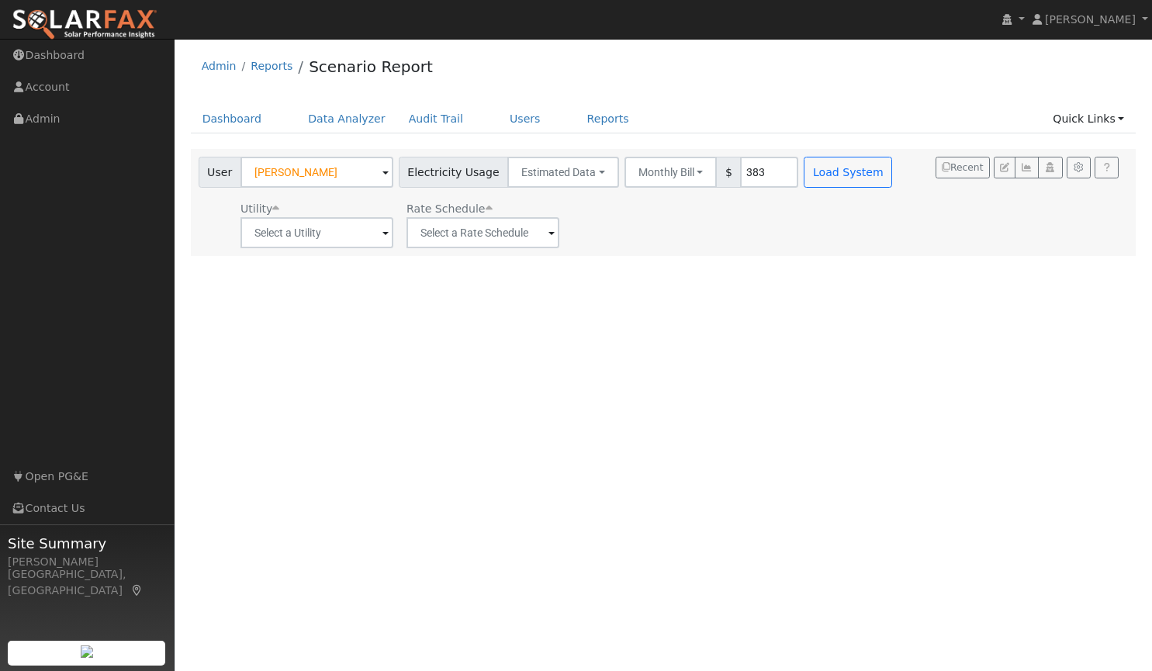
click at [382, 233] on span at bounding box center [385, 234] width 6 height 18
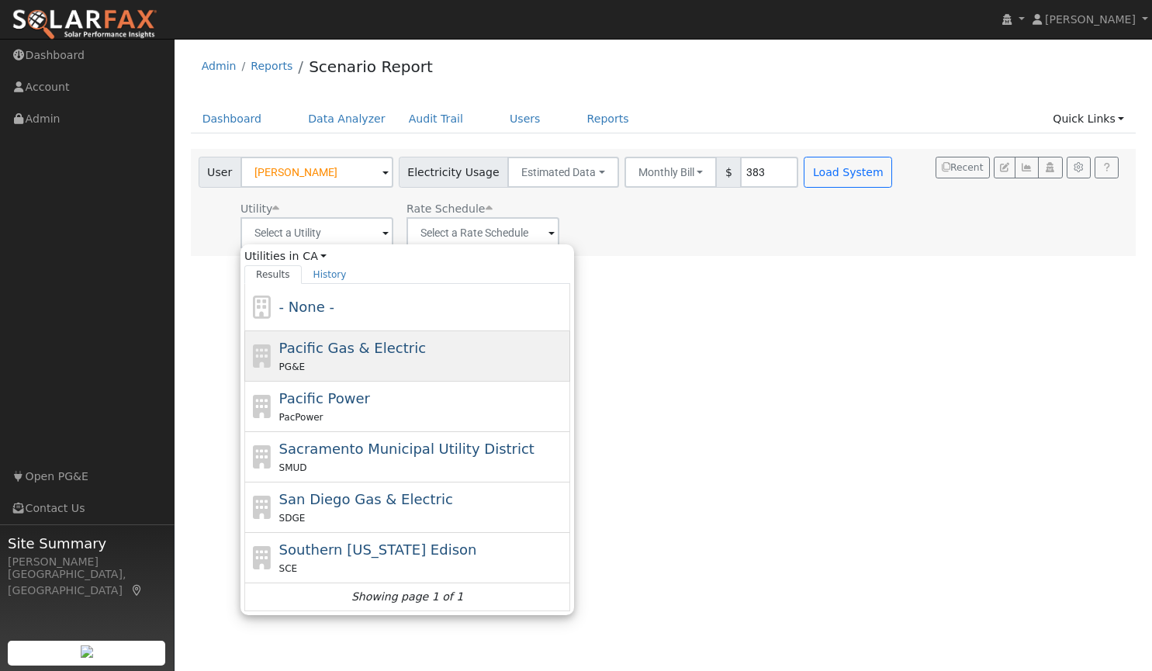
click at [350, 351] on span "Pacific Gas & Electric" at bounding box center [352, 348] width 147 height 16
type input "Pacific Gas & Electric"
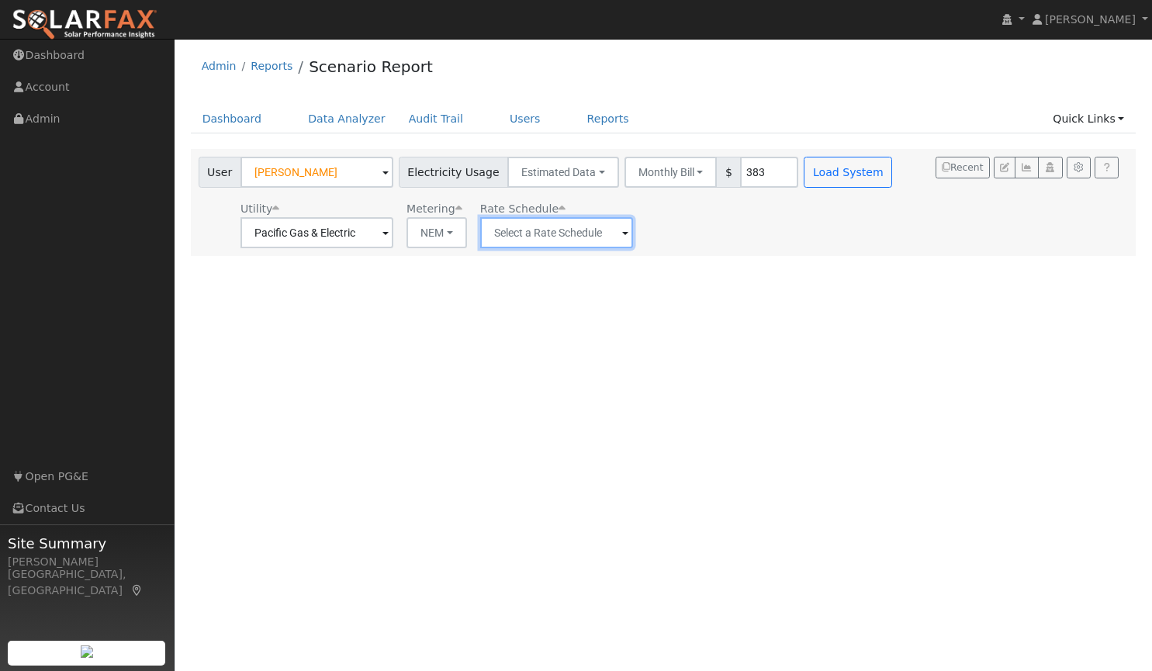
click at [606, 237] on input "text" at bounding box center [556, 232] width 153 height 31
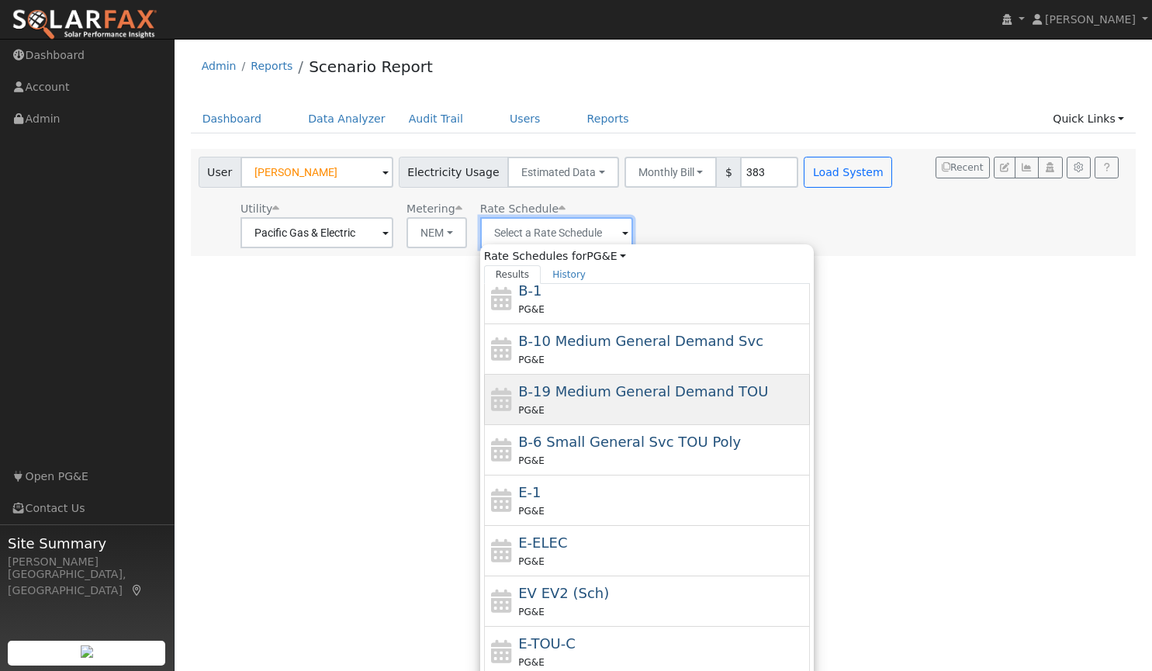
scroll to position [227, 0]
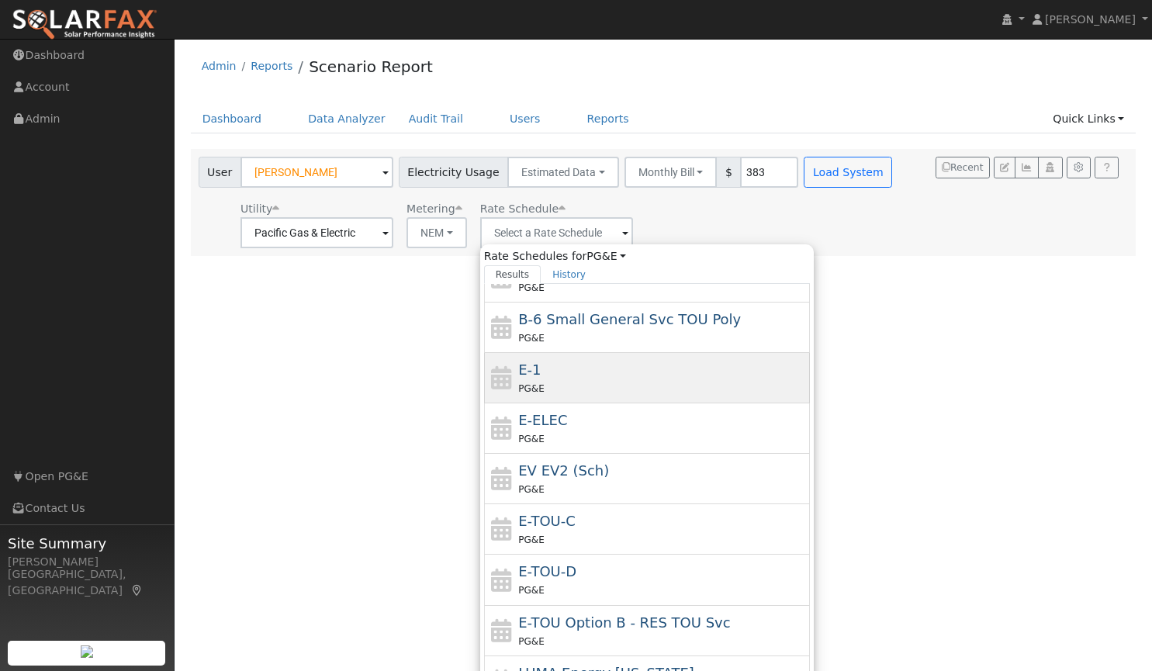
click at [594, 367] on div "E-1 PG&E" at bounding box center [662, 377] width 288 height 37
type input "E-1"
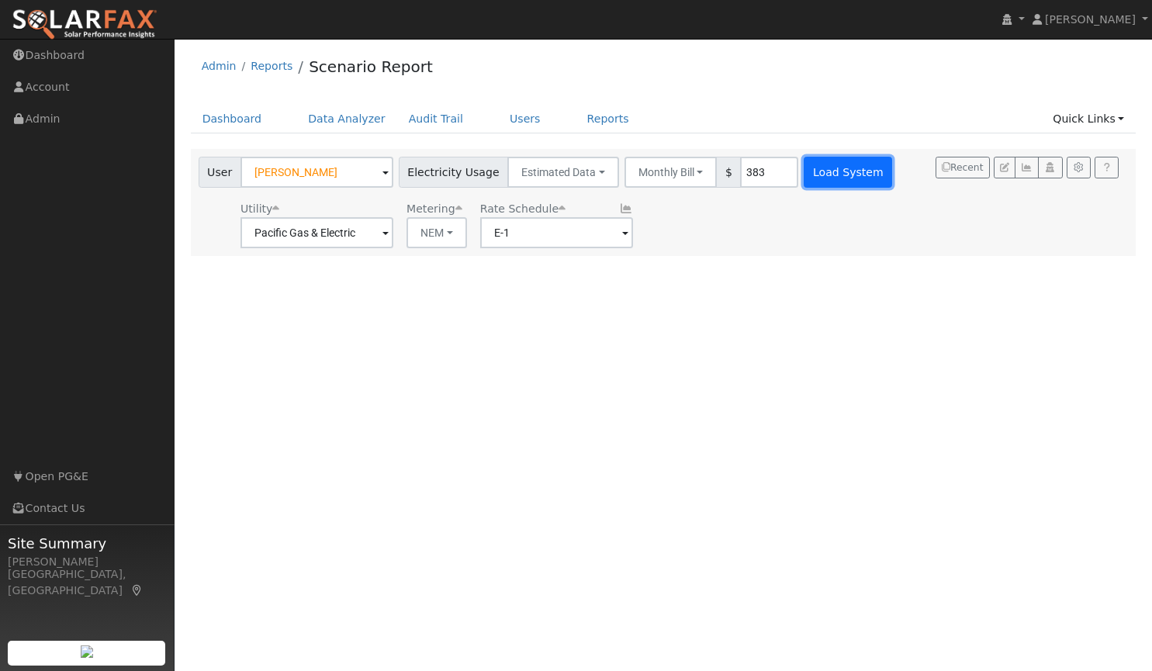
click at [824, 170] on button "Load System" at bounding box center [847, 172] width 88 height 31
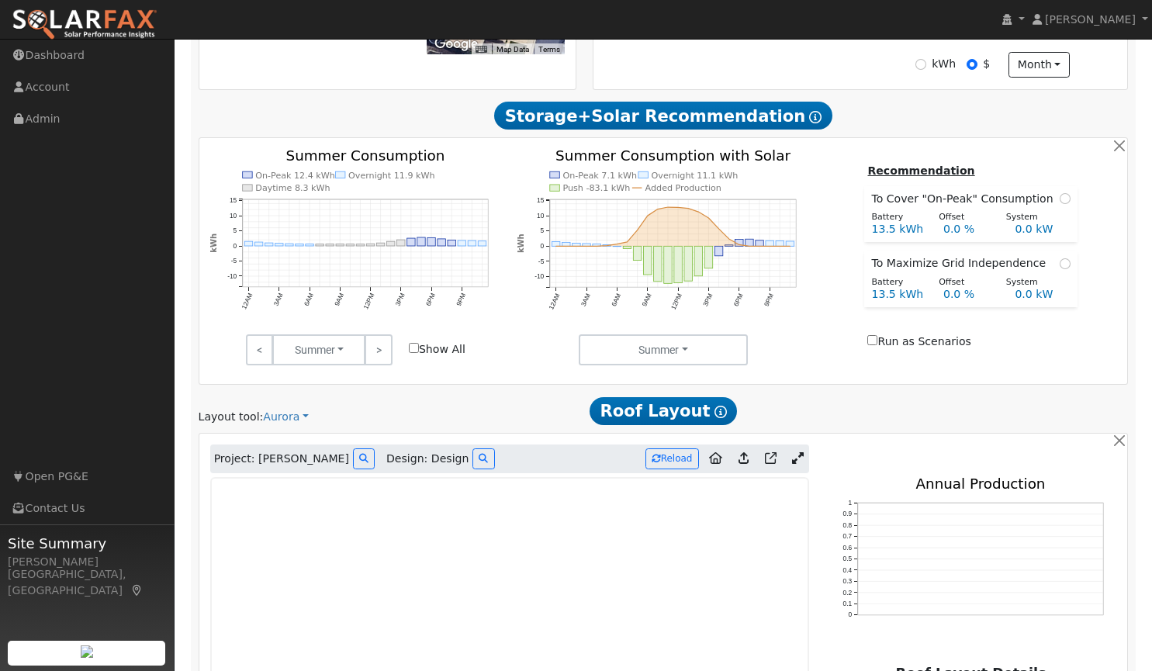
scroll to position [522, 0]
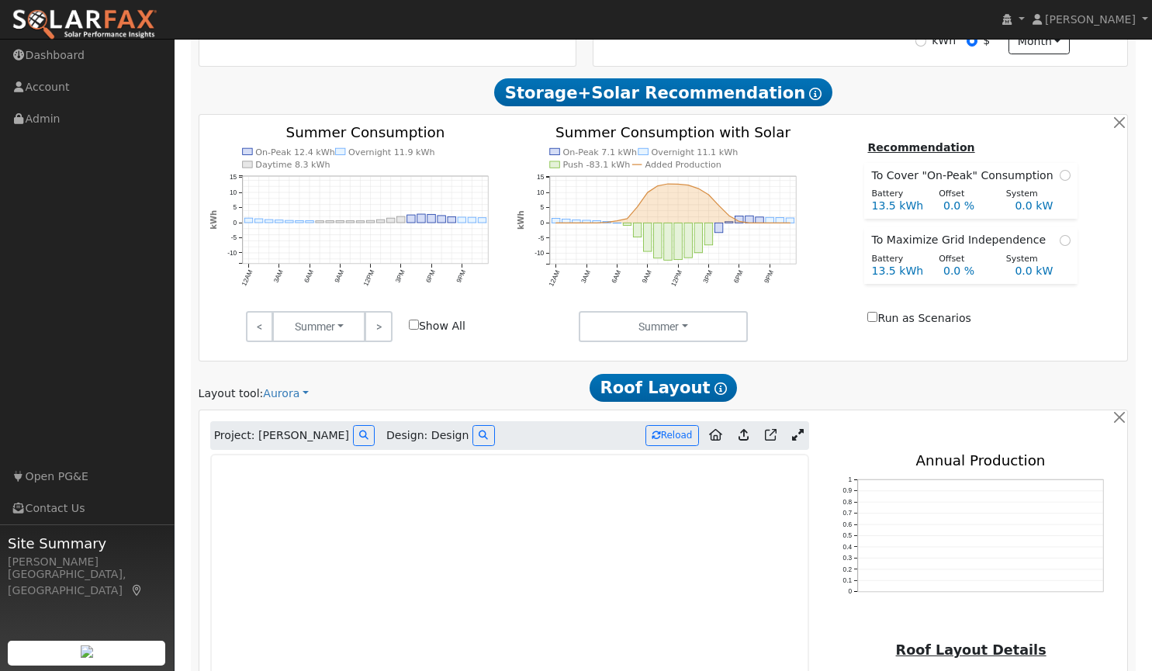
click at [803, 439] on icon at bounding box center [798, 435] width 12 height 12
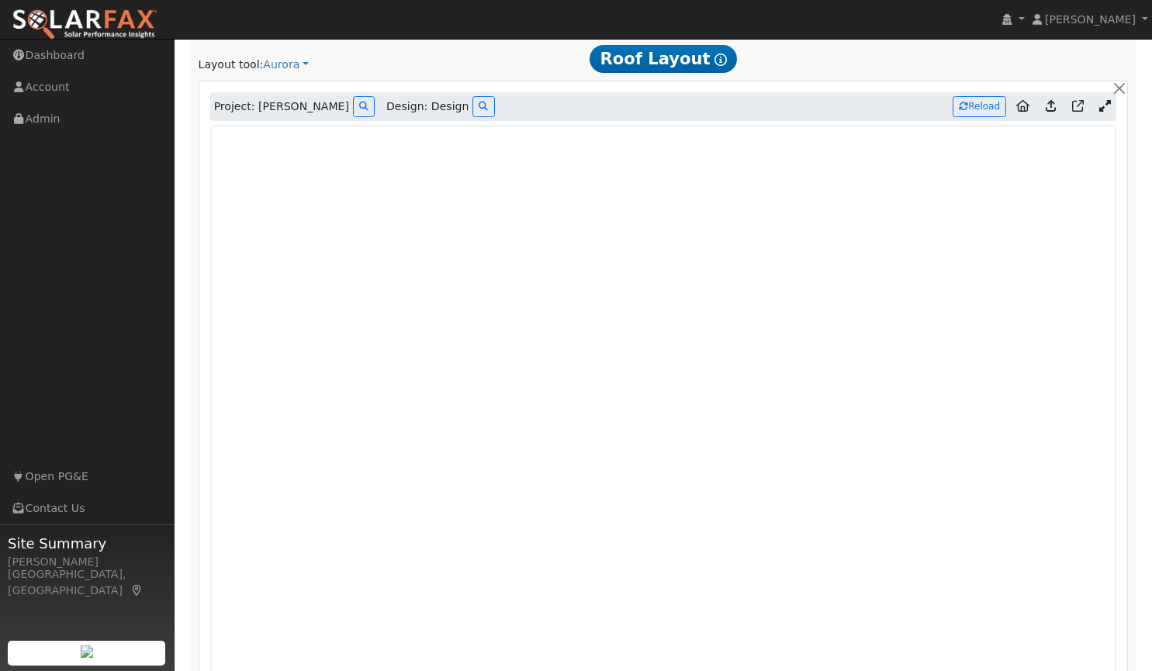
scroll to position [851, 0]
click at [1048, 107] on icon at bounding box center [1050, 105] width 10 height 12
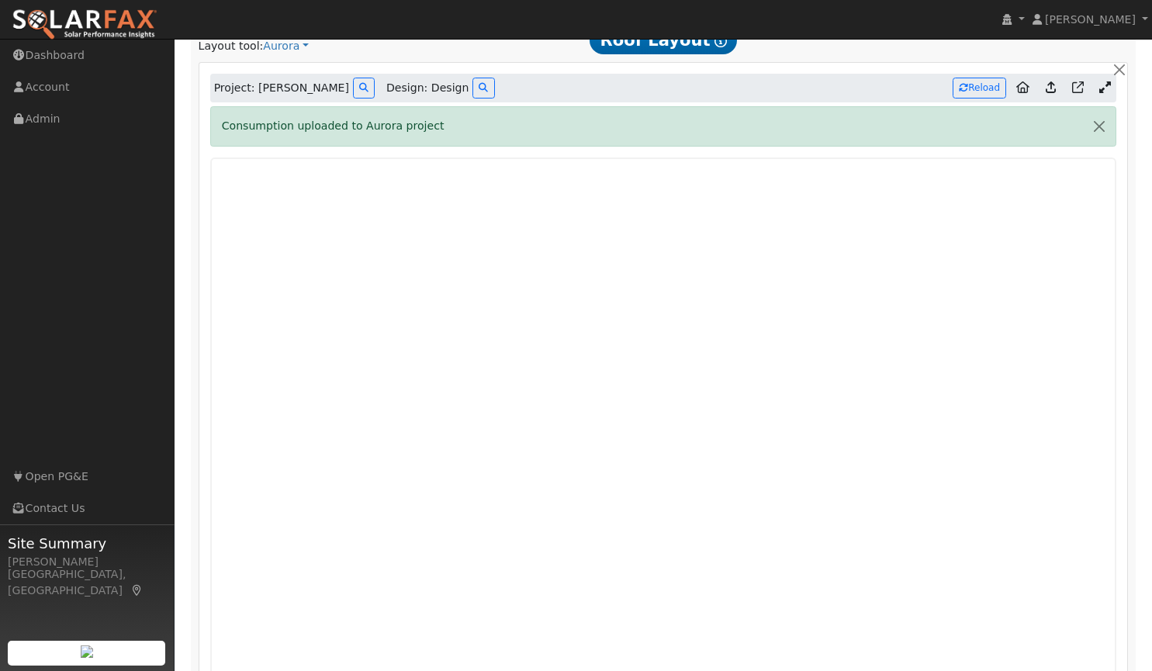
scroll to position [862, 0]
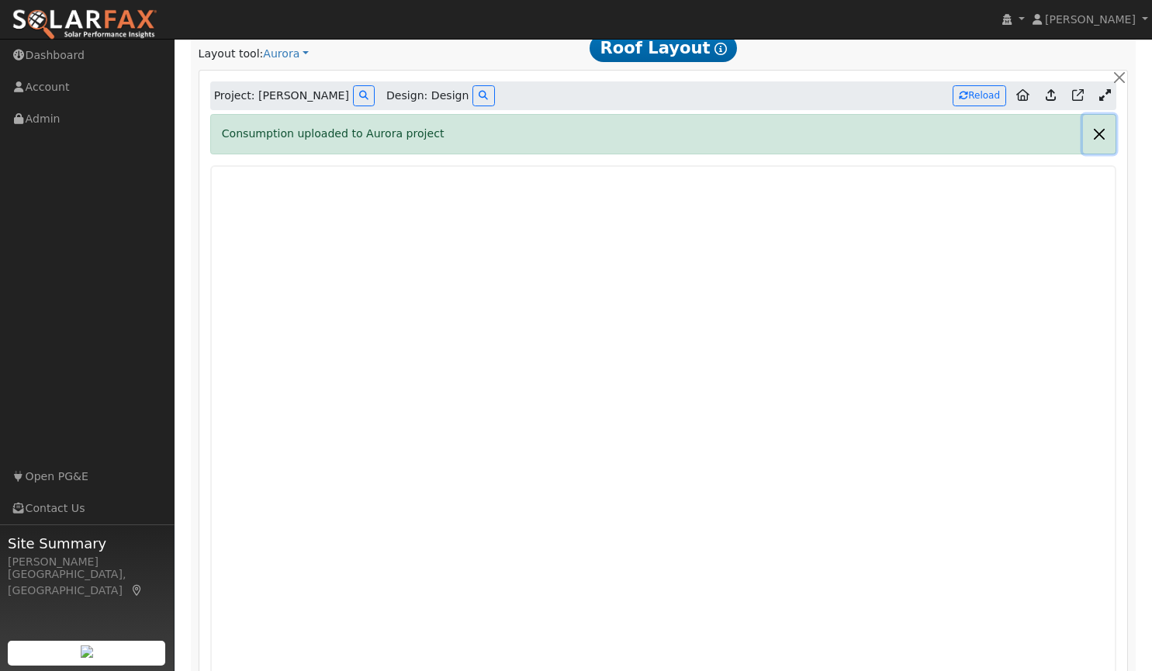
click at [1107, 138] on button "button" at bounding box center [1099, 134] width 33 height 38
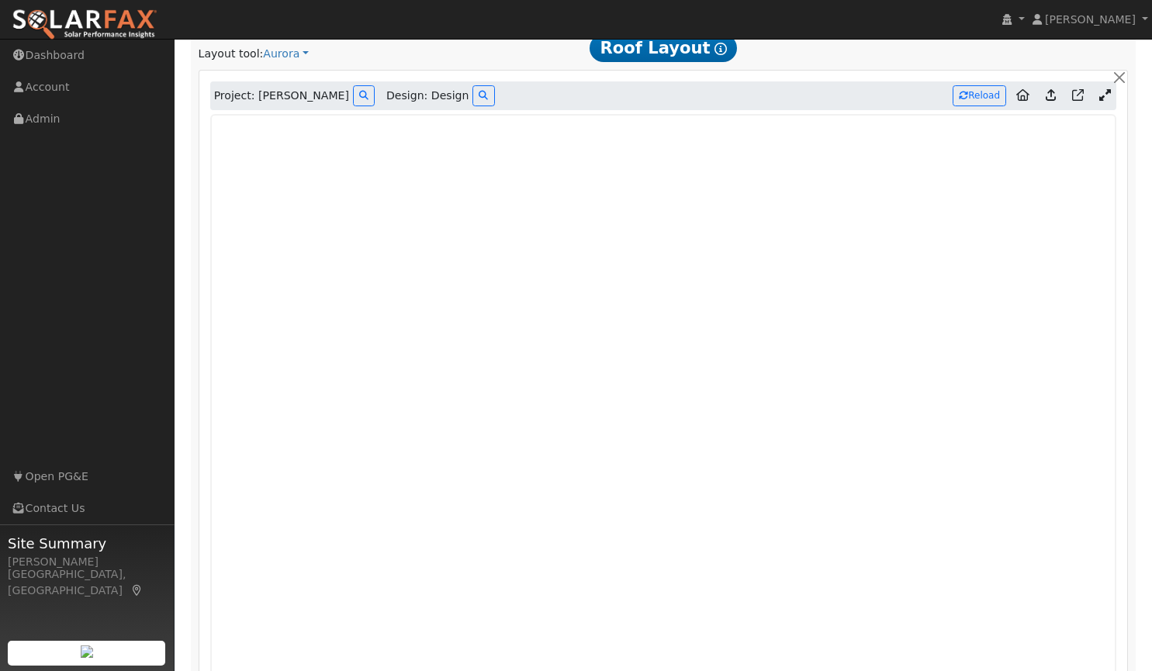
click at [1055, 94] on link at bounding box center [1050, 96] width 22 height 25
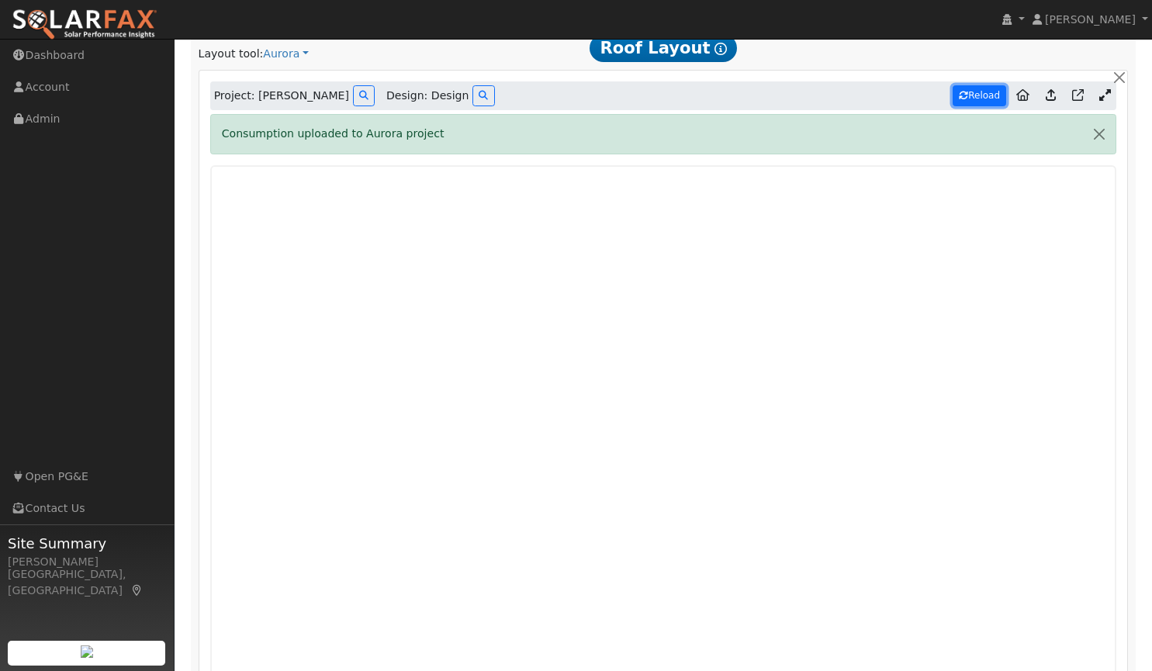
click at [993, 91] on button "Reload" at bounding box center [979, 95] width 54 height 21
type input "12714"
click at [1093, 133] on button "button" at bounding box center [1099, 134] width 33 height 38
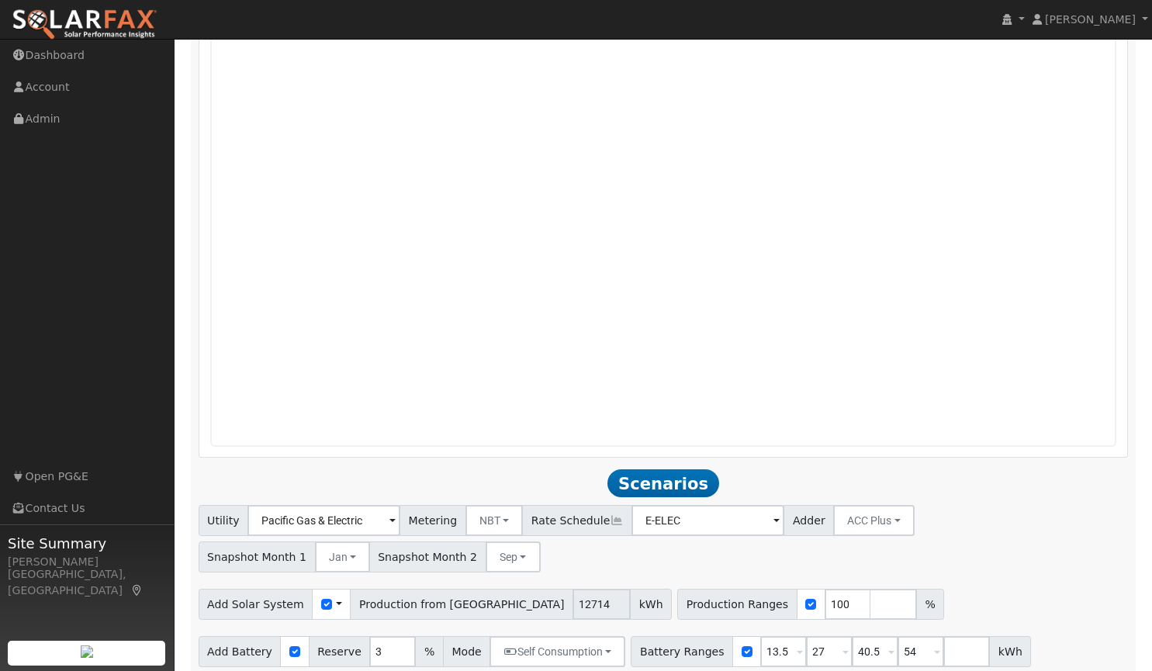
scroll to position [1154, 0]
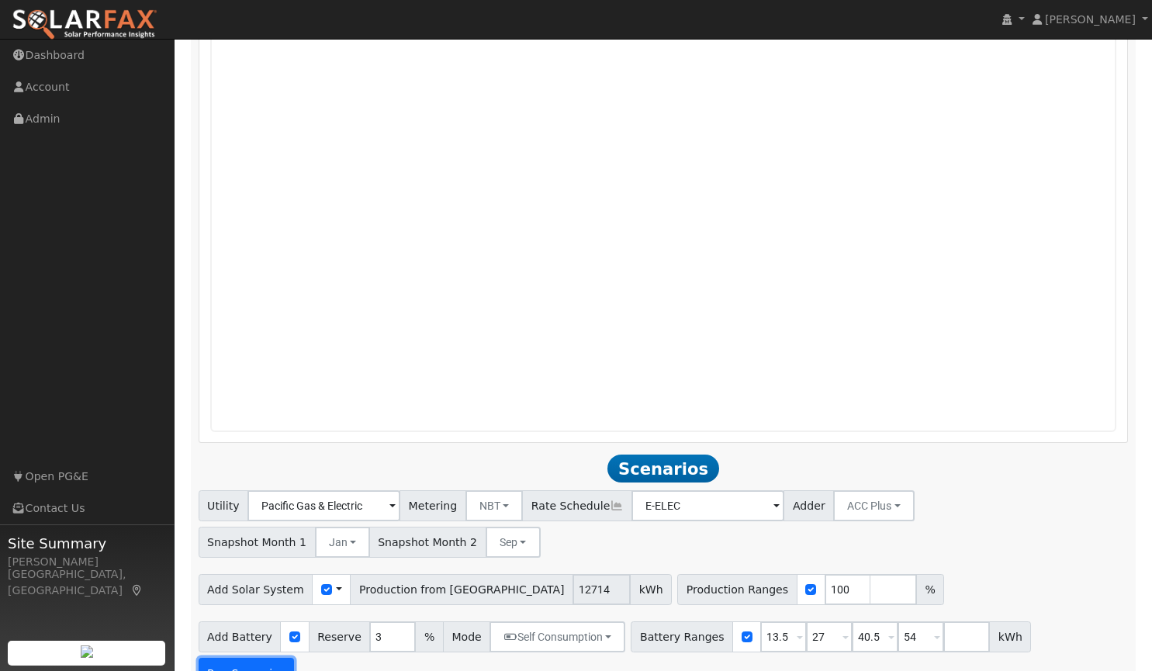
click at [294, 658] on button "Run Scenarios" at bounding box center [246, 673] width 95 height 31
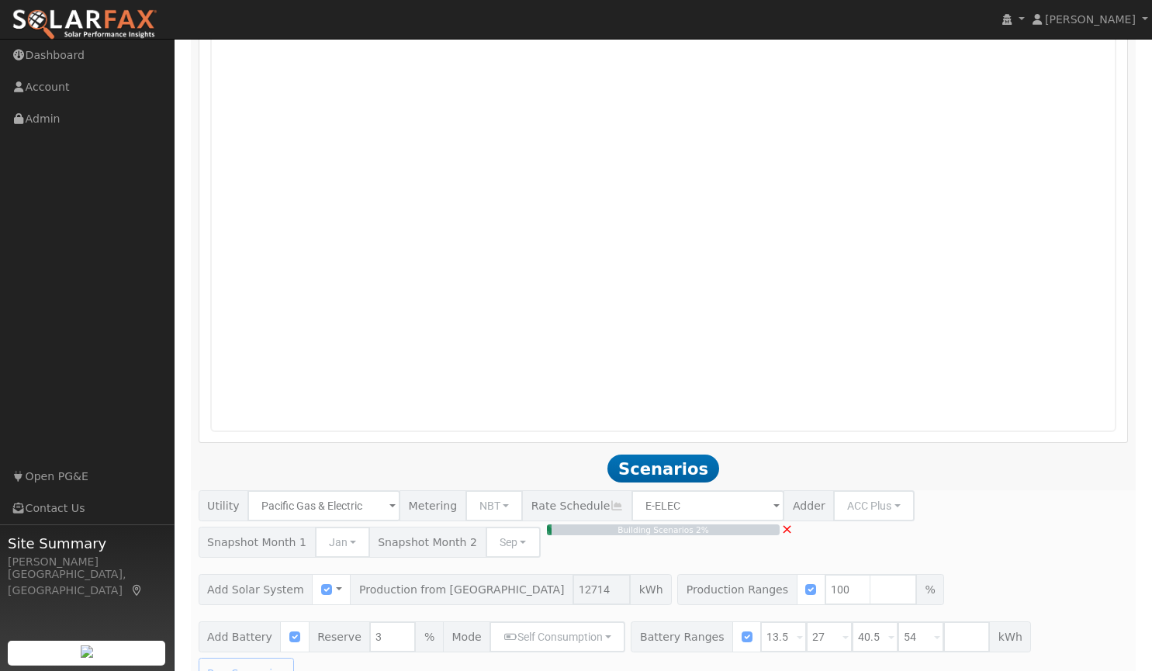
type input "$29,666"
type input "$32,400"
type input "$18,620"
type input "8.5"
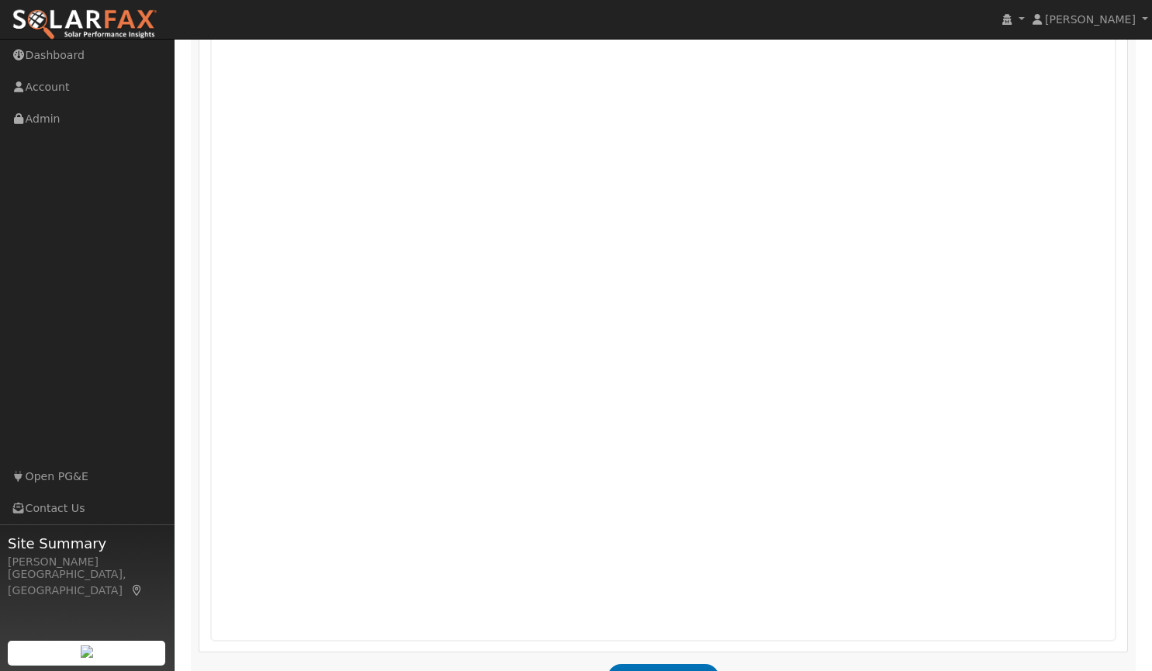
scroll to position [921, 0]
